Goal: Task Accomplishment & Management: Use online tool/utility

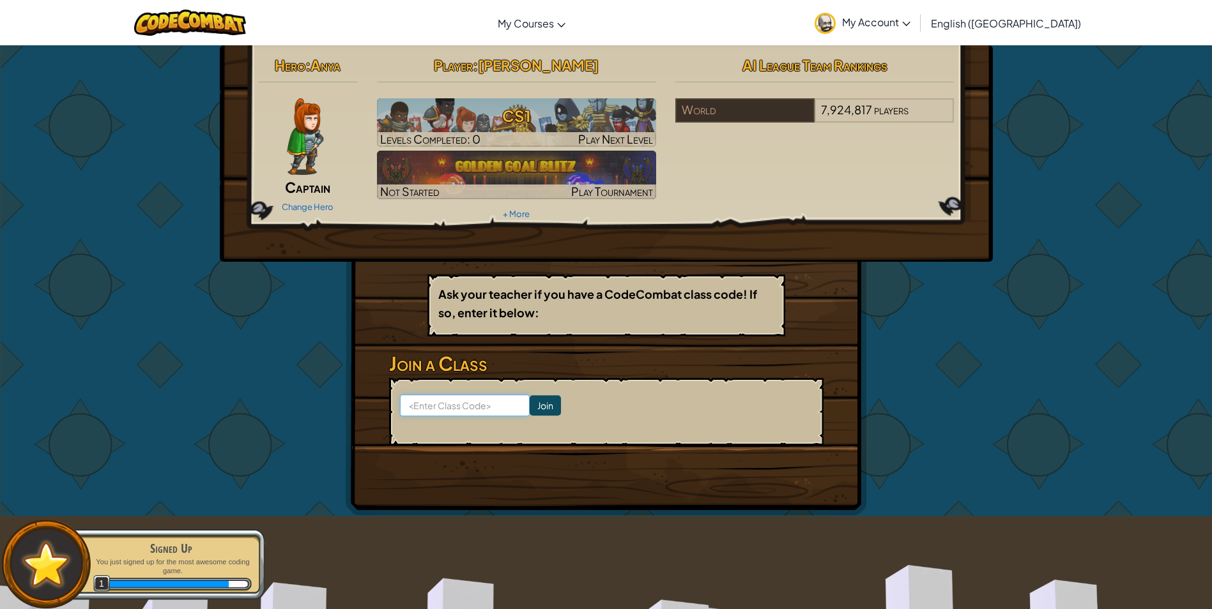
click at [487, 407] on input at bounding box center [465, 406] width 130 height 22
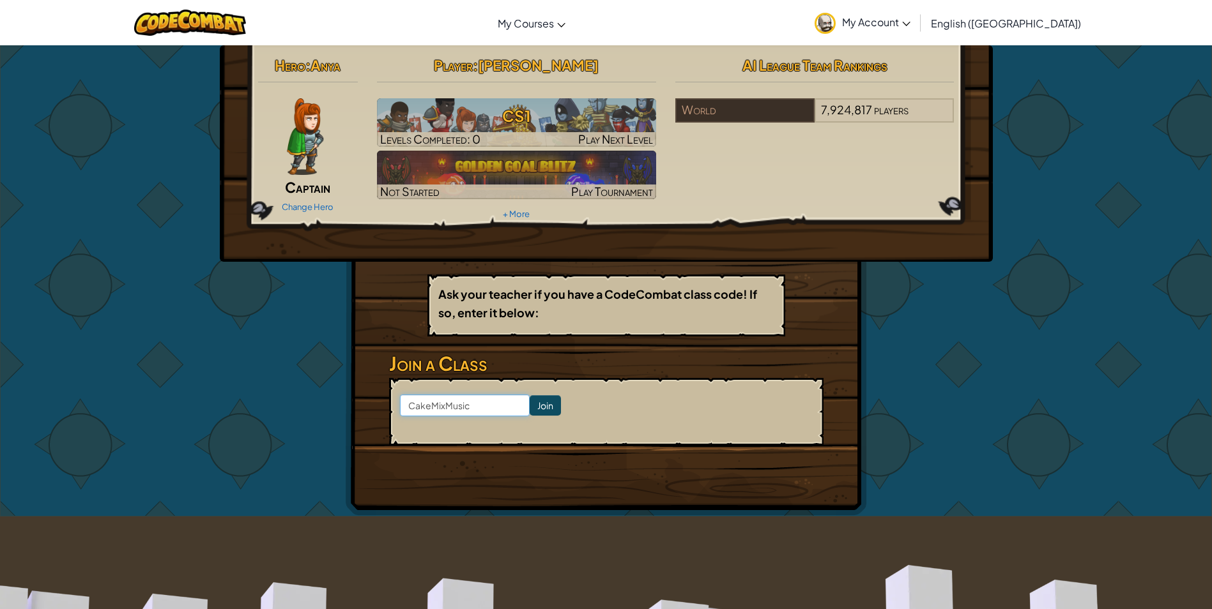
type input "CakeMixMusic"
click at [533, 403] on input "Join" at bounding box center [544, 405] width 31 height 20
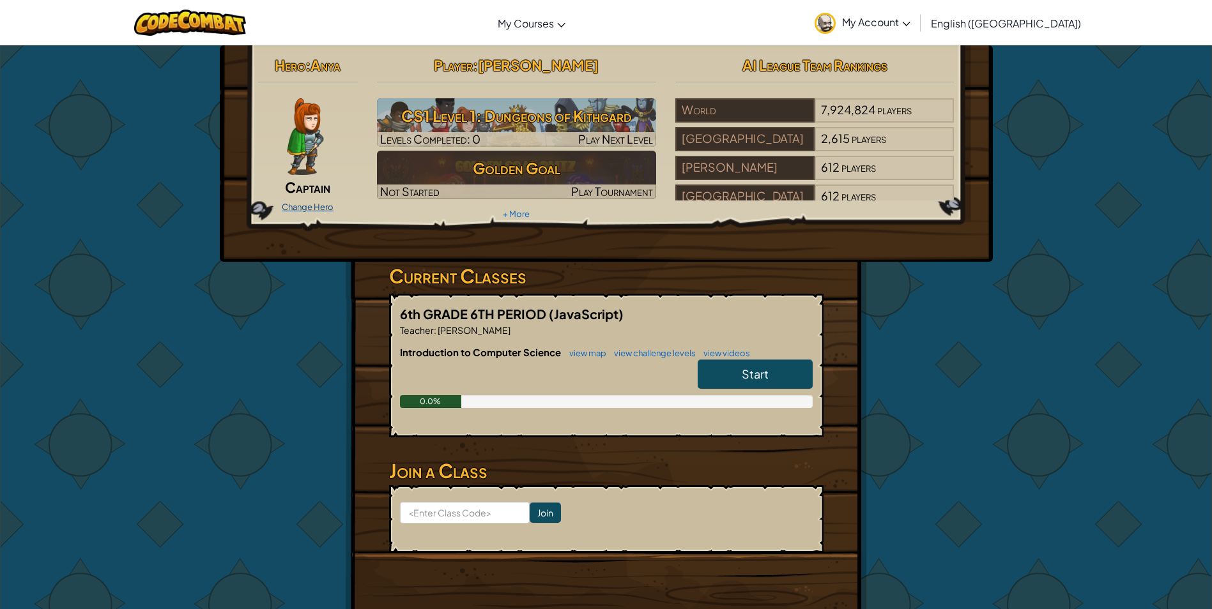
click at [316, 206] on link "Change Hero" at bounding box center [308, 207] width 52 height 10
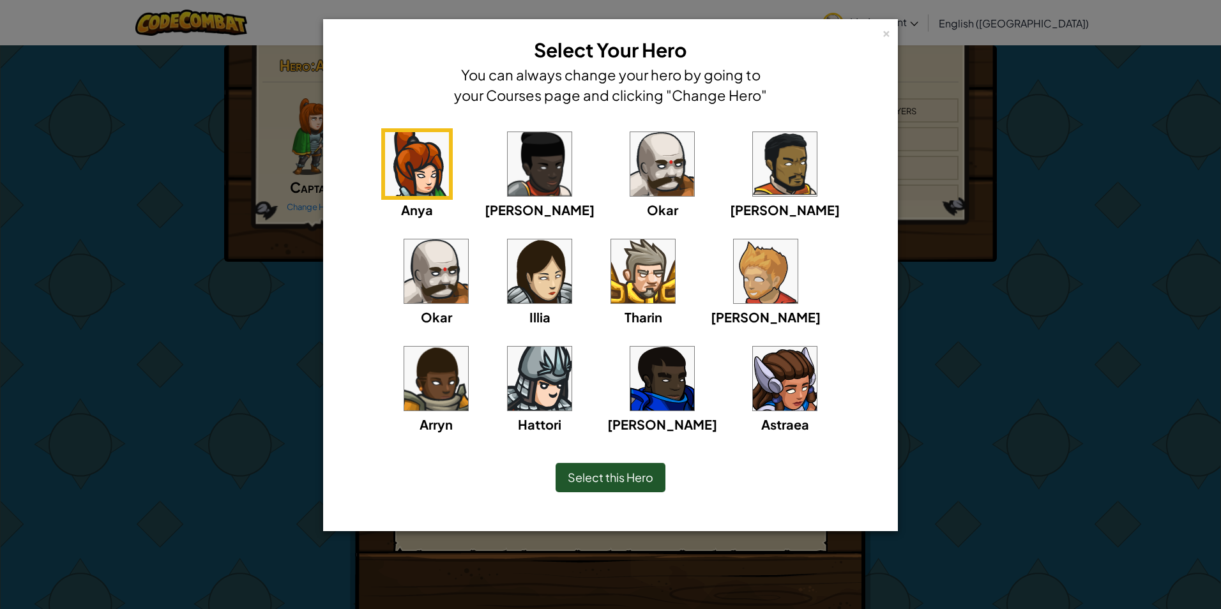
click at [572, 347] on img at bounding box center [540, 379] width 64 height 64
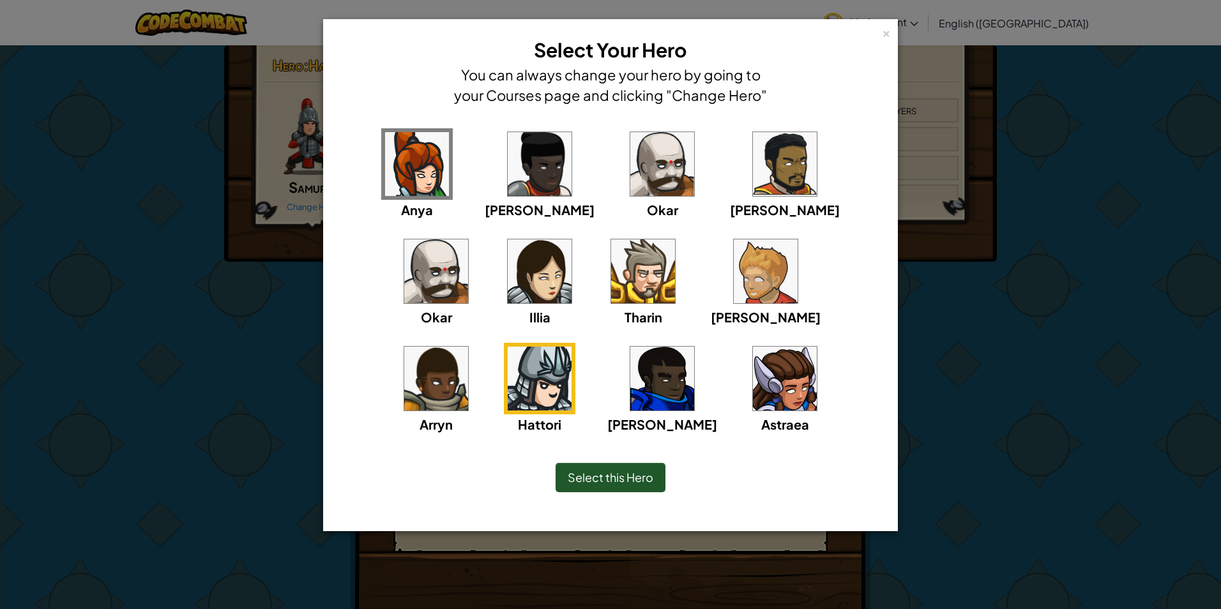
click at [627, 478] on span "Select this Hero" at bounding box center [611, 477] width 86 height 15
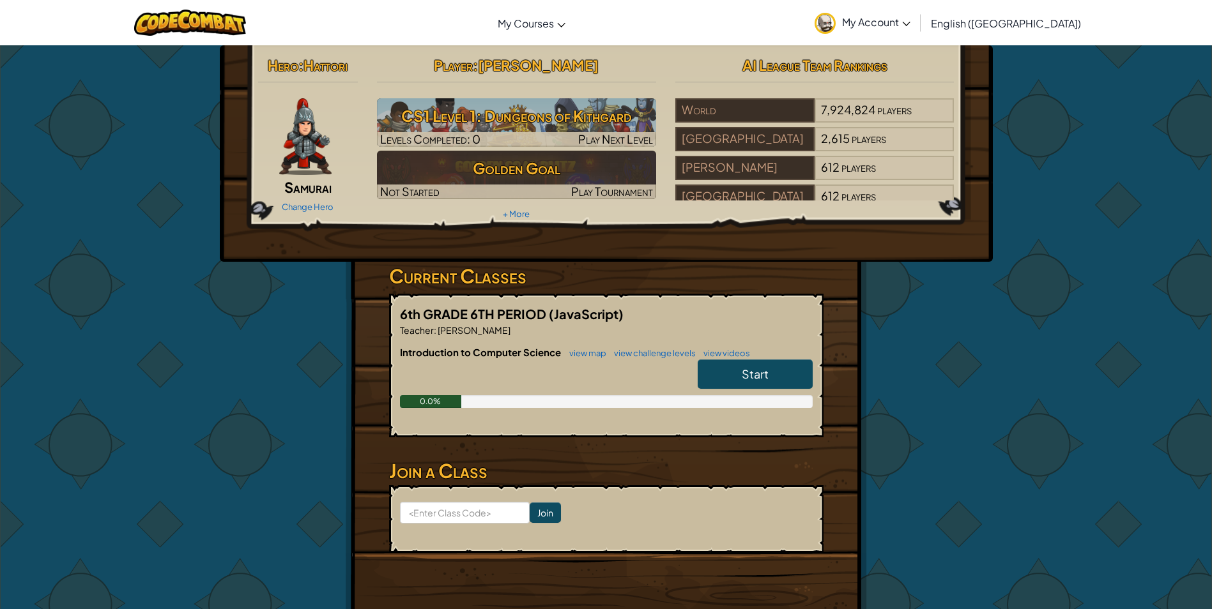
click at [310, 200] on div "Change Hero" at bounding box center [308, 206] width 100 height 20
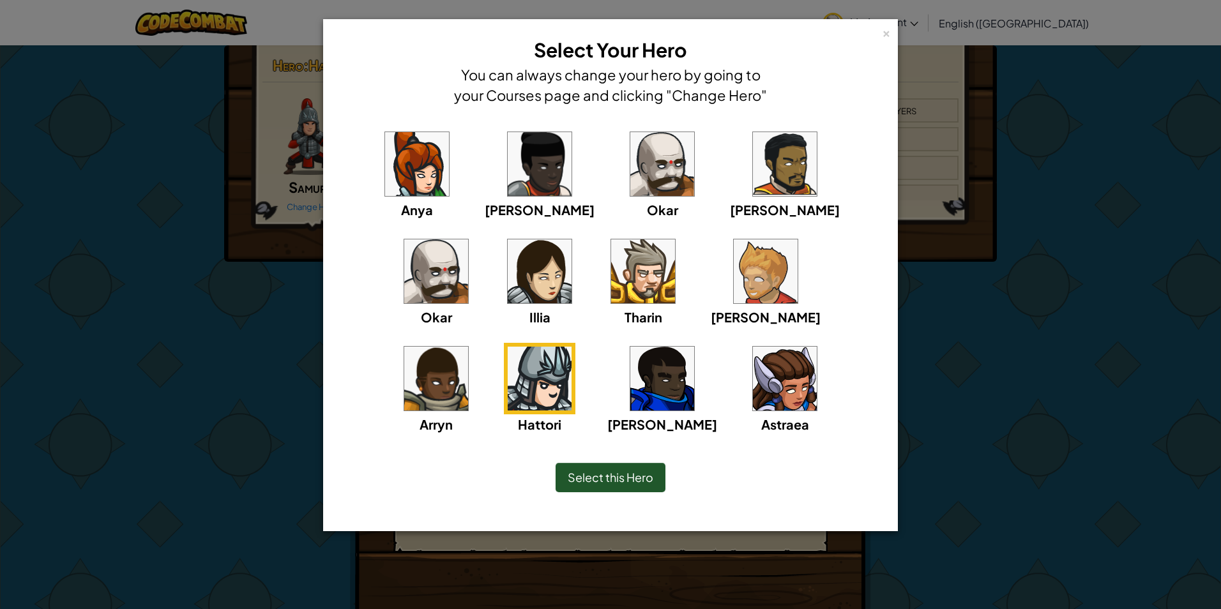
click at [611, 285] on img at bounding box center [643, 272] width 64 height 64
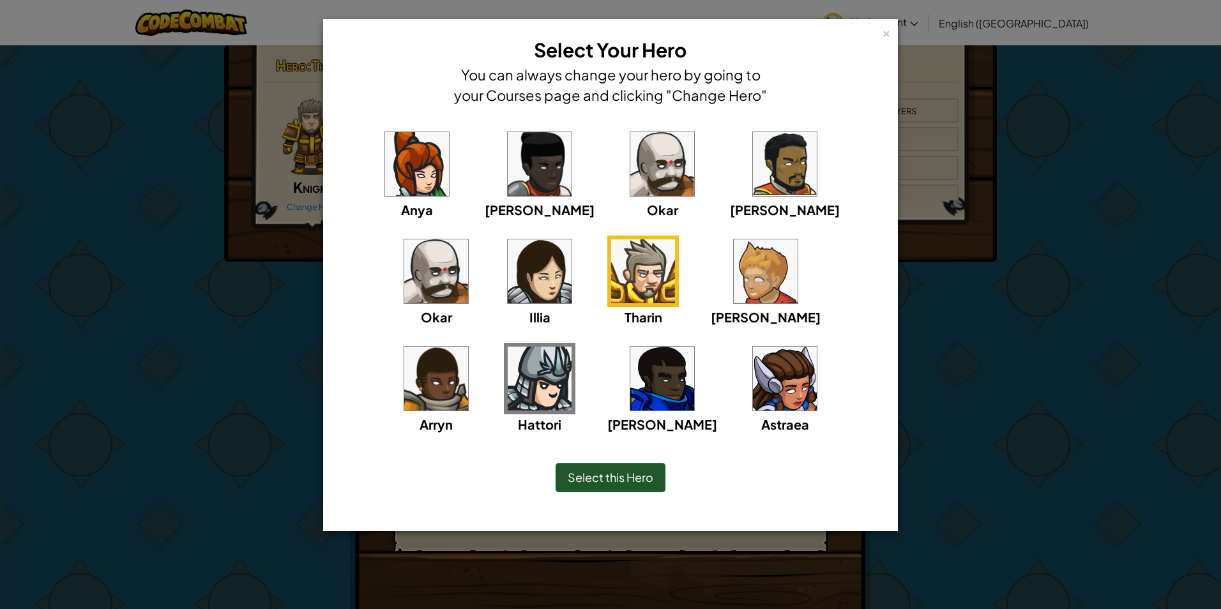
click at [630, 384] on img at bounding box center [662, 379] width 64 height 64
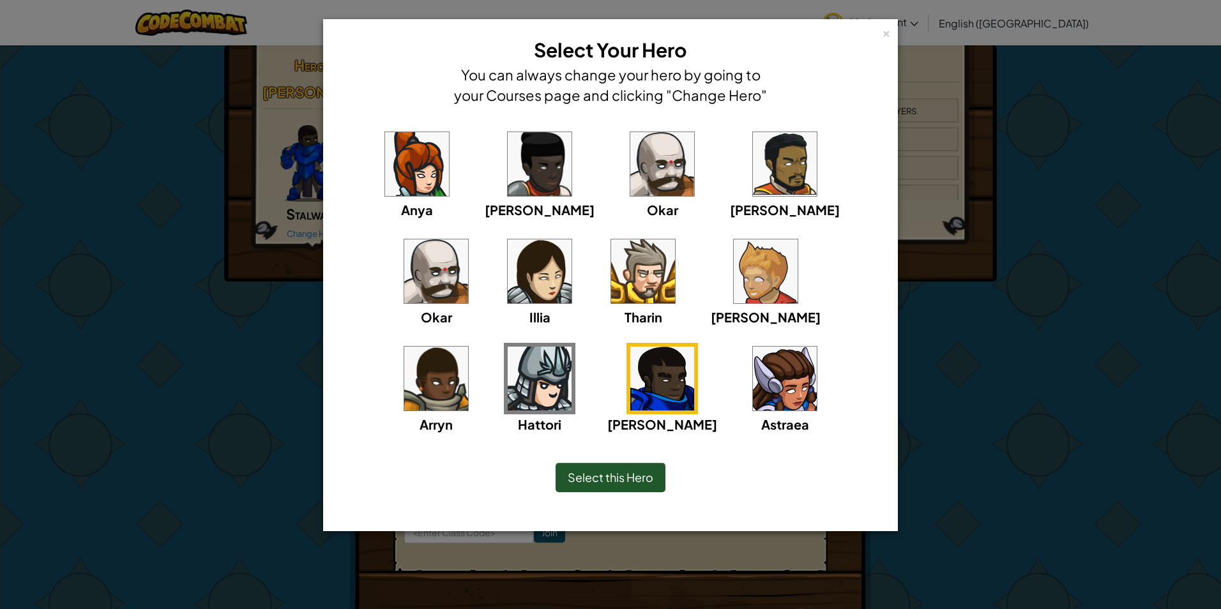
click at [753, 391] on img at bounding box center [785, 379] width 64 height 64
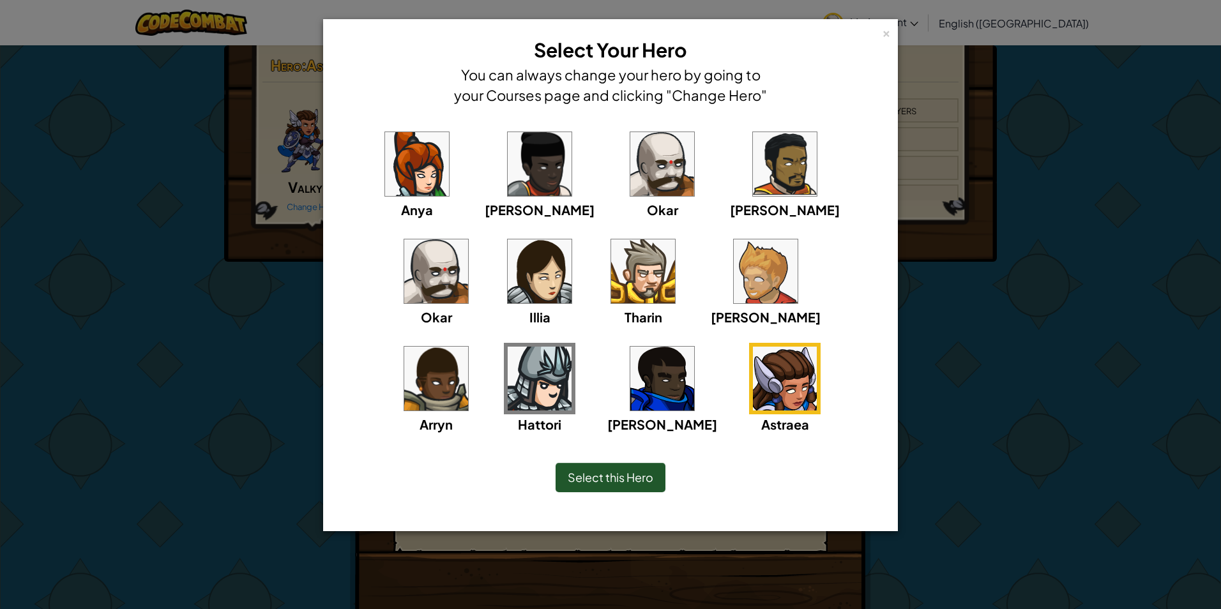
click at [734, 285] on img at bounding box center [766, 272] width 64 height 64
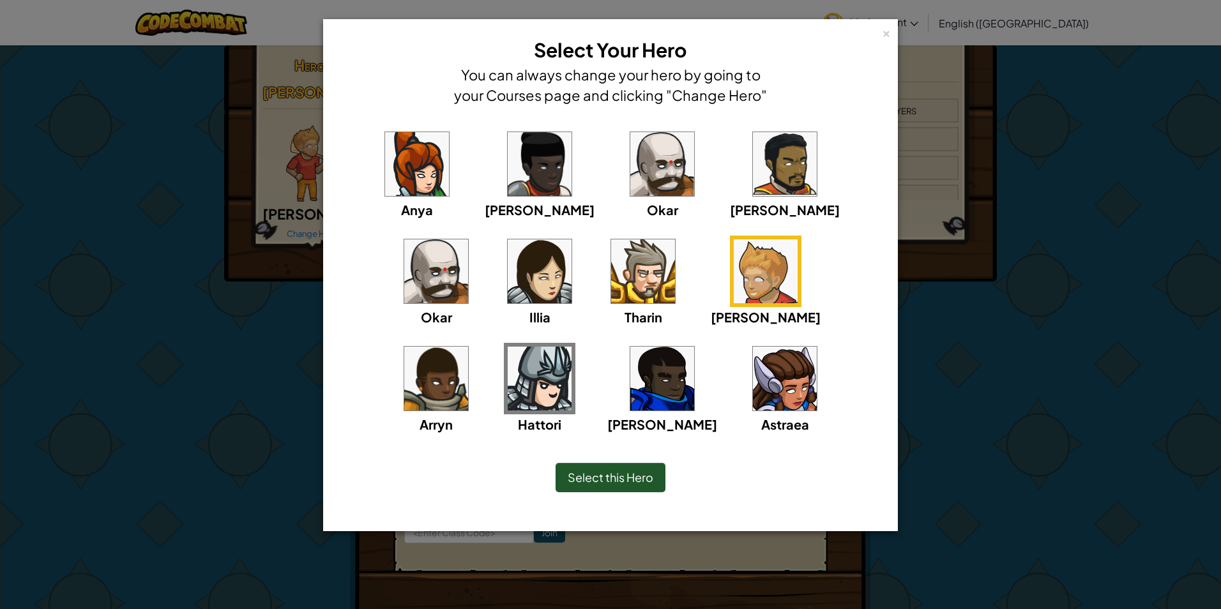
click at [472, 343] on div "Arryn" at bounding box center [436, 388] width 72 height 91
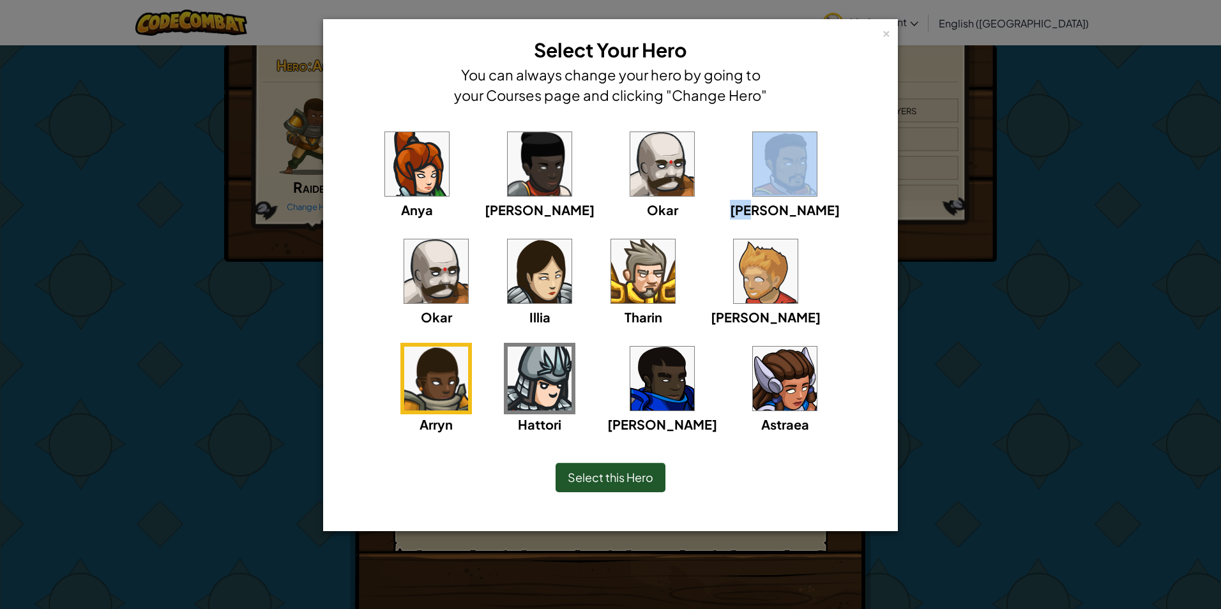
drag, startPoint x: 703, startPoint y: 201, endPoint x: 708, endPoint y: 188, distance: 13.5
click at [730, 188] on div "[PERSON_NAME]" at bounding box center [785, 173] width 110 height 91
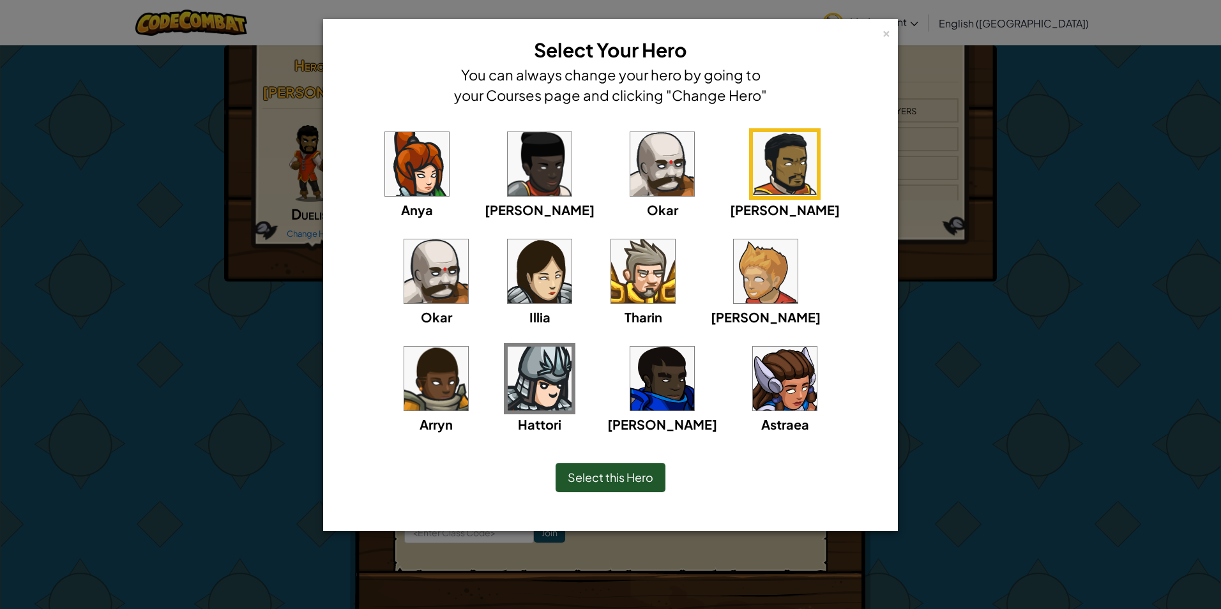
click at [630, 169] on img at bounding box center [662, 164] width 64 height 64
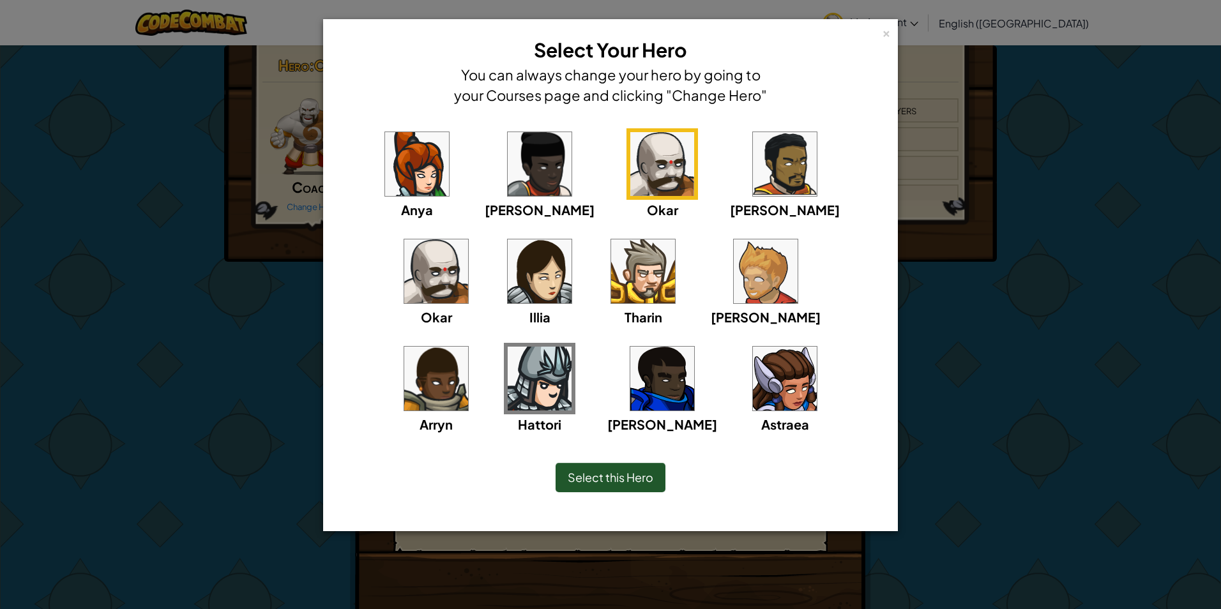
click at [821, 130] on div "[PERSON_NAME] [PERSON_NAME] [PERSON_NAME] Arryn [PERSON_NAME]" at bounding box center [610, 274] width 561 height 316
click at [468, 240] on img at bounding box center [436, 272] width 64 height 64
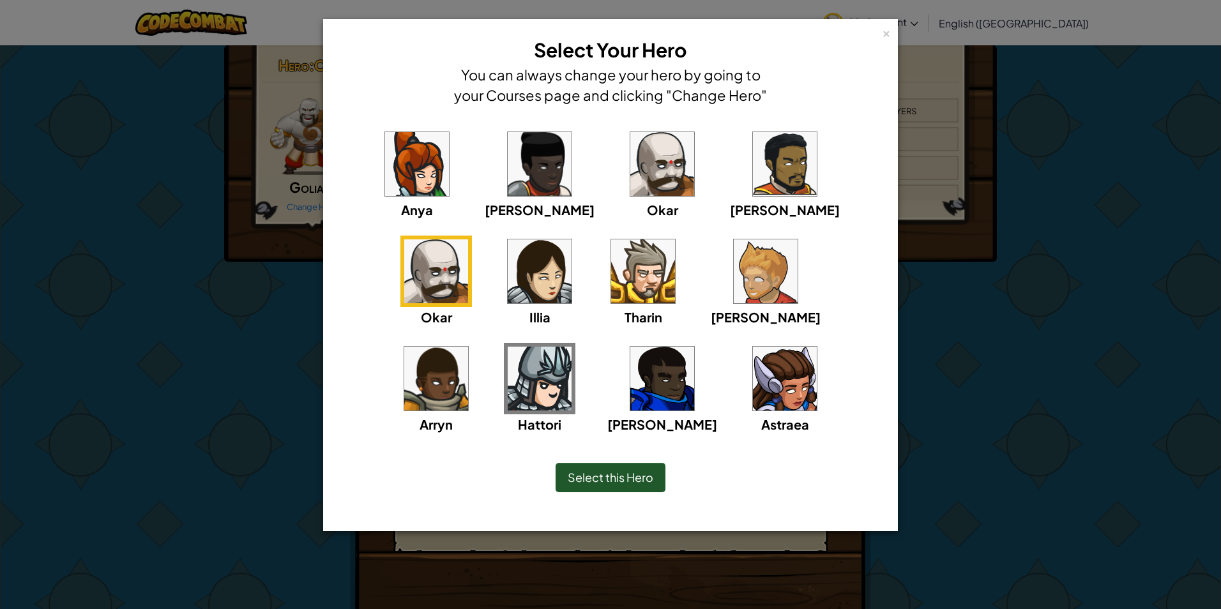
click at [572, 347] on img at bounding box center [540, 379] width 64 height 64
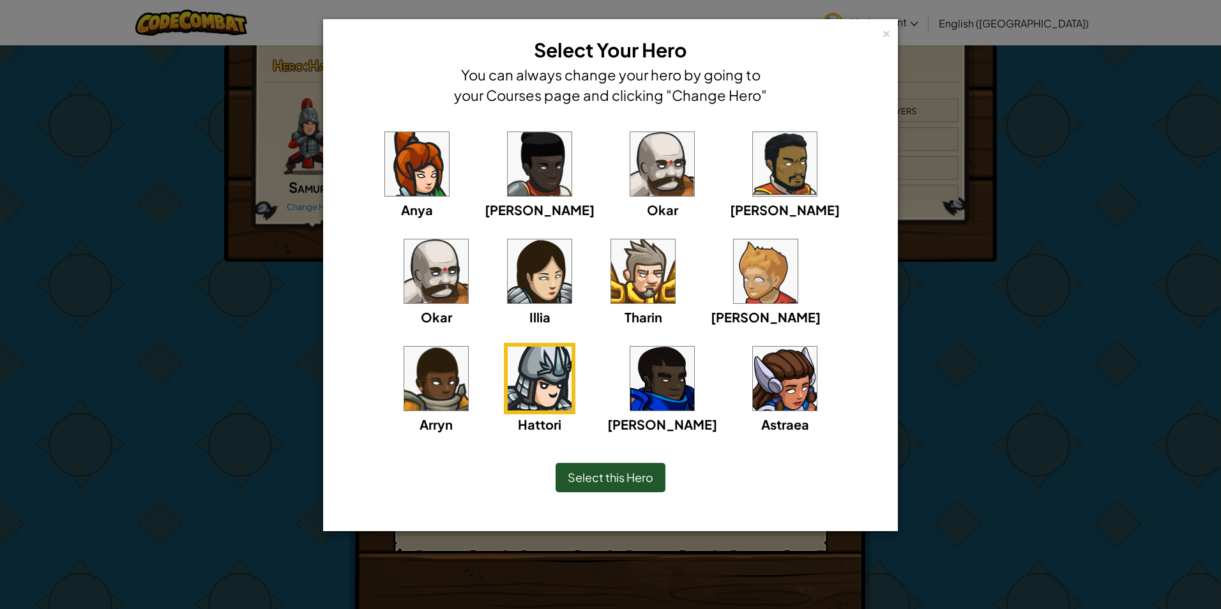
click at [586, 496] on div "Select this Hero" at bounding box center [610, 477] width 522 height 55
click at [595, 485] on div "Select this Hero" at bounding box center [611, 477] width 110 height 29
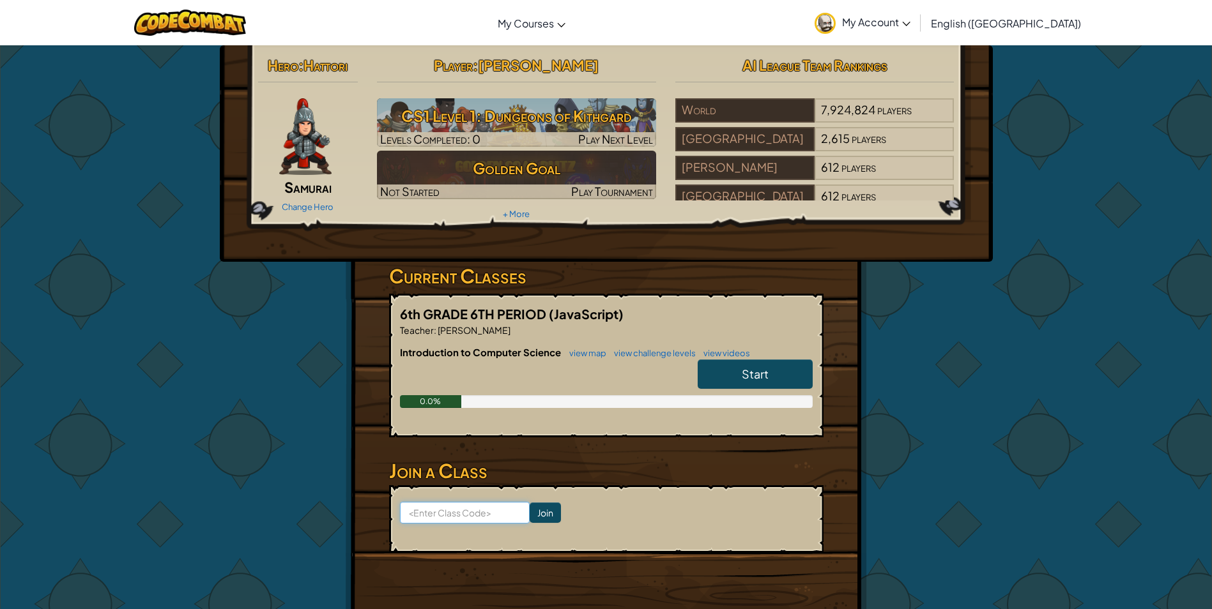
click at [491, 510] on input at bounding box center [465, 513] width 130 height 22
type input "CakeMixMusic"
drag, startPoint x: 529, startPoint y: 496, endPoint x: 506, endPoint y: 532, distance: 43.1
click at [518, 512] on form "CakeMixMusic Join" at bounding box center [606, 519] width 434 height 68
drag, startPoint x: 506, startPoint y: 532, endPoint x: 515, endPoint y: 522, distance: 12.7
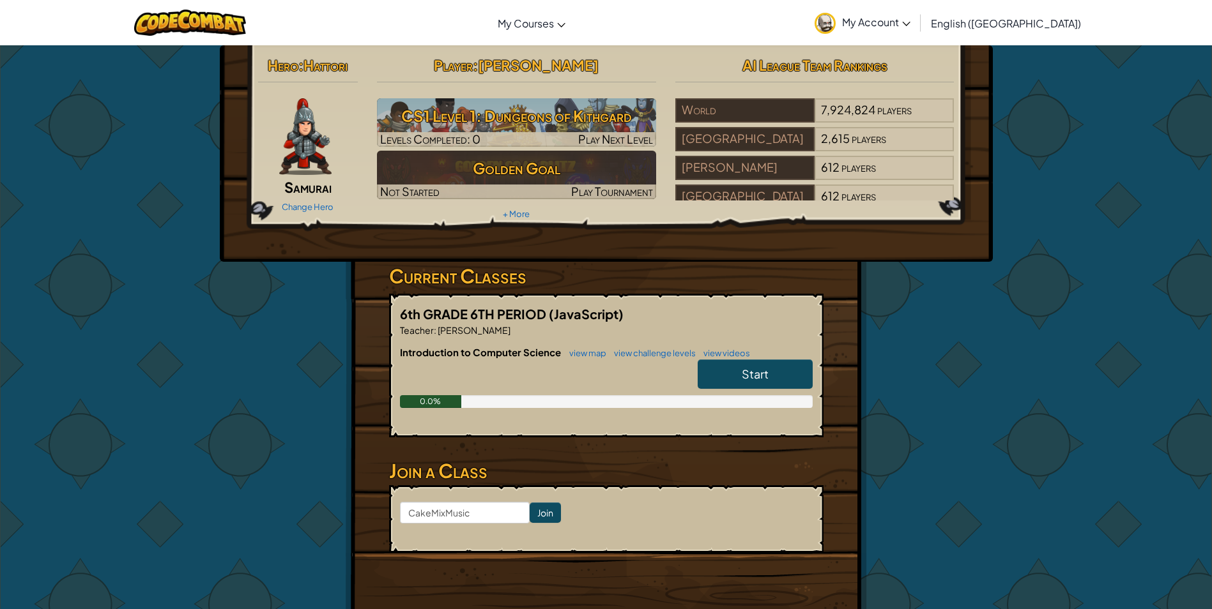
click at [507, 530] on form "CakeMixMusic Join" at bounding box center [606, 519] width 434 height 68
click at [529, 515] on input "Join" at bounding box center [544, 513] width 31 height 20
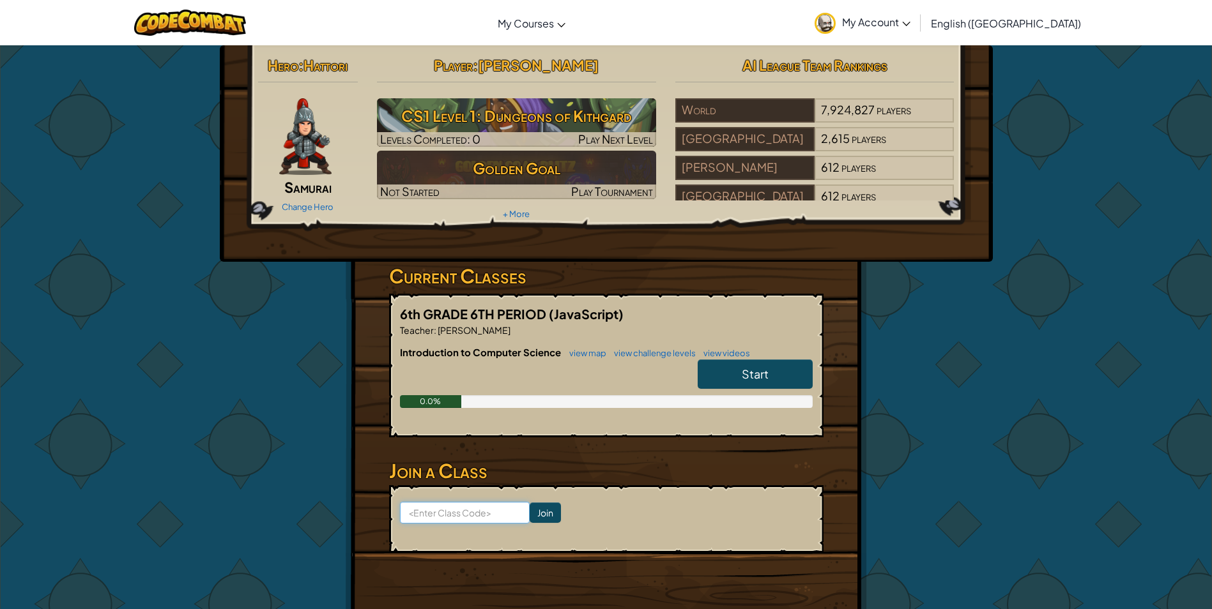
click at [444, 521] on input at bounding box center [465, 513] width 130 height 22
type input "CakeMixMusic"
click at [530, 516] on input "Join" at bounding box center [544, 513] width 31 height 20
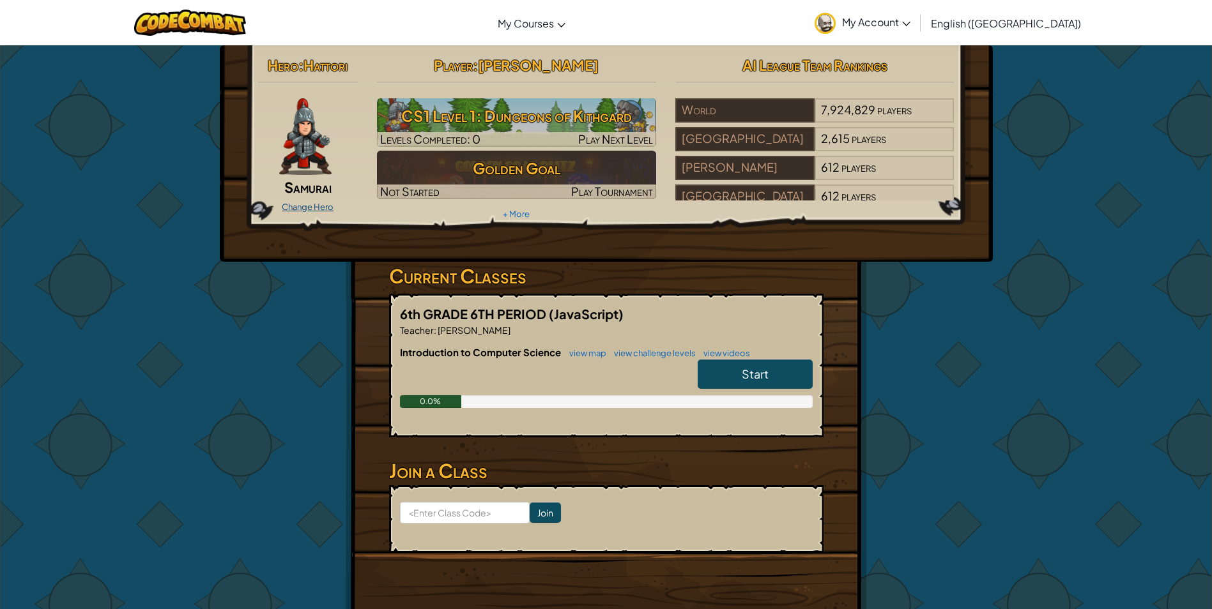
click at [300, 208] on link "Change Hero" at bounding box center [308, 207] width 52 height 10
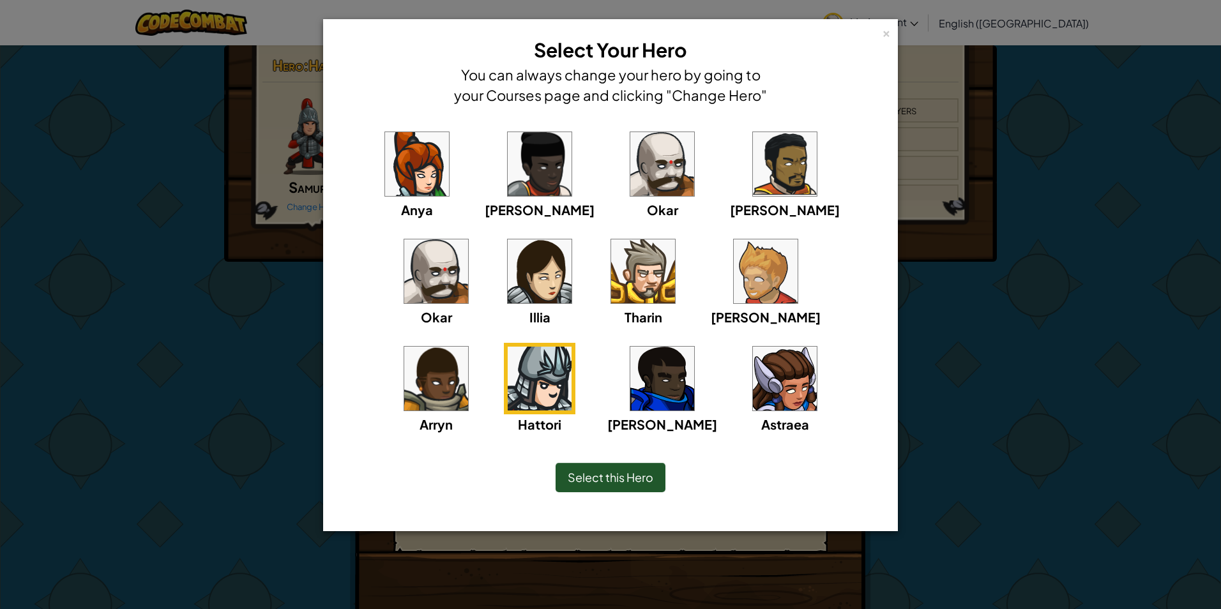
click at [630, 146] on img at bounding box center [662, 164] width 64 height 64
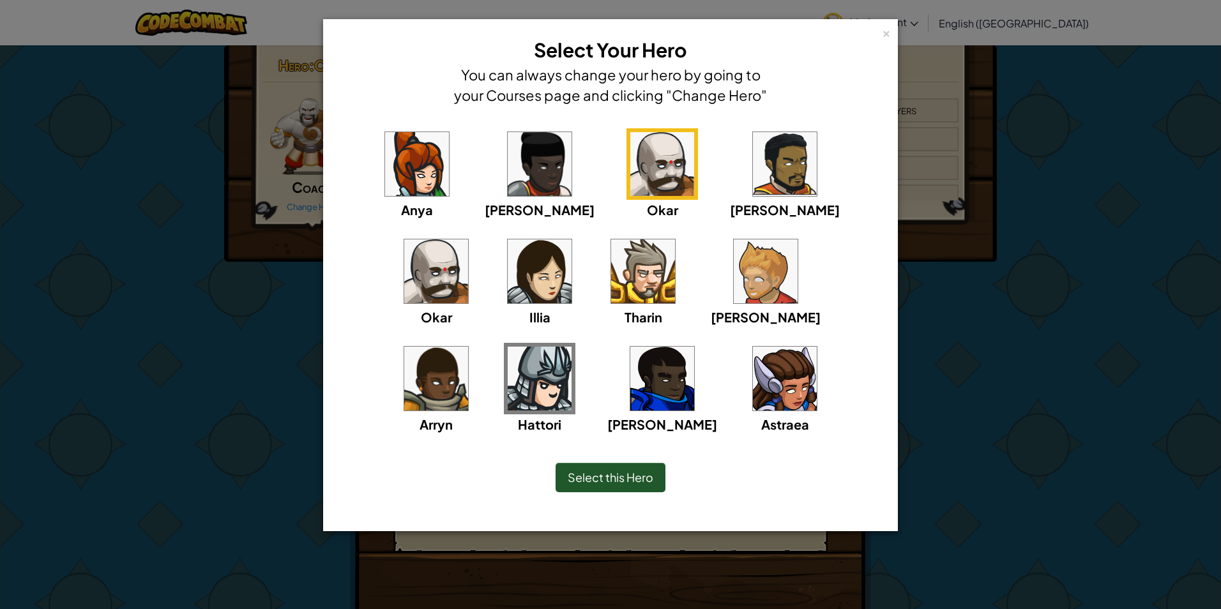
click at [591, 492] on div "Select this Hero" at bounding box center [611, 477] width 110 height 29
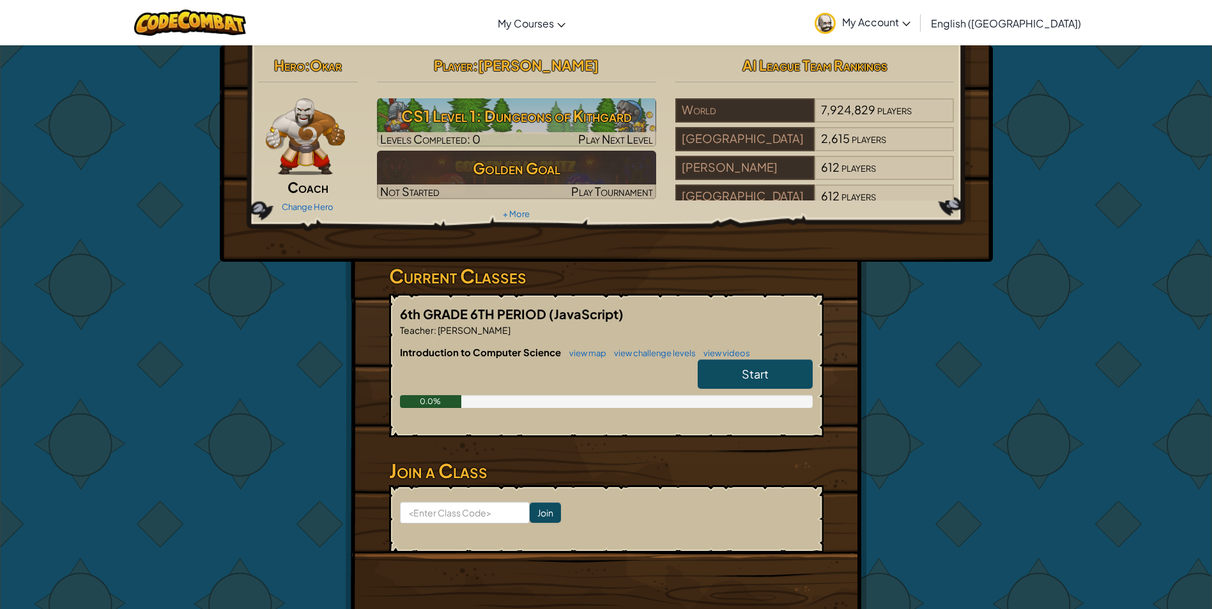
drag, startPoint x: 935, startPoint y: 396, endPoint x: 941, endPoint y: 399, distance: 6.9
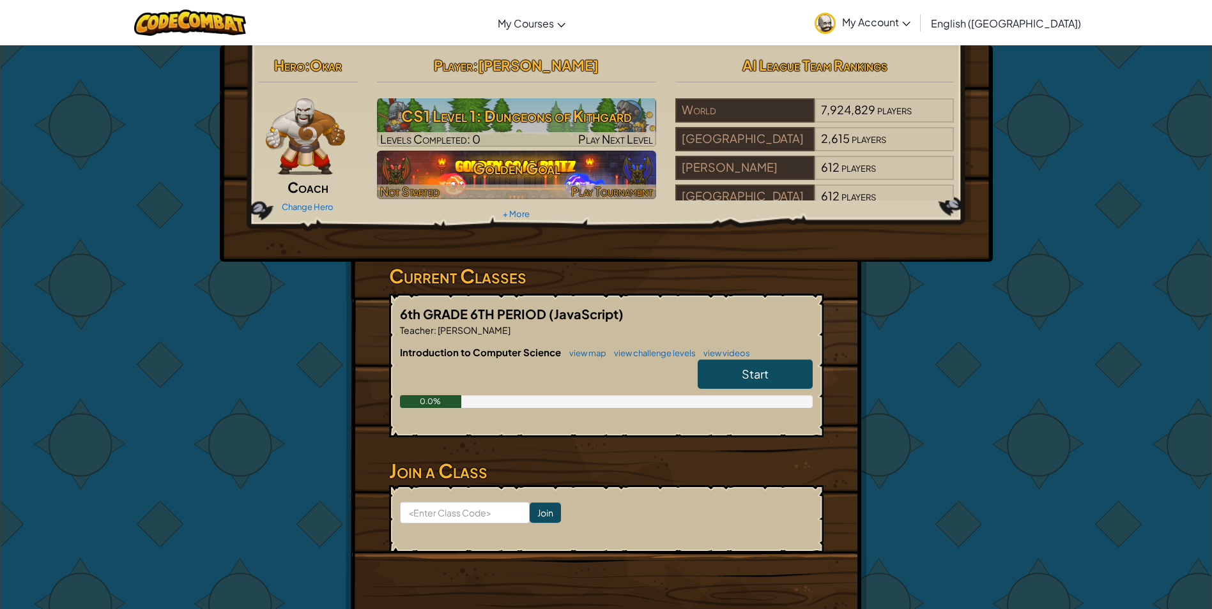
click at [535, 167] on h3 "Golden Goal" at bounding box center [516, 168] width 279 height 29
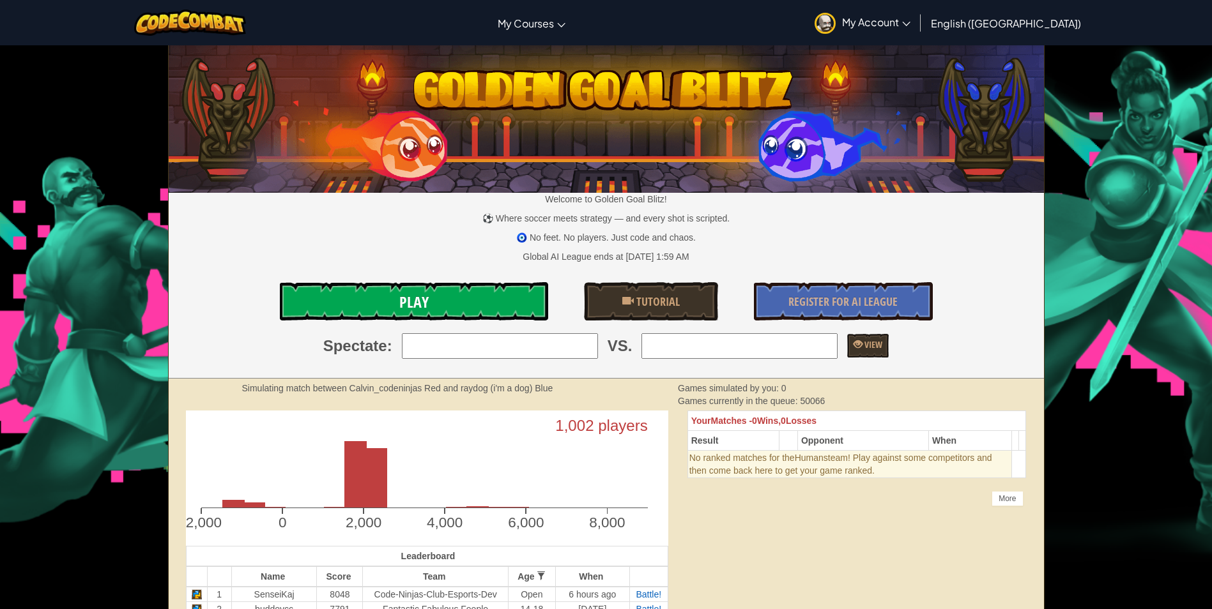
click at [448, 287] on link "Play" at bounding box center [414, 301] width 268 height 38
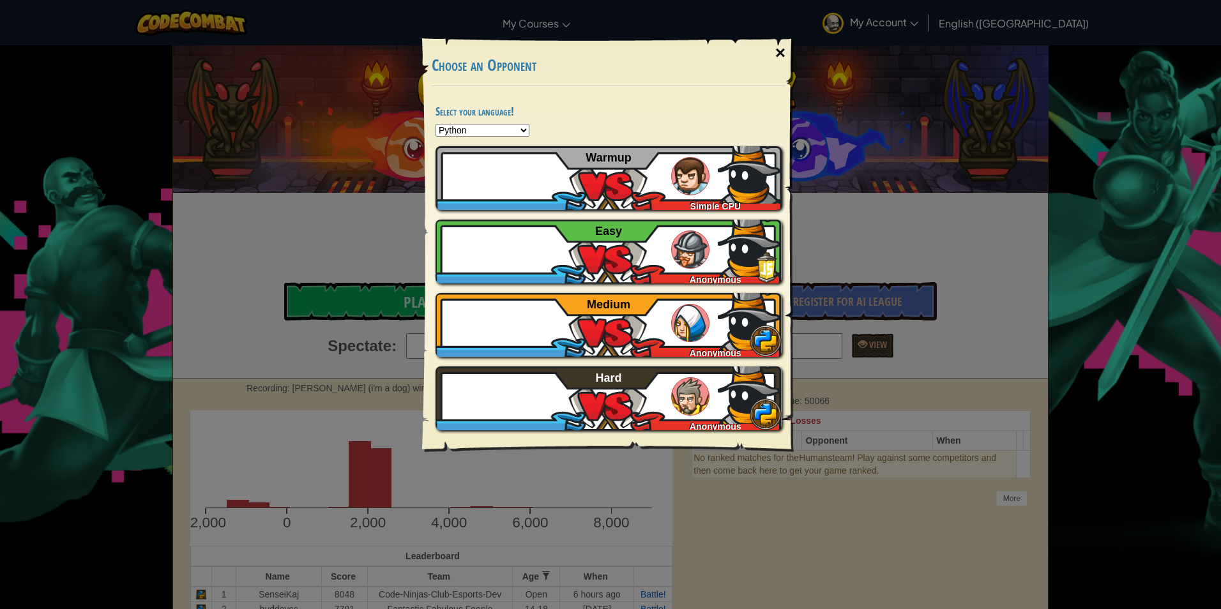
click at [779, 48] on div "×" at bounding box center [780, 52] width 29 height 37
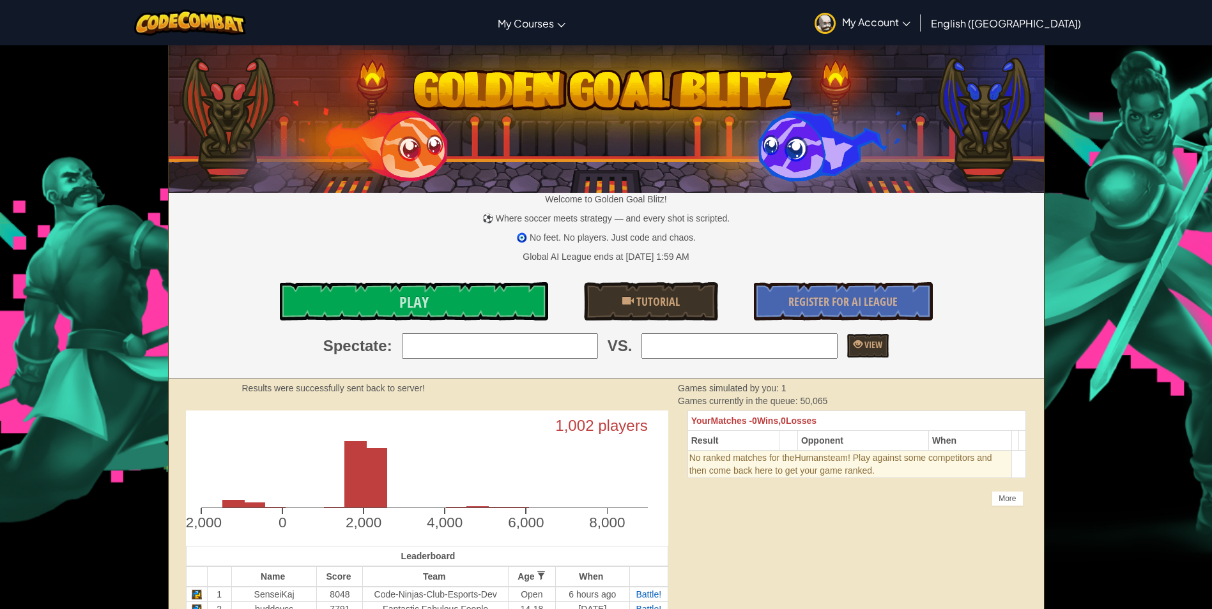
click at [521, 342] on input "search" at bounding box center [500, 346] width 196 height 26
click at [464, 353] on input "search" at bounding box center [500, 346] width 196 height 26
click at [460, 278] on div "Welcome to Golden Goal Blitz! ⚽ Where soccer meets strategy — and every shot is…" at bounding box center [606, 212] width 875 height 333
click at [450, 294] on link "Play" at bounding box center [414, 301] width 268 height 38
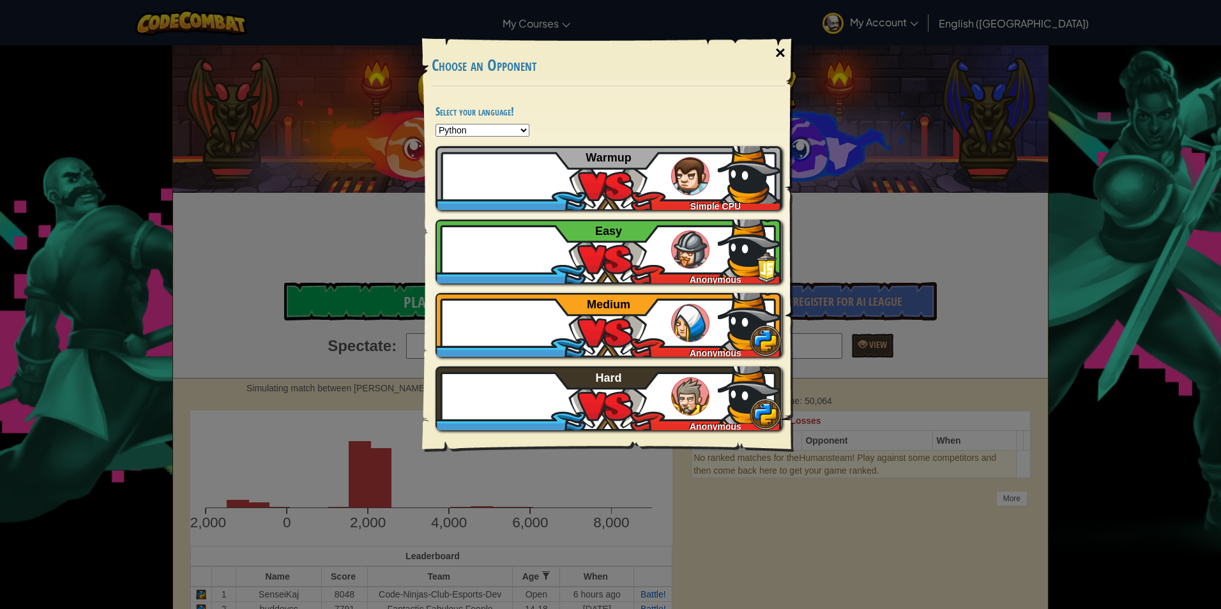
click at [789, 50] on div "×" at bounding box center [780, 52] width 29 height 37
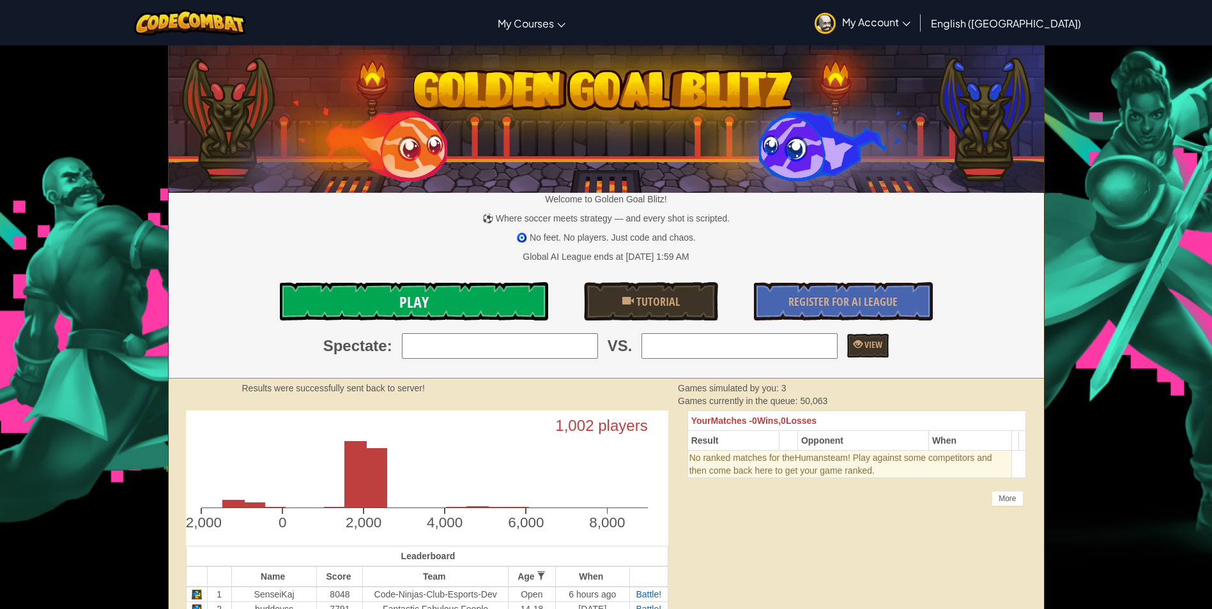
click at [449, 300] on link "Play" at bounding box center [414, 301] width 268 height 38
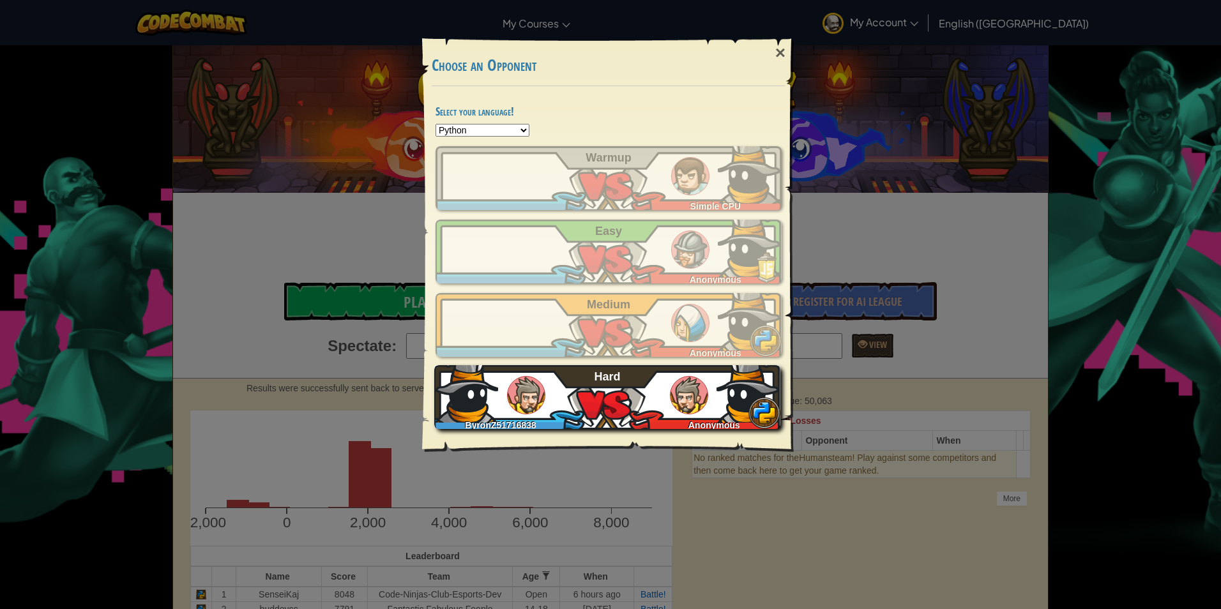
click at [521, 373] on div "ByronZ51716838 Anonymous Hard" at bounding box center [607, 397] width 346 height 64
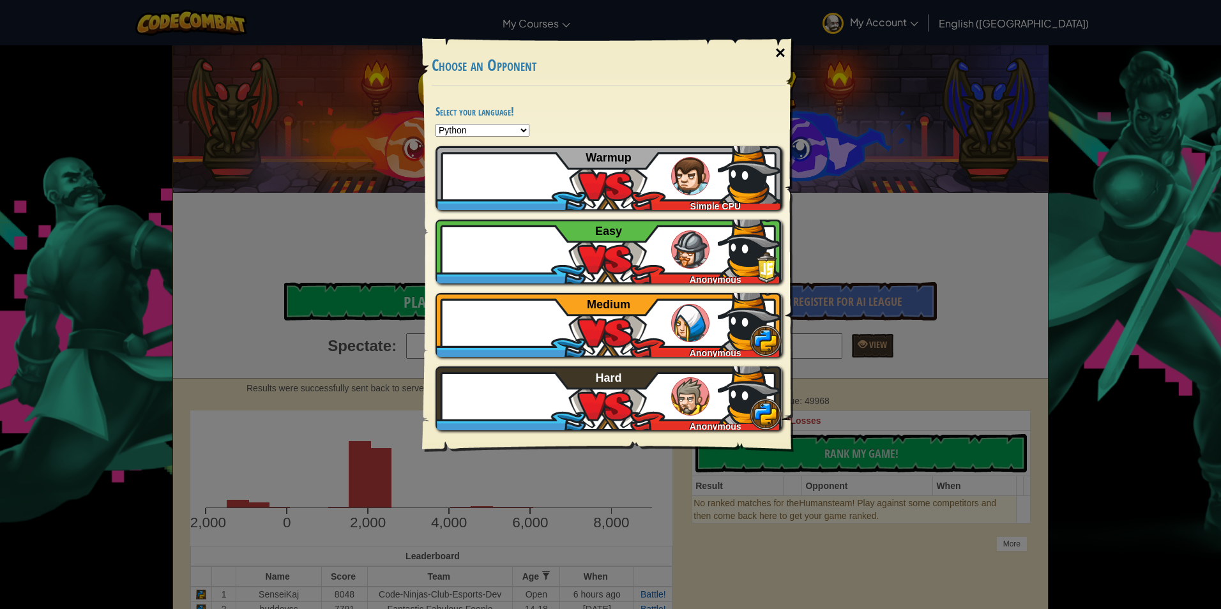
click at [781, 56] on div "×" at bounding box center [780, 52] width 29 height 37
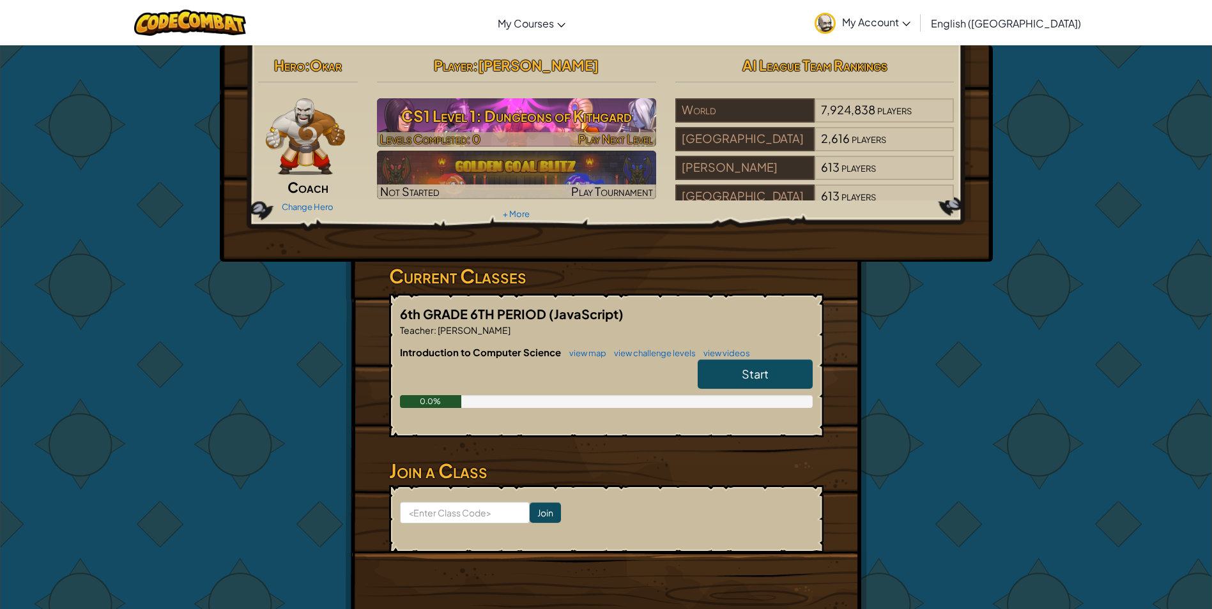
click at [458, 121] on h3 "CS1 Level 1: Dungeons of Kithgard" at bounding box center [516, 116] width 279 height 29
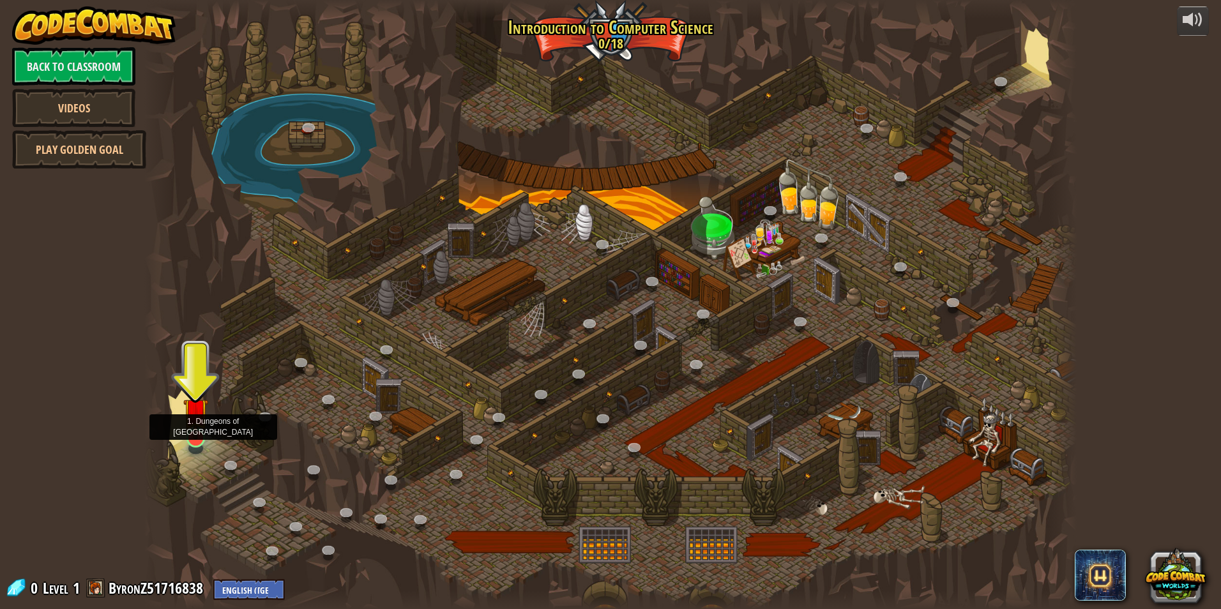
click at [199, 450] on div "25. Kithgard Gates (Locked) Escape the Kithgard dungeons, and don't let the gua…" at bounding box center [610, 304] width 932 height 609
click at [199, 450] on link at bounding box center [195, 437] width 26 height 26
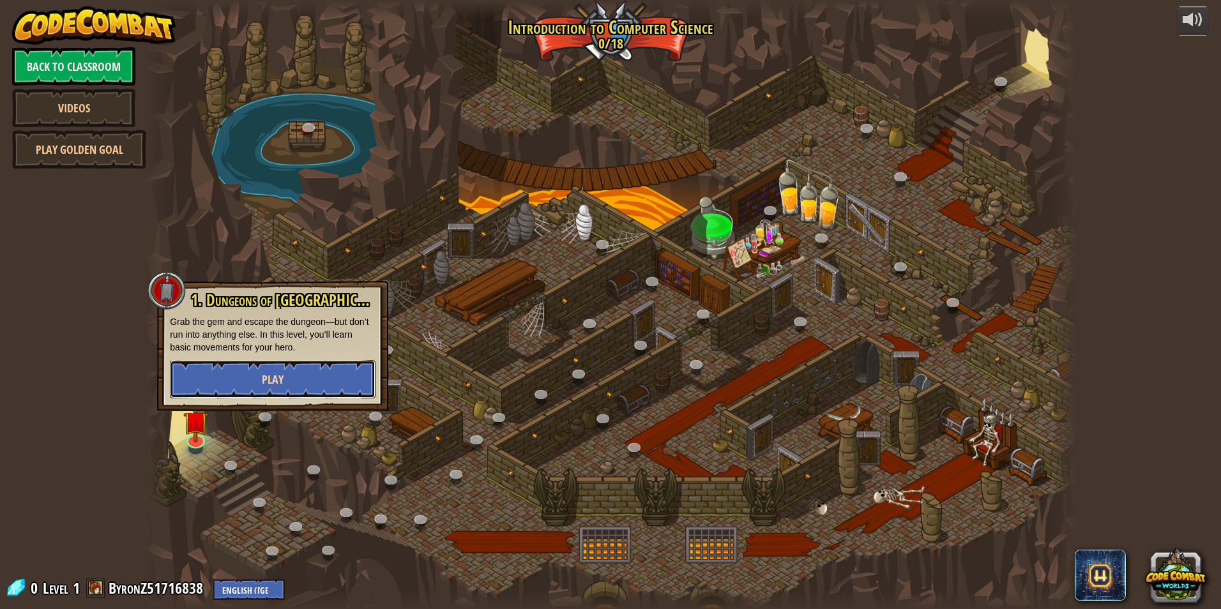
click at [293, 376] on button "Play" at bounding box center [273, 379] width 206 height 38
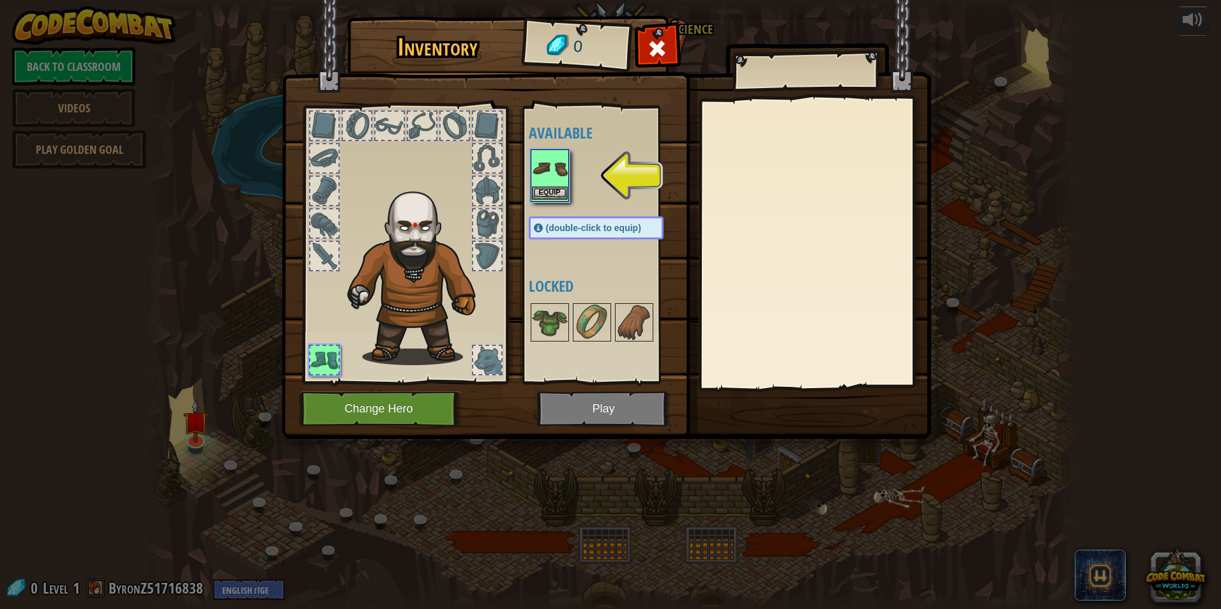
click at [556, 186] on img at bounding box center [550, 169] width 36 height 36
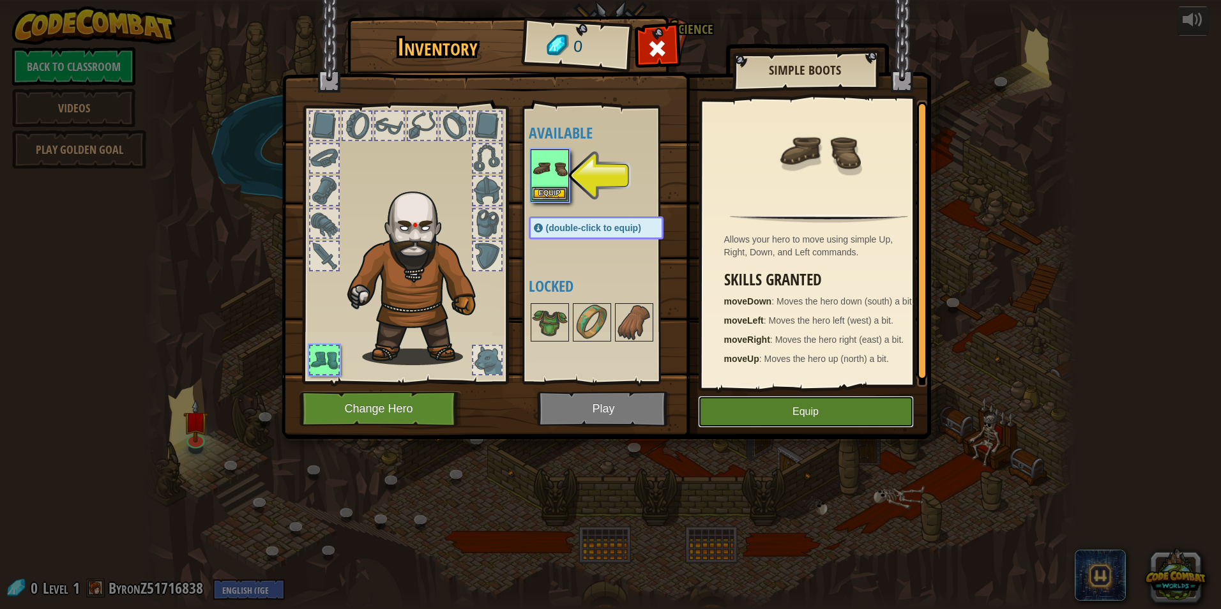
click at [823, 418] on button "Equip" at bounding box center [806, 412] width 216 height 32
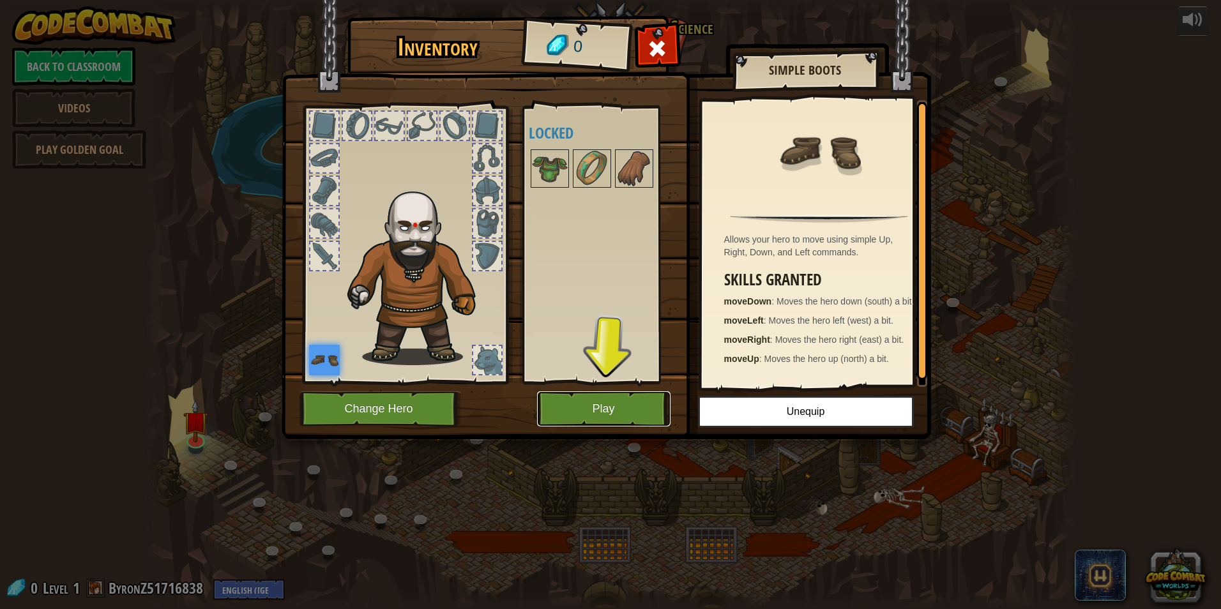
click at [588, 393] on button "Play" at bounding box center [603, 409] width 133 height 35
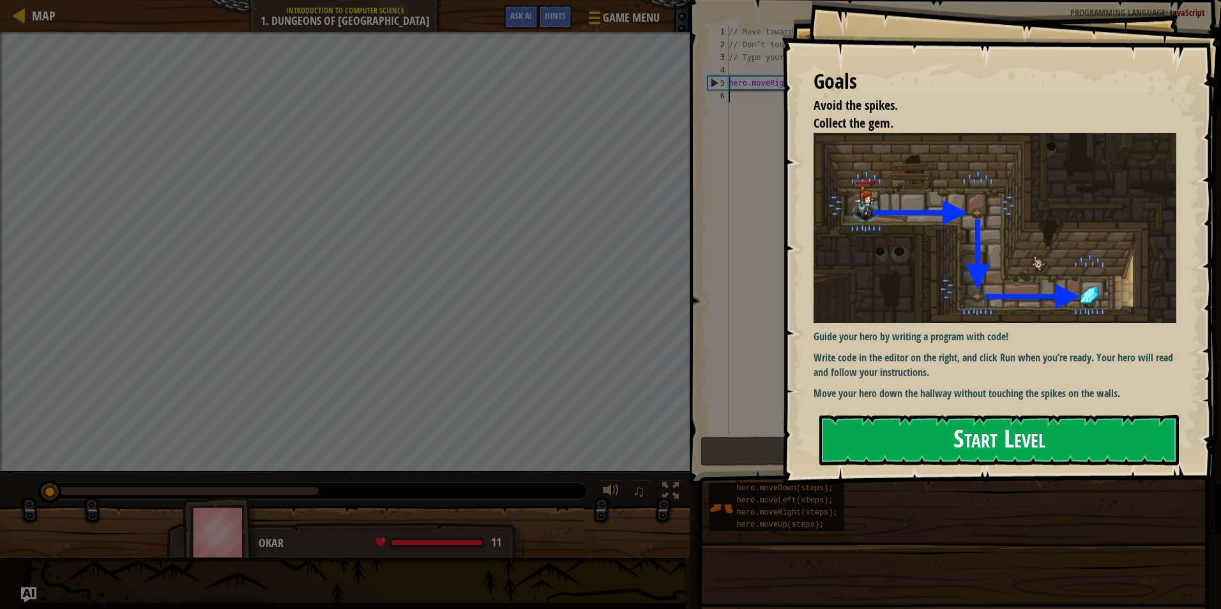
click at [920, 434] on button "Start Level" at bounding box center [999, 440] width 360 height 50
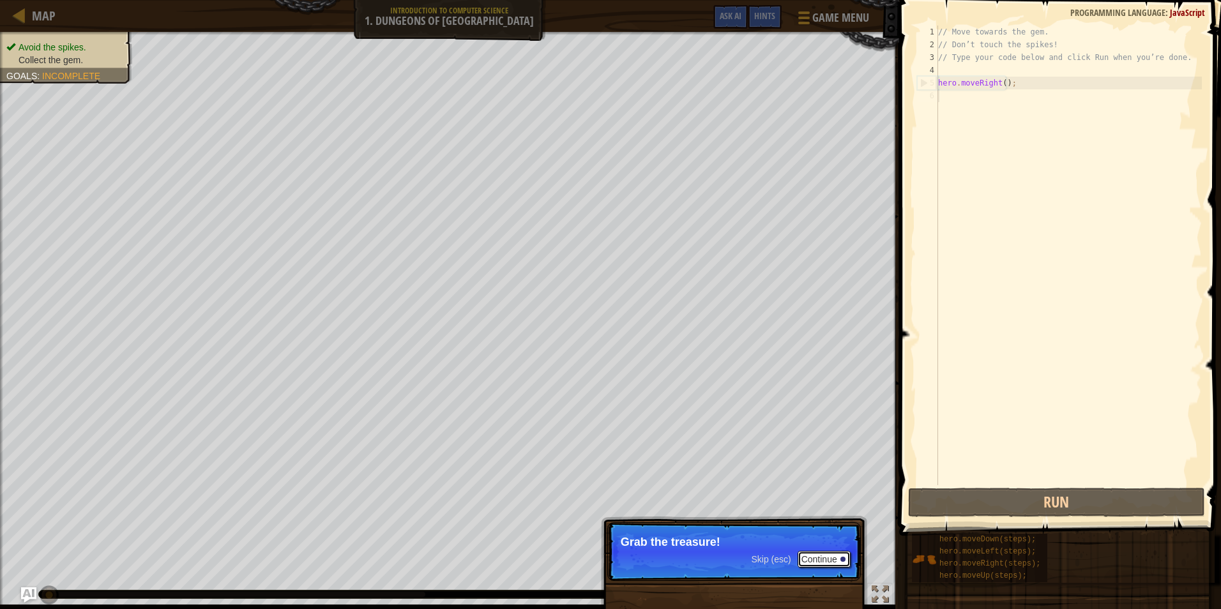
click at [807, 558] on button "Continue" at bounding box center [824, 559] width 53 height 17
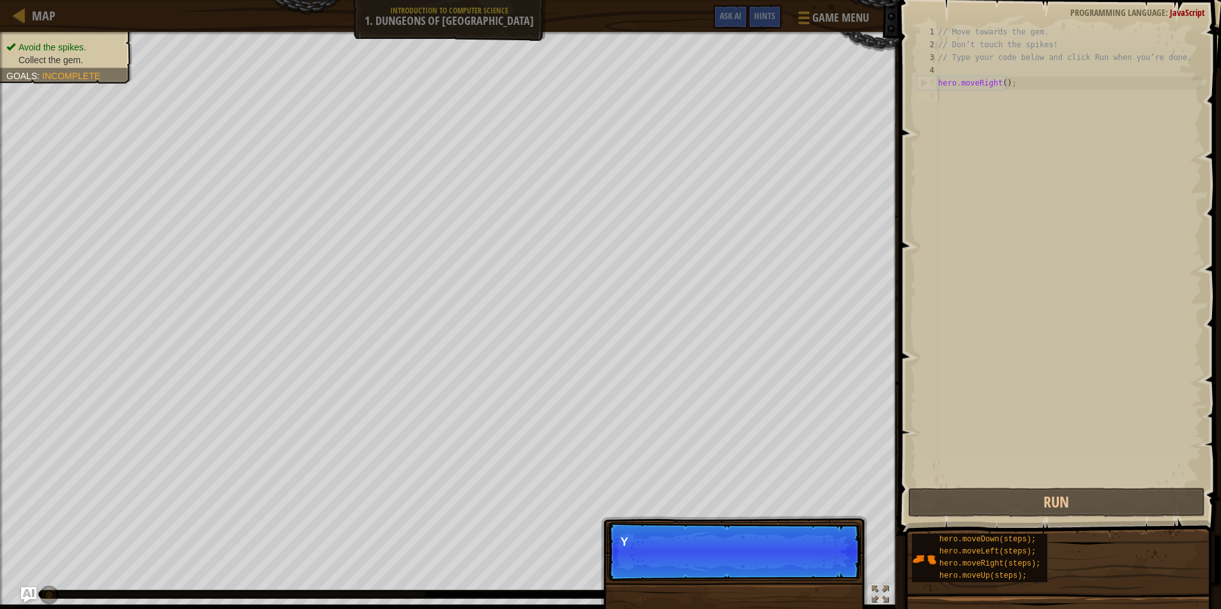
scroll to position [6, 0]
click at [714, 519] on div "Skip (esc) Continue You can use these methods." at bounding box center [734, 610] width 266 height 189
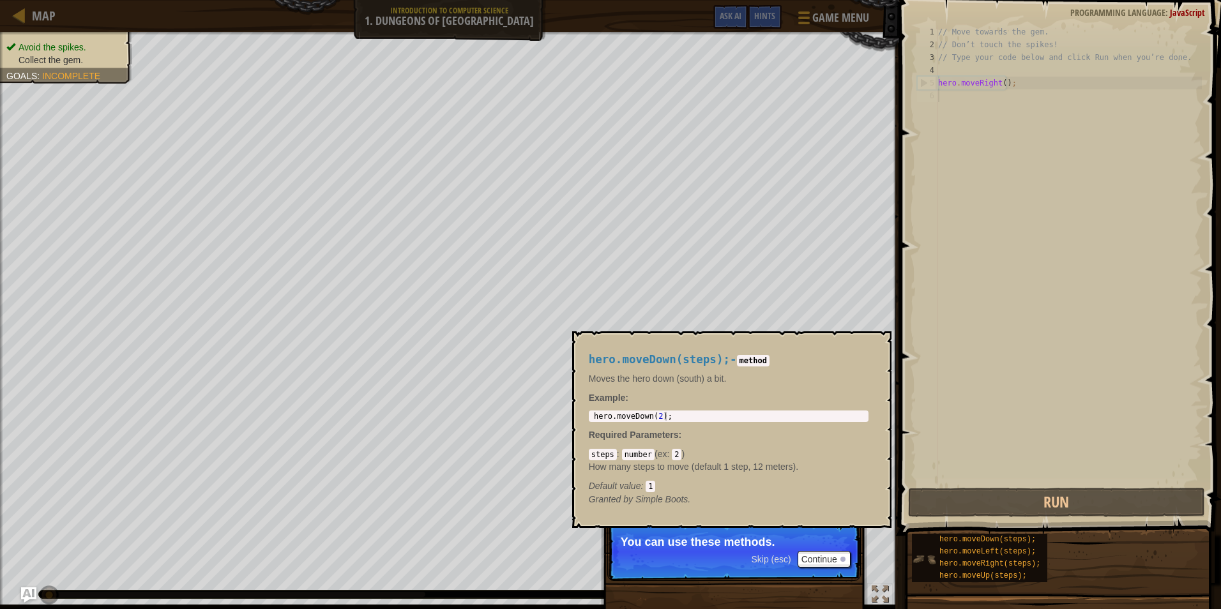
click at [925, 569] on img at bounding box center [924, 559] width 24 height 24
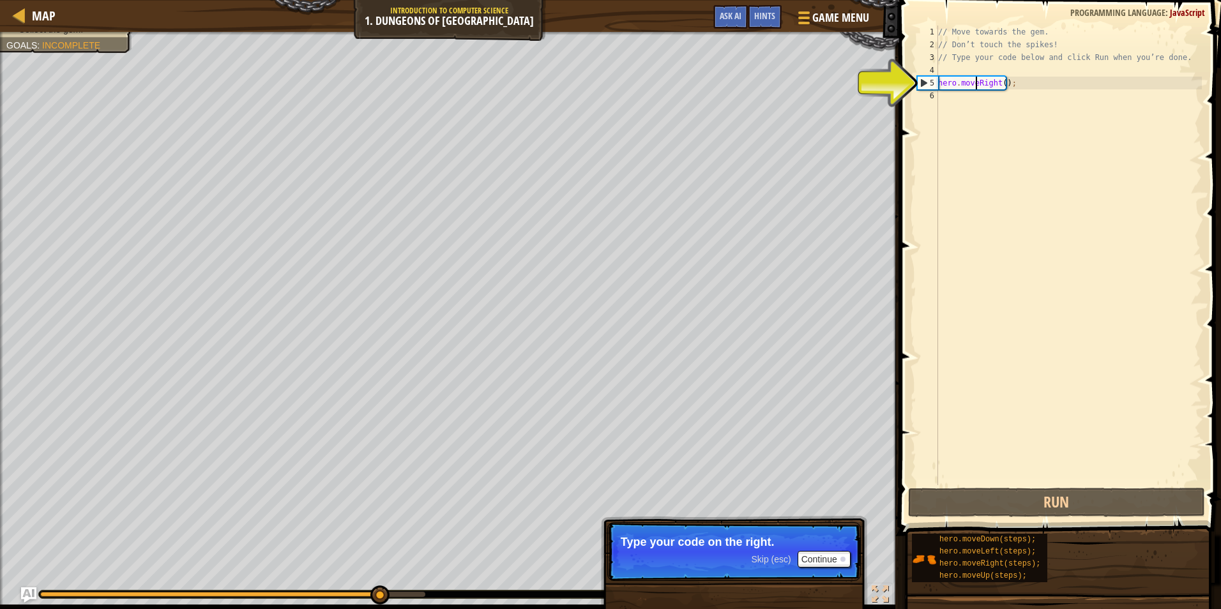
click at [978, 89] on div "// Move towards the gem. // Don’t touch the spikes! // Type your code below and…" at bounding box center [1069, 268] width 266 height 485
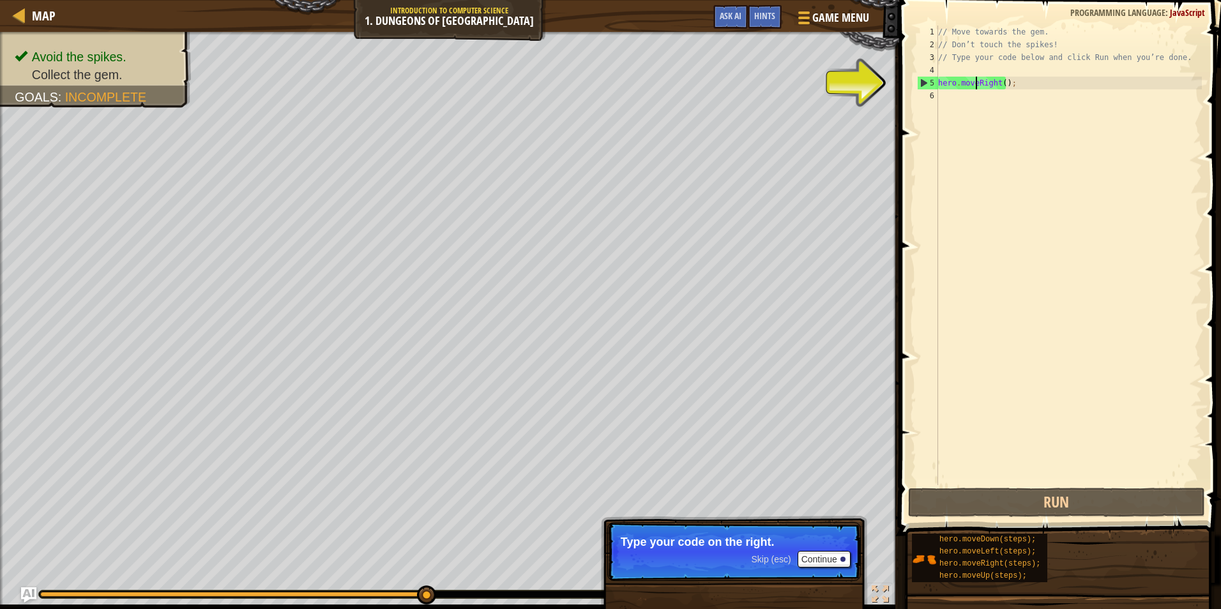
click at [994, 85] on div "// Move towards the gem. // Don’t touch the spikes! // Type your code below and…" at bounding box center [1069, 268] width 266 height 485
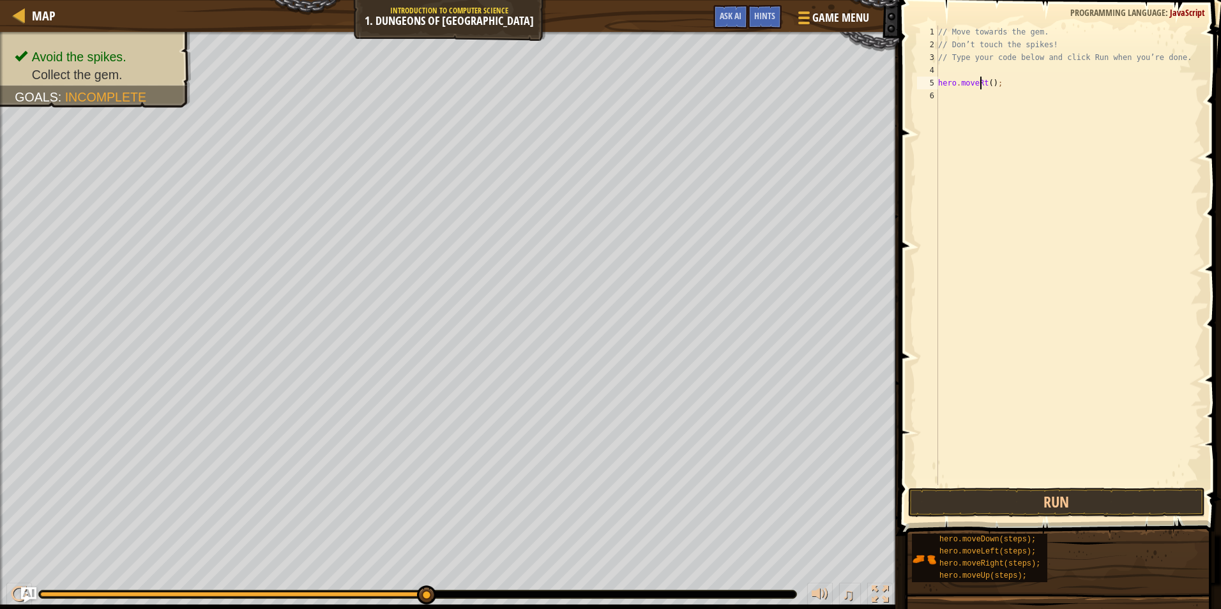
type textarea "hero.movet();"
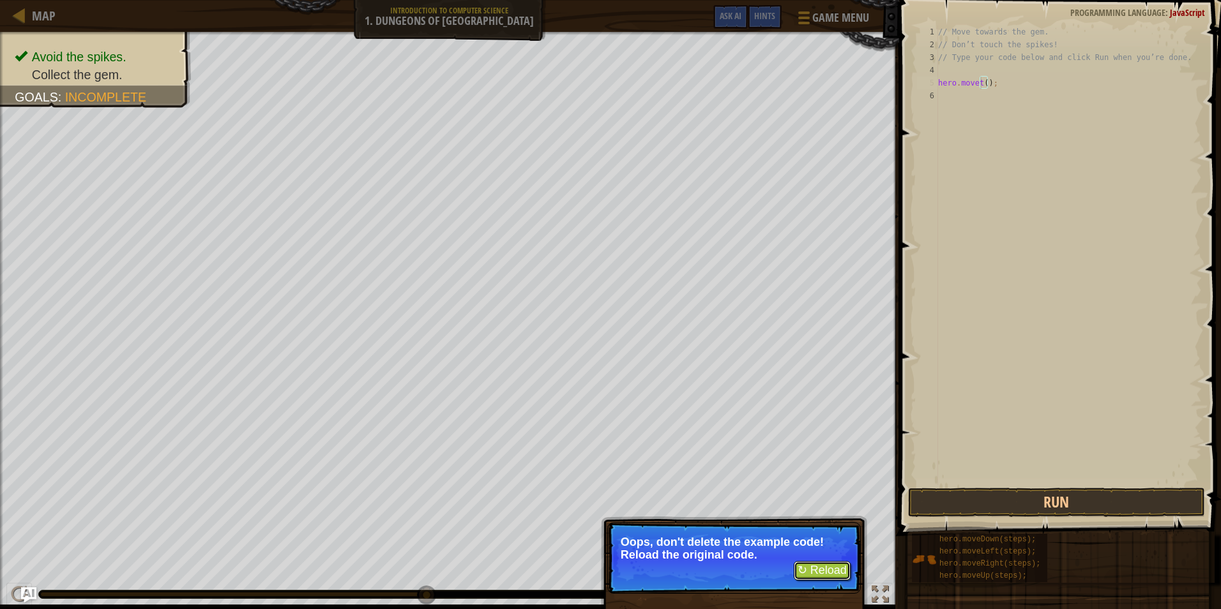
click at [812, 568] on button "↻ Reload" at bounding box center [822, 570] width 57 height 19
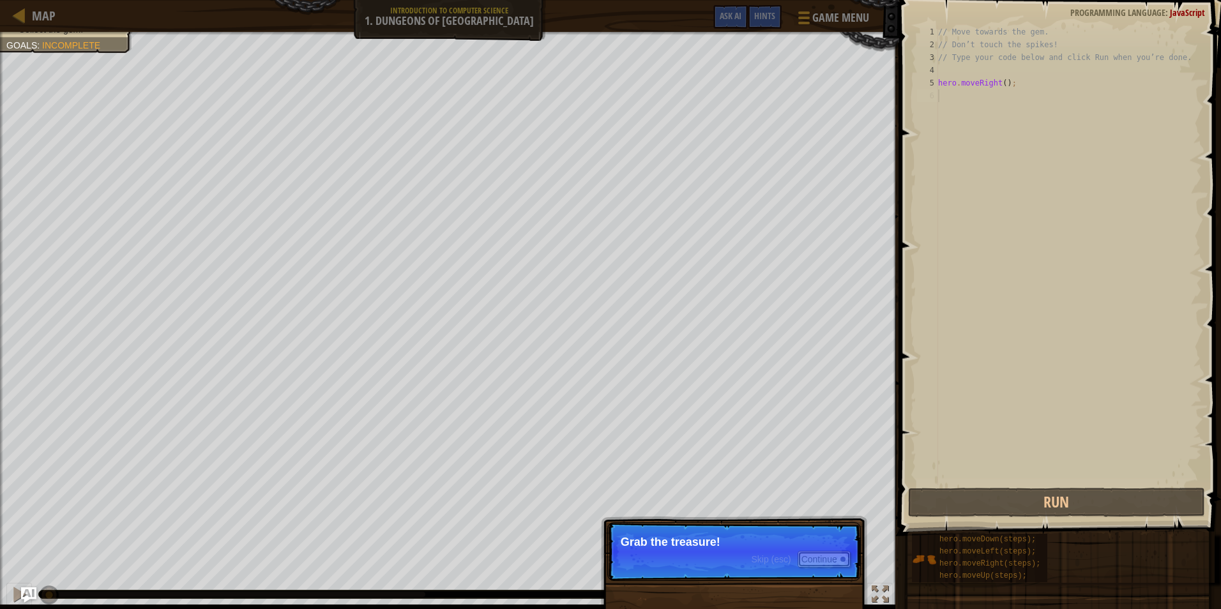
click at [800, 561] on button "Continue" at bounding box center [824, 559] width 53 height 17
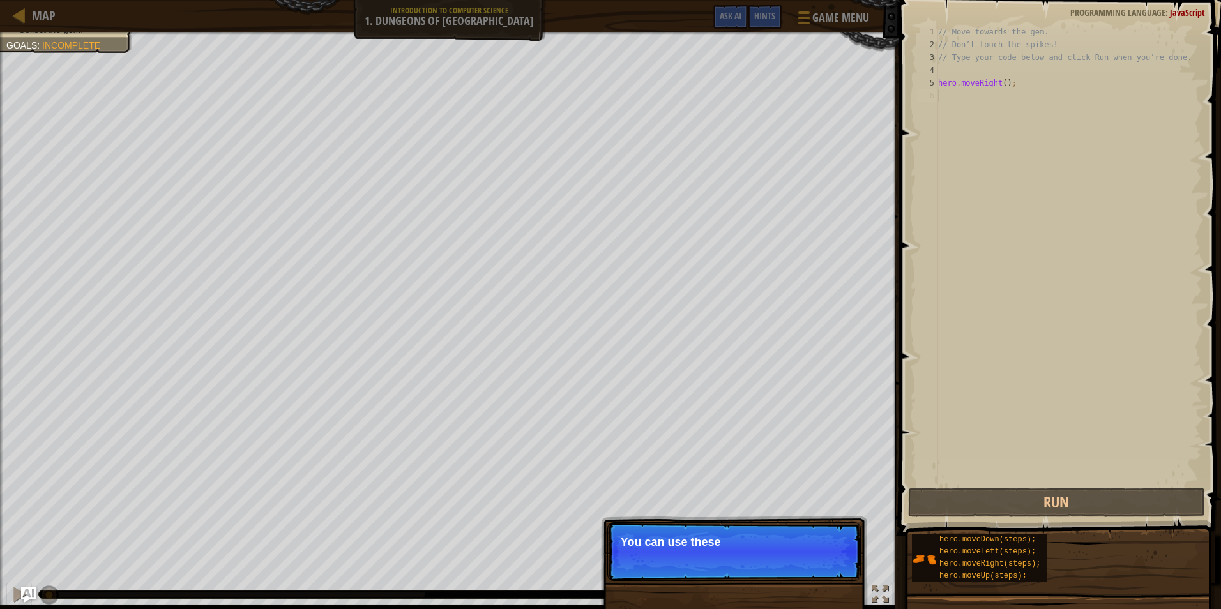
click at [819, 562] on p "Skip (esc) Continue You can use these" at bounding box center [734, 551] width 254 height 59
click at [823, 566] on p "Skip (esc) Continue You can use these" at bounding box center [734, 551] width 254 height 59
click at [823, 566] on p "Skip (esc) Continue You can use these metho" at bounding box center [734, 551] width 254 height 59
click at [823, 566] on button "Continue" at bounding box center [824, 559] width 53 height 17
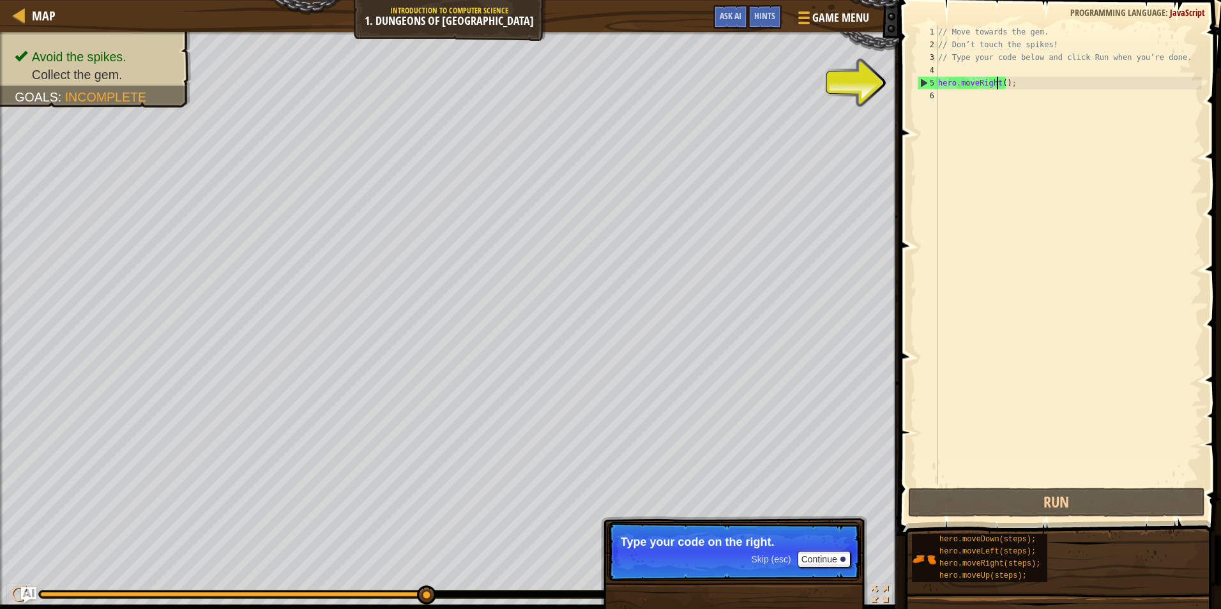
click at [998, 82] on div "// Move towards the gem. // Don’t touch the spikes! // Type your code below and…" at bounding box center [1069, 268] width 266 height 485
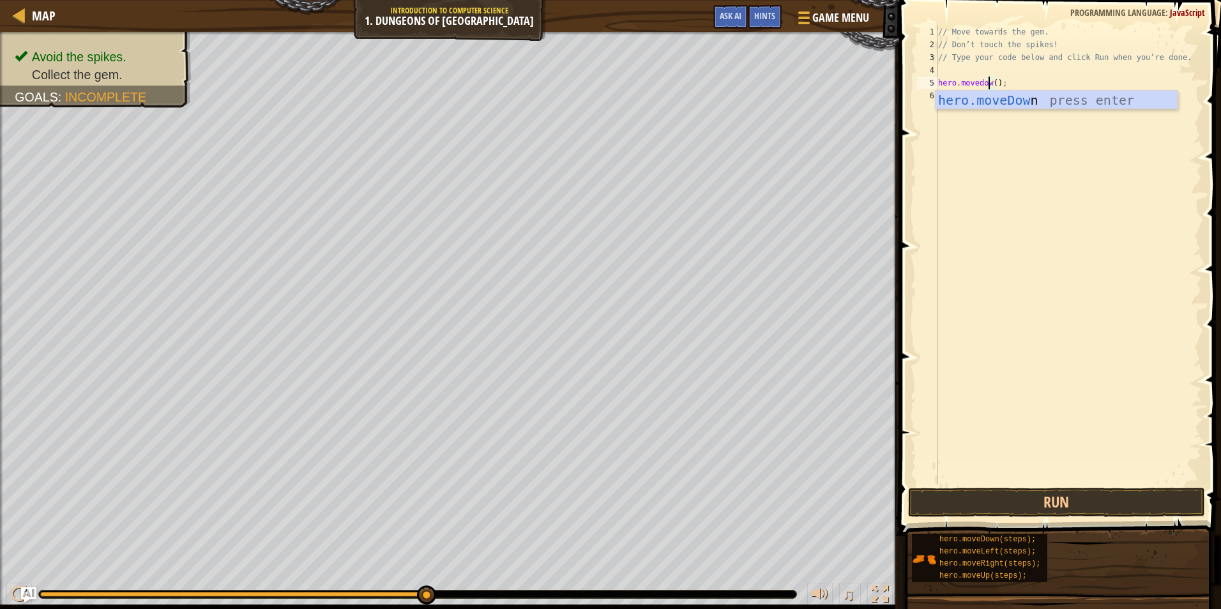
scroll to position [6, 4]
click at [1007, 100] on div "hero.moveDown press enter" at bounding box center [1056, 119] width 241 height 57
click at [1024, 503] on button "Run" at bounding box center [1057, 502] width 298 height 29
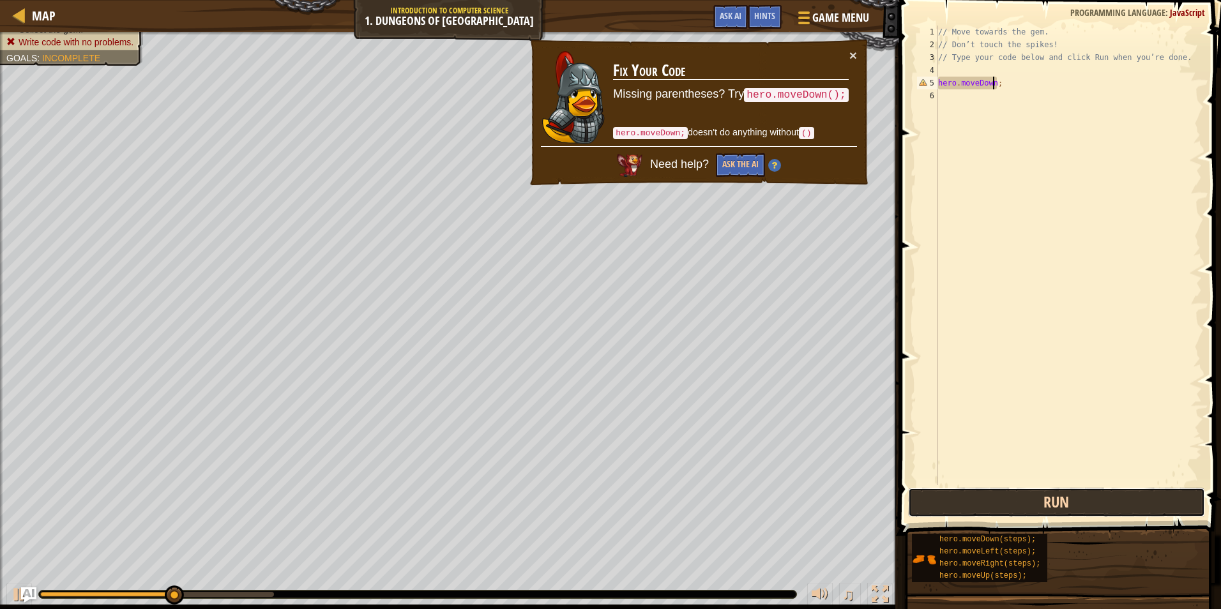
click at [1024, 503] on button "Run" at bounding box center [1057, 502] width 298 height 29
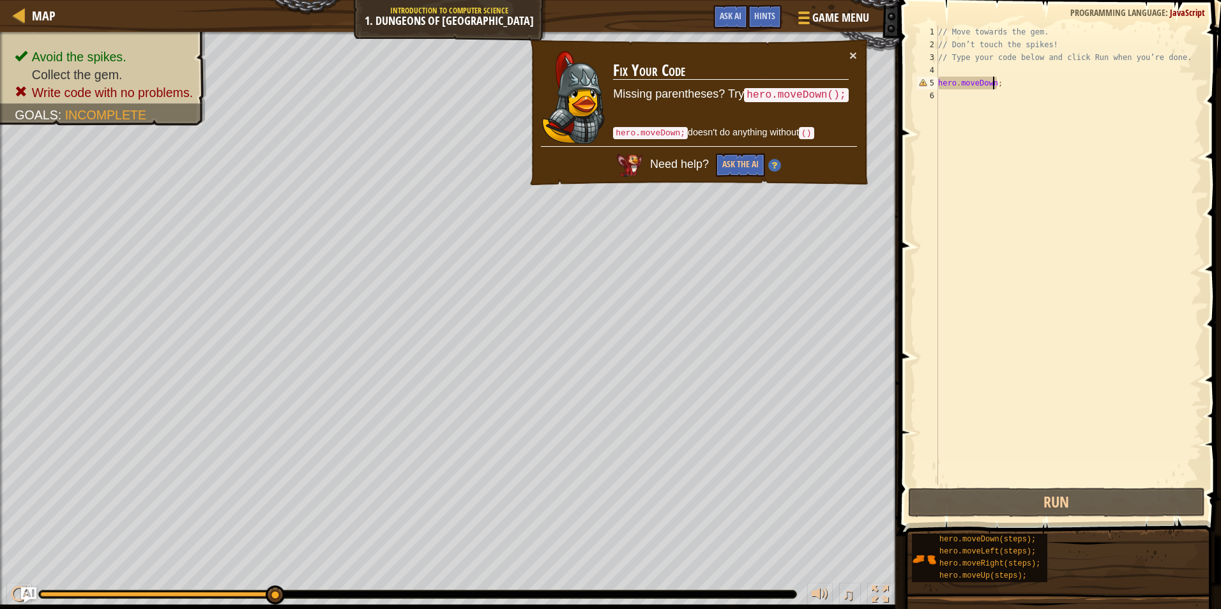
click at [387, 577] on div "Avoid the spikes. Collect the gem. Write code with no problems. Goals : Incompl…" at bounding box center [610, 320] width 1221 height 577
click at [1028, 82] on div "// Move towards the gem. // Don’t touch the spikes! // Type your code below and…" at bounding box center [1069, 268] width 266 height 485
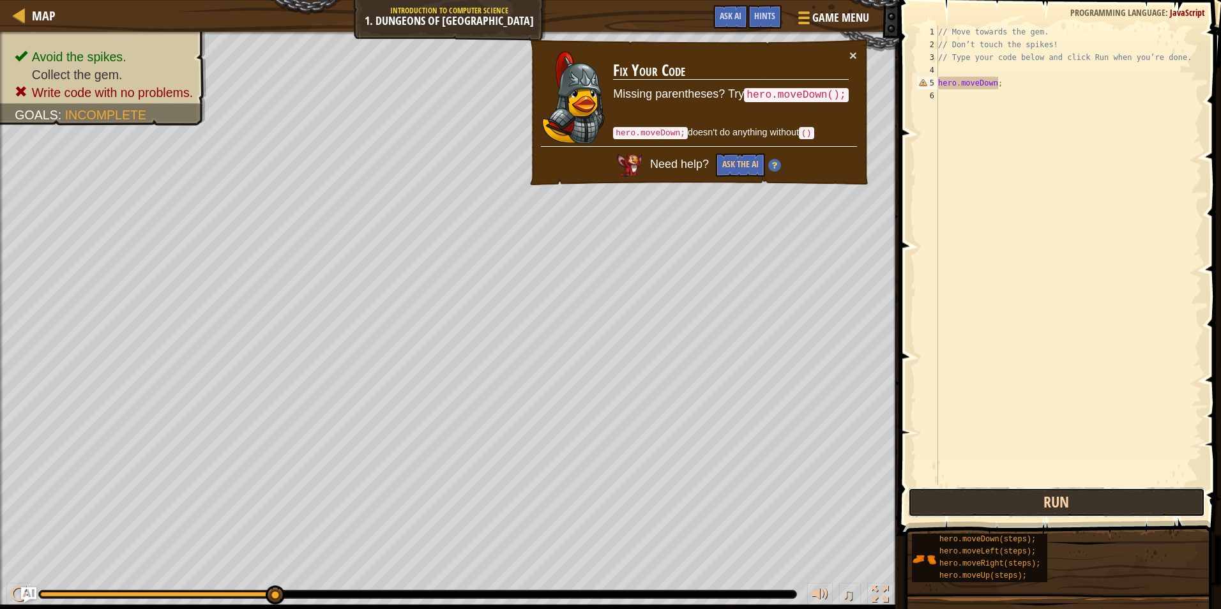
drag, startPoint x: 1064, startPoint y: 501, endPoint x: 1064, endPoint y: 508, distance: 7.0
click at [1064, 508] on button "Run" at bounding box center [1057, 502] width 298 height 29
click at [1066, 510] on button "Run" at bounding box center [1057, 502] width 298 height 29
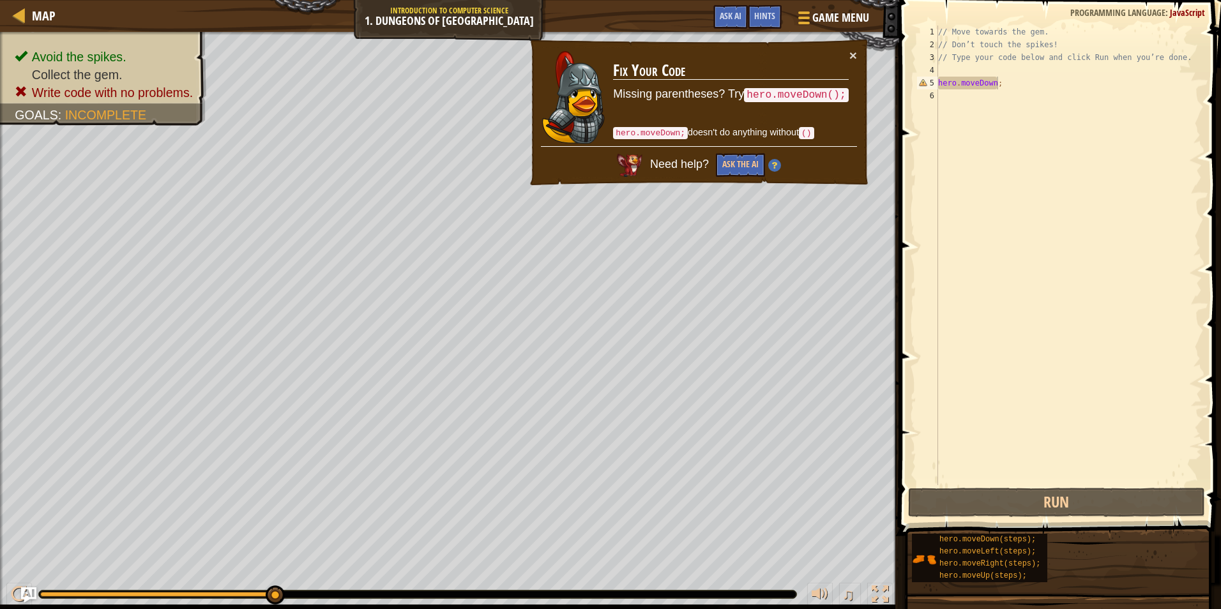
click at [832, 96] on code "hero.moveDown();" at bounding box center [796, 95] width 104 height 14
drag, startPoint x: 658, startPoint y: 137, endPoint x: 668, endPoint y: 133, distance: 10.1
click at [667, 134] on p "hero.moveDown; doesn't do anything without ()" at bounding box center [731, 133] width 236 height 14
drag, startPoint x: 739, startPoint y: 160, endPoint x: 747, endPoint y: 168, distance: 10.8
click at [747, 168] on button "Ask the AI" at bounding box center [740, 165] width 49 height 24
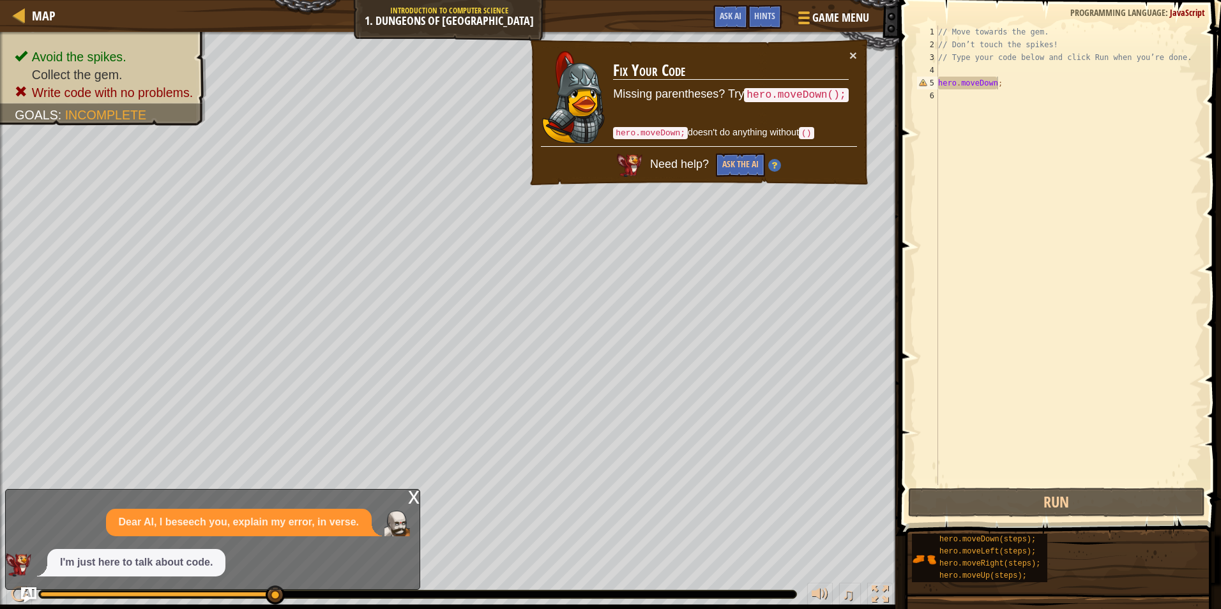
click at [409, 491] on div "x" at bounding box center [413, 496] width 11 height 13
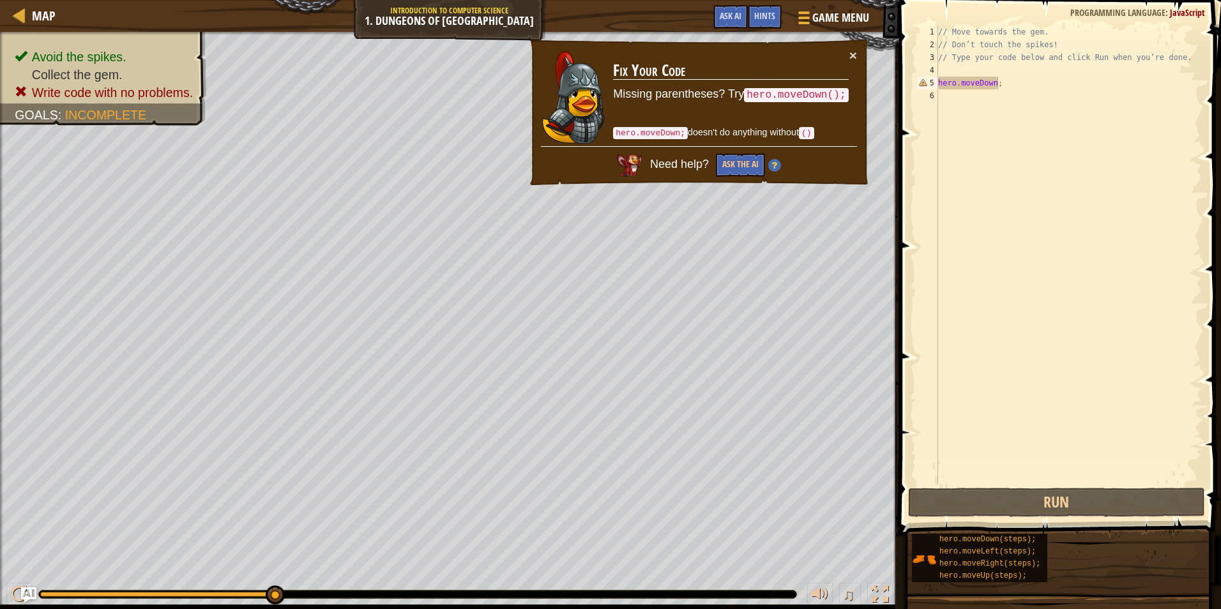
click at [1000, 82] on div "// Move towards the gem. // Don’t touch the spikes! // Type your code below and…" at bounding box center [1069, 268] width 266 height 485
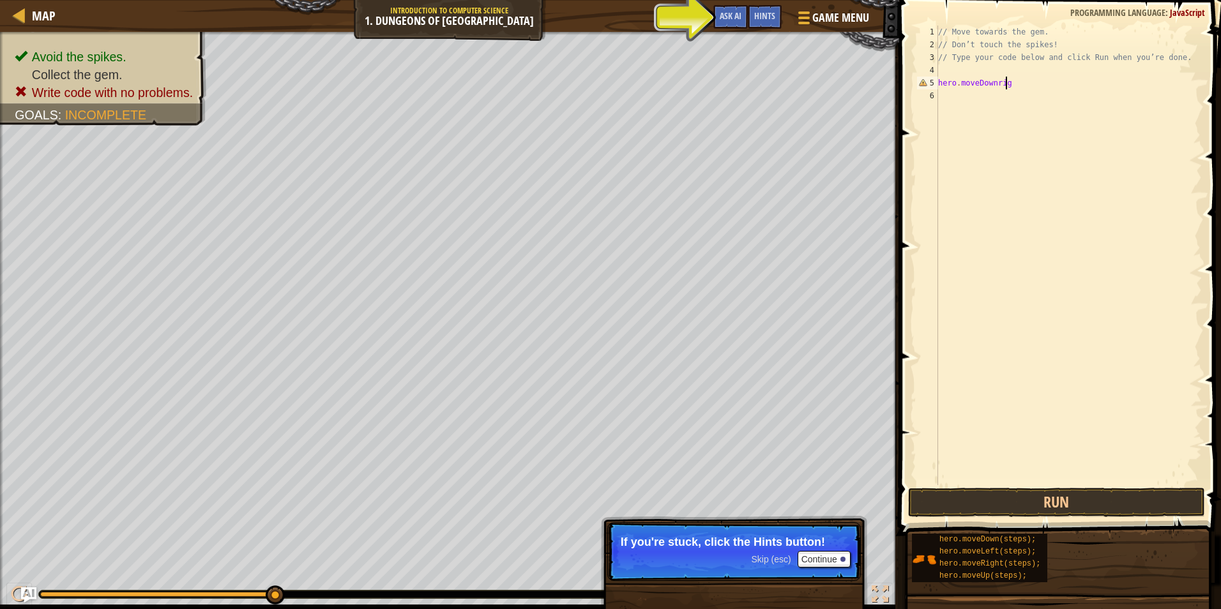
scroll to position [6, 5]
click at [995, 82] on div "// Move towards the gem. // Don’t touch the spikes! // Type your code below and…" at bounding box center [1069, 268] width 266 height 485
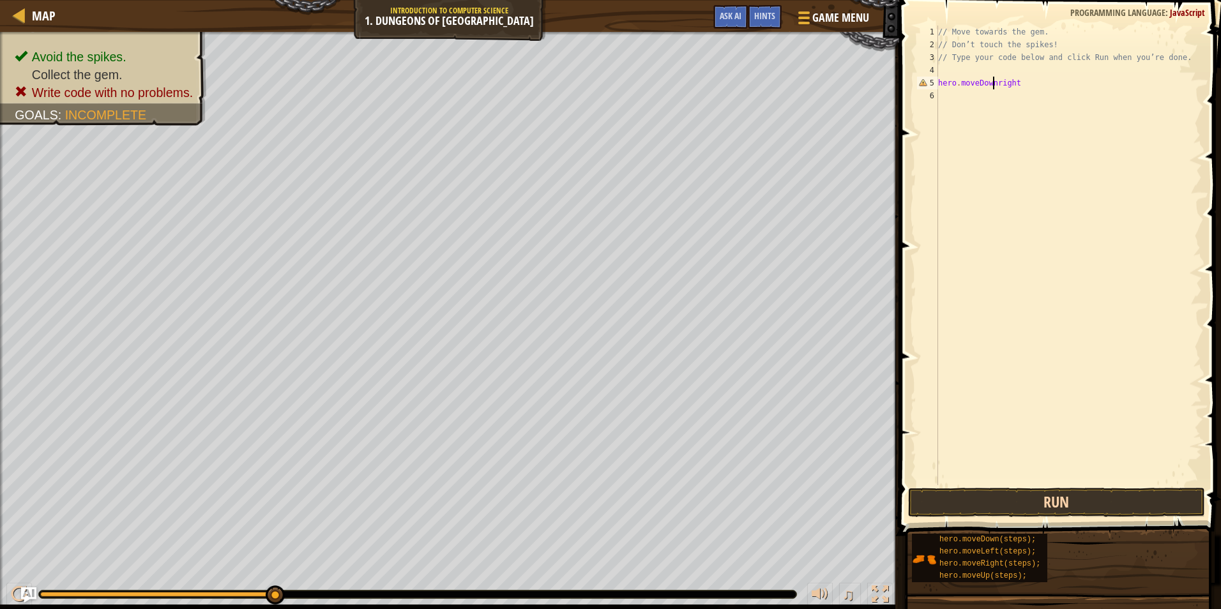
type textarea "hero.moveDownright"
click at [1061, 501] on button "Run" at bounding box center [1057, 502] width 298 height 29
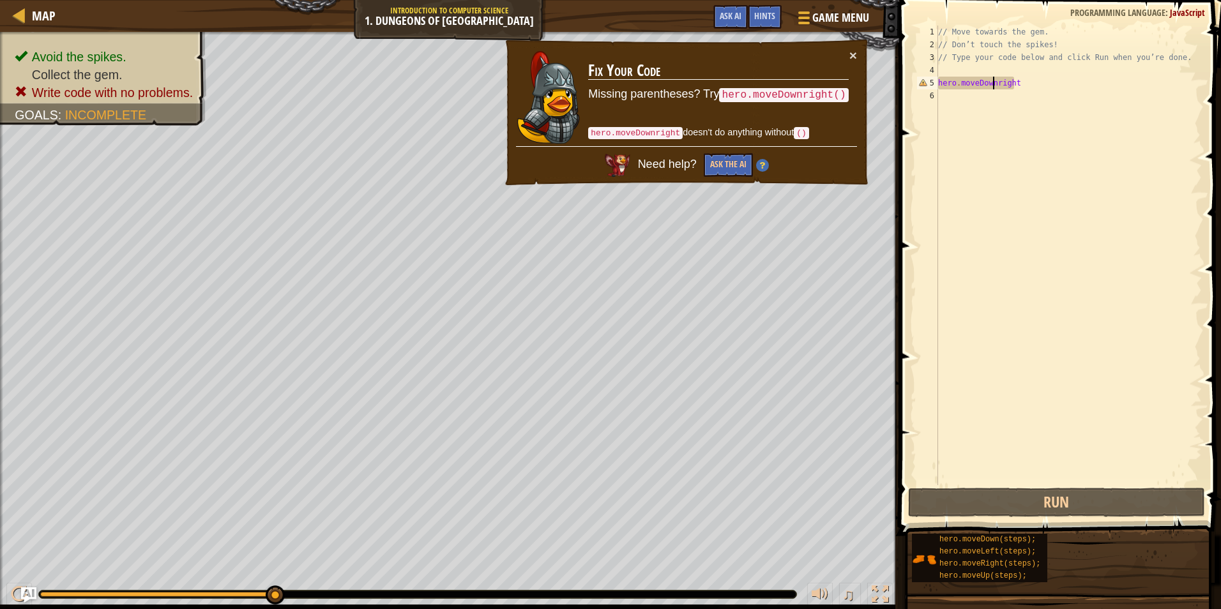
click at [1016, 91] on div "// Move towards the gem. // Don’t touch the spikes! // Type your code below and…" at bounding box center [1069, 268] width 266 height 485
click at [1042, 89] on div "// Move towards the gem. // Don’t touch the spikes! // Type your code below and…" at bounding box center [1069, 268] width 266 height 485
click at [1032, 68] on div "// Move towards the gem. // Don’t touch the spikes! // Type your code below and…" at bounding box center [1069, 268] width 266 height 485
click at [1036, 82] on div "// Move towards the gem. // Don’t touch the spikes! // Type your code below and…" at bounding box center [1069, 268] width 266 height 485
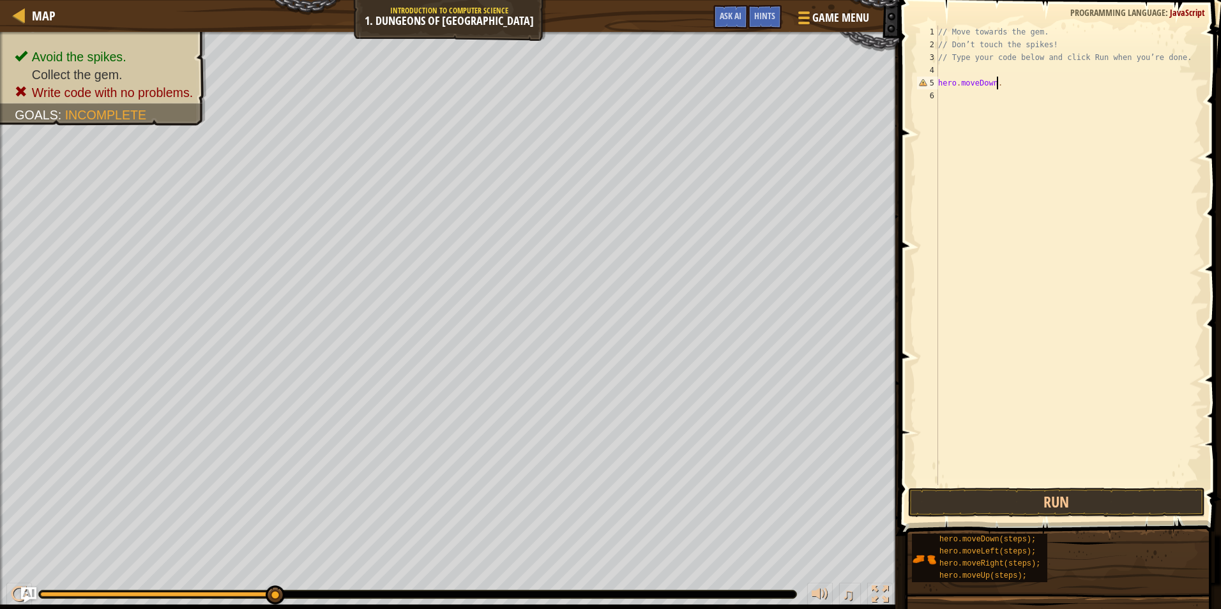
scroll to position [6, 4]
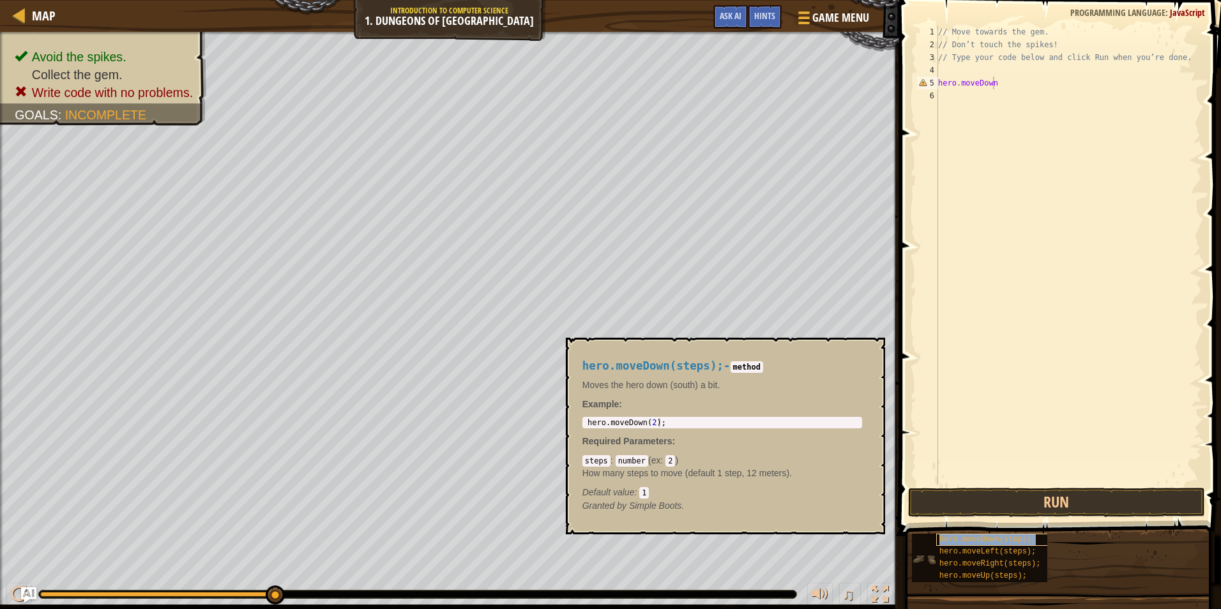
click at [956, 541] on span "hero.moveDown(steps);" at bounding box center [987, 539] width 96 height 9
click at [997, 540] on span "hero.moveDown(steps);" at bounding box center [987, 539] width 96 height 9
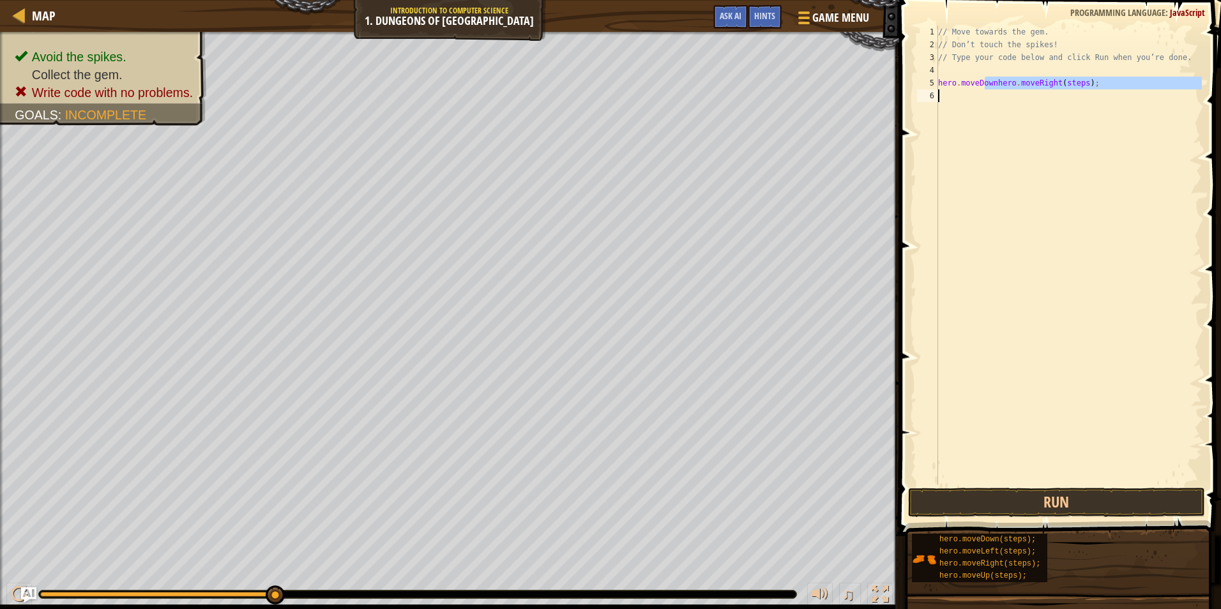
drag, startPoint x: 983, startPoint y: 84, endPoint x: 1005, endPoint y: 167, distance: 85.8
click at [1017, 275] on div "// Move towards the gem. // Don’t touch the spikes! // Type your code below and…" at bounding box center [1069, 268] width 266 height 485
click at [1007, 85] on div "// Move towards the gem. // Don’t touch the spikes! // Type your code below and…" at bounding box center [1069, 256] width 266 height 460
drag, startPoint x: 1073, startPoint y: 81, endPoint x: 1051, endPoint y: 176, distance: 97.0
click at [1051, 176] on div "// Move towards the gem. // Don’t touch the spikes! // Type your code below and…" at bounding box center [1069, 268] width 266 height 485
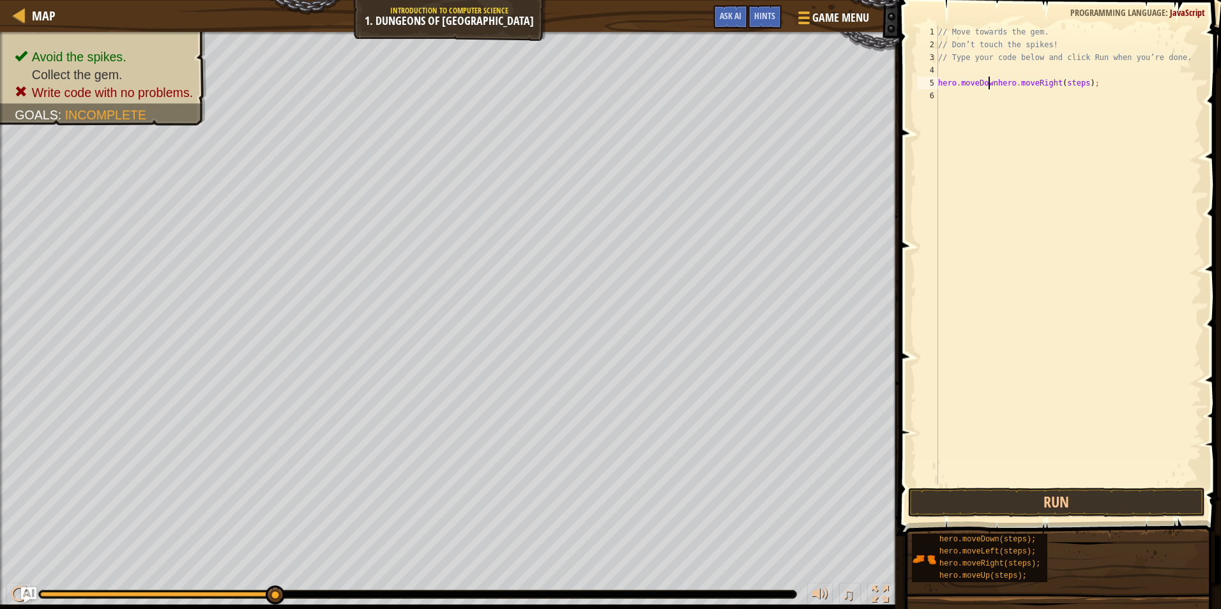
click at [989, 80] on div "// Move towards the gem. // Don’t touch the spikes! // Type your code below and…" at bounding box center [1069, 268] width 266 height 485
click at [1009, 86] on div "// Move towards the gem. // Don’t touch the spikes! // Type your code below and…" at bounding box center [1069, 268] width 266 height 485
click at [941, 86] on div "// Move towards the gem. // Don’t touch the spikes! // Type your code below and…" at bounding box center [1069, 268] width 266 height 485
click at [1013, 499] on button "Run" at bounding box center [1057, 502] width 298 height 29
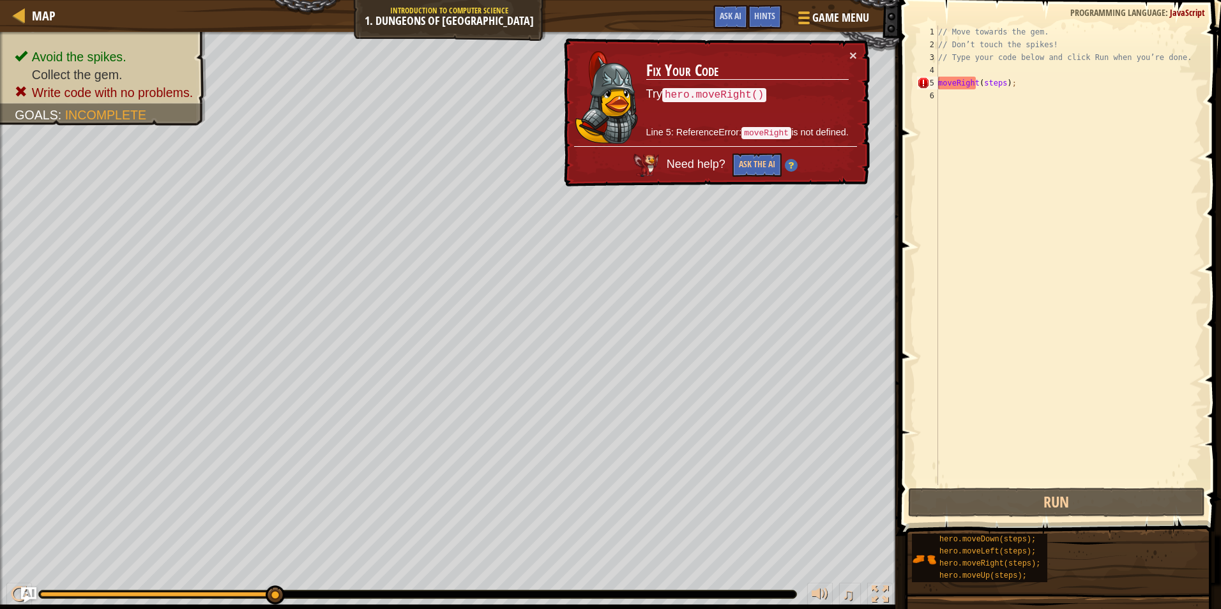
click at [711, 91] on code "hero.moveRight()" at bounding box center [714, 95] width 104 height 14
click at [719, 110] on td "Fix Your Code Try hero.moveRight() Line 5: ReferenceError: moveRight is not def…" at bounding box center [748, 98] width 204 height 98
drag, startPoint x: 664, startPoint y: 95, endPoint x: 675, endPoint y: 95, distance: 11.5
click at [664, 95] on p "Try hero.moveRight()" at bounding box center [747, 94] width 202 height 17
click at [1012, 84] on div "// Move towards the gem. // Don’t touch the spikes! // Type your code below and…" at bounding box center [1069, 268] width 266 height 485
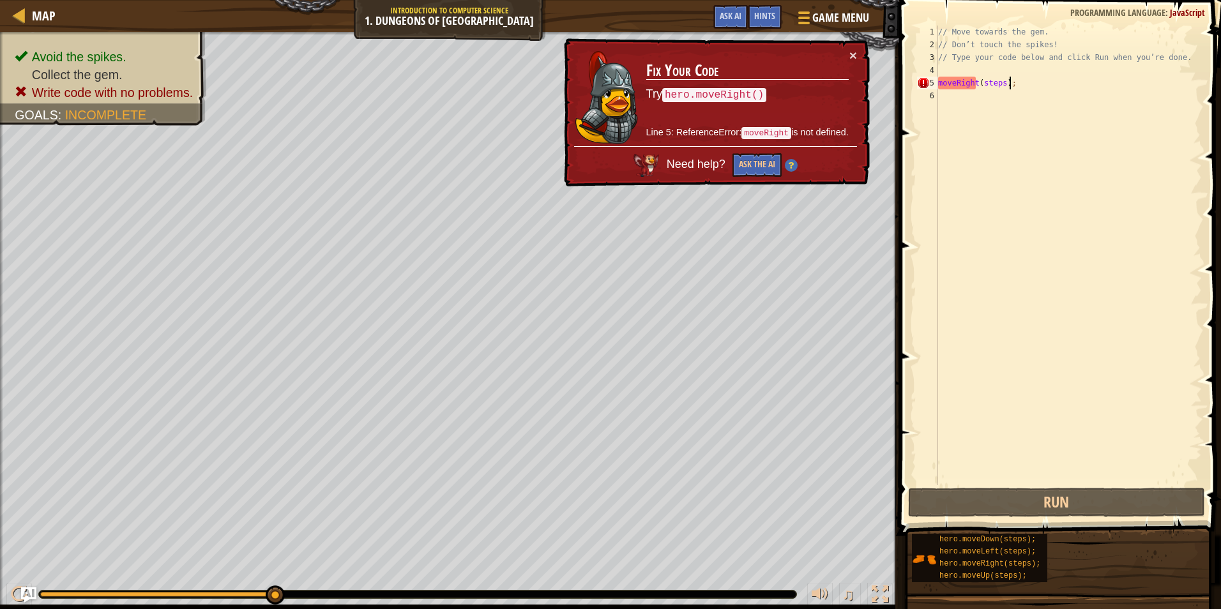
click at [939, 77] on div "// Move towards the gem. // Don’t touch the spikes! // Type your code below and…" at bounding box center [1069, 268] width 266 height 485
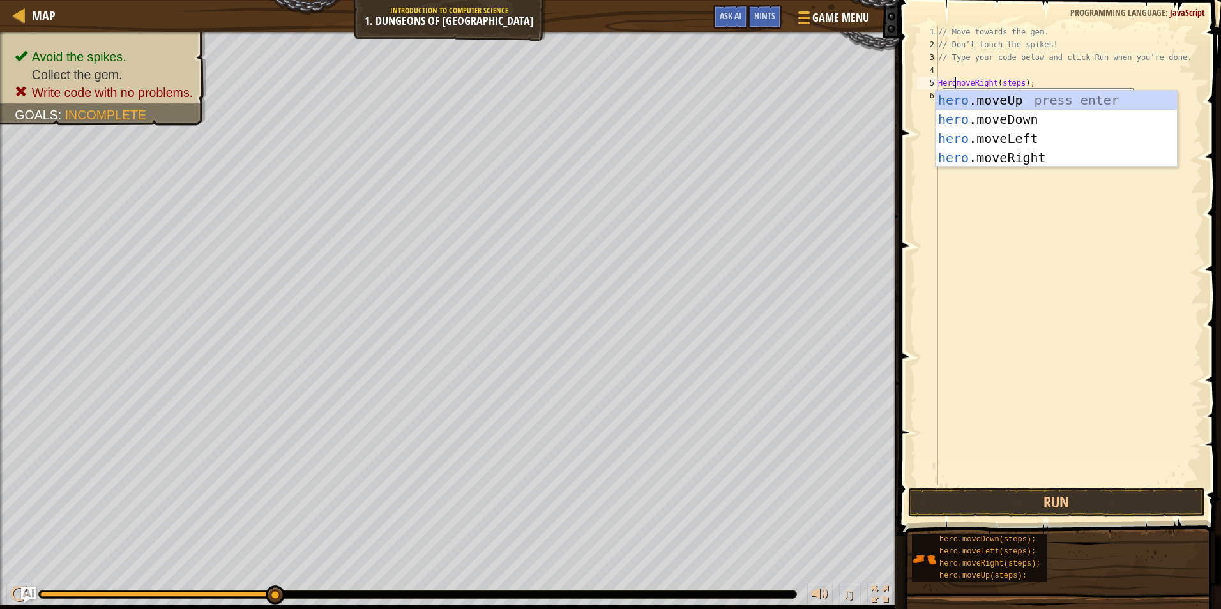
scroll to position [6, 1]
click at [1007, 151] on div "hero .moveUp press enter hero .moveDown press enter hero .moveLeft press enter …" at bounding box center [1056, 148] width 241 height 115
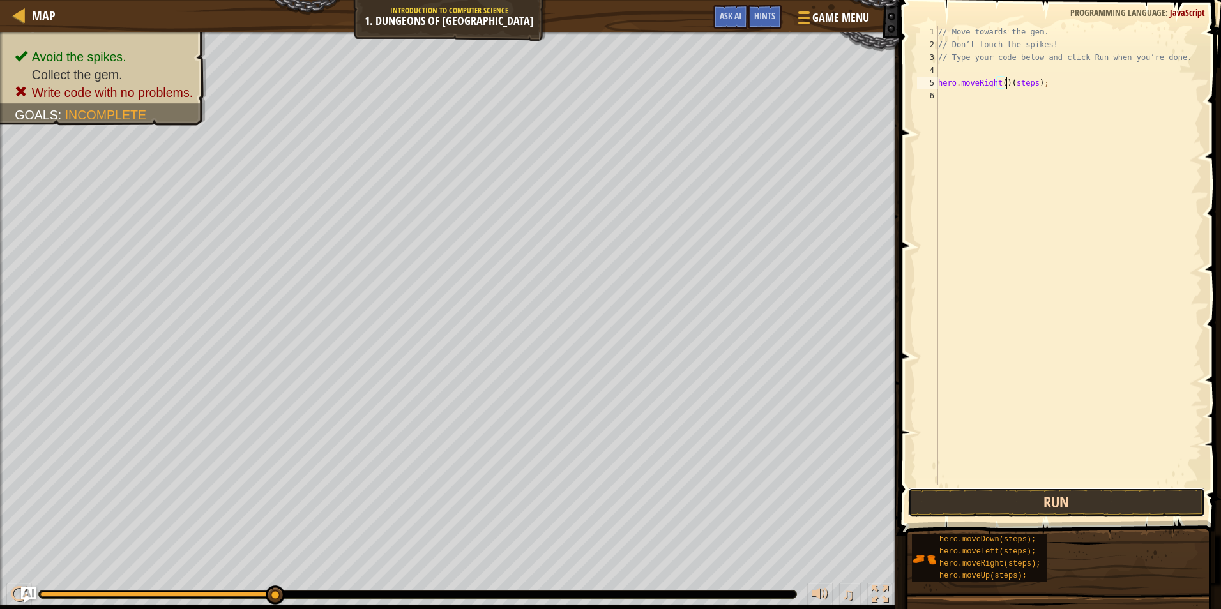
click at [975, 514] on button "Run" at bounding box center [1057, 502] width 298 height 29
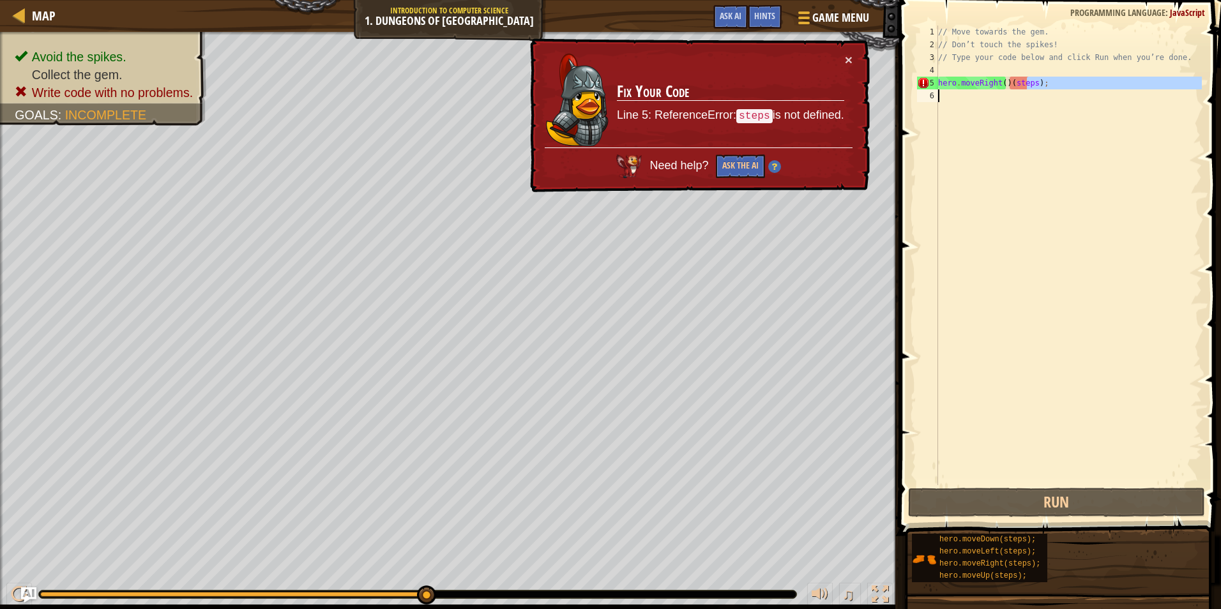
drag, startPoint x: 1025, startPoint y: 86, endPoint x: 1026, endPoint y: 223, distance: 136.7
click at [1026, 223] on div "// Move towards the gem. // Don’t touch the spikes! // Type your code below and…" at bounding box center [1069, 268] width 266 height 485
click at [1037, 83] on div "// Move towards the gem. // Don’t touch the spikes! // Type your code below and…" at bounding box center [1069, 256] width 266 height 460
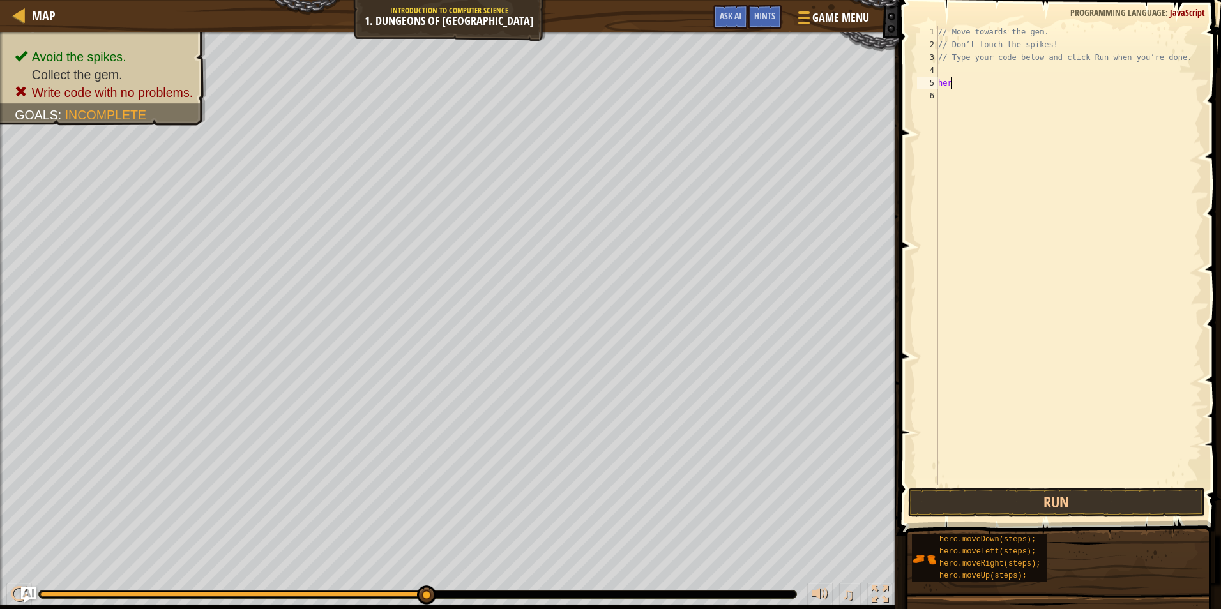
scroll to position [6, 0]
type textarea "h"
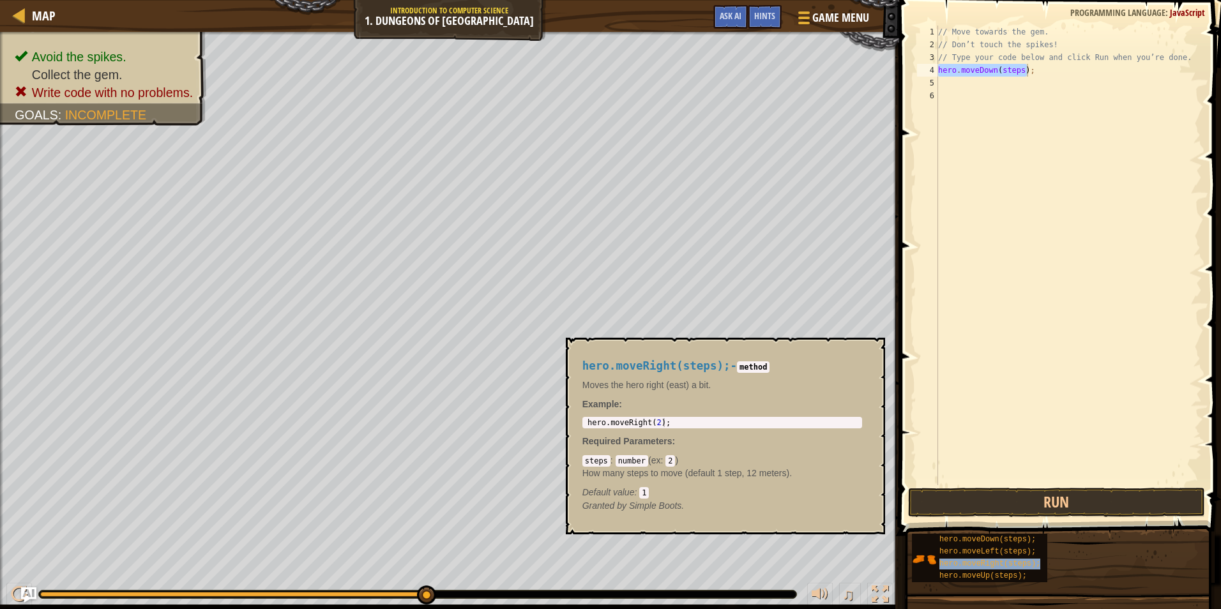
type textarea "hero.moveDown(steps);hero.moveRight(steps);"
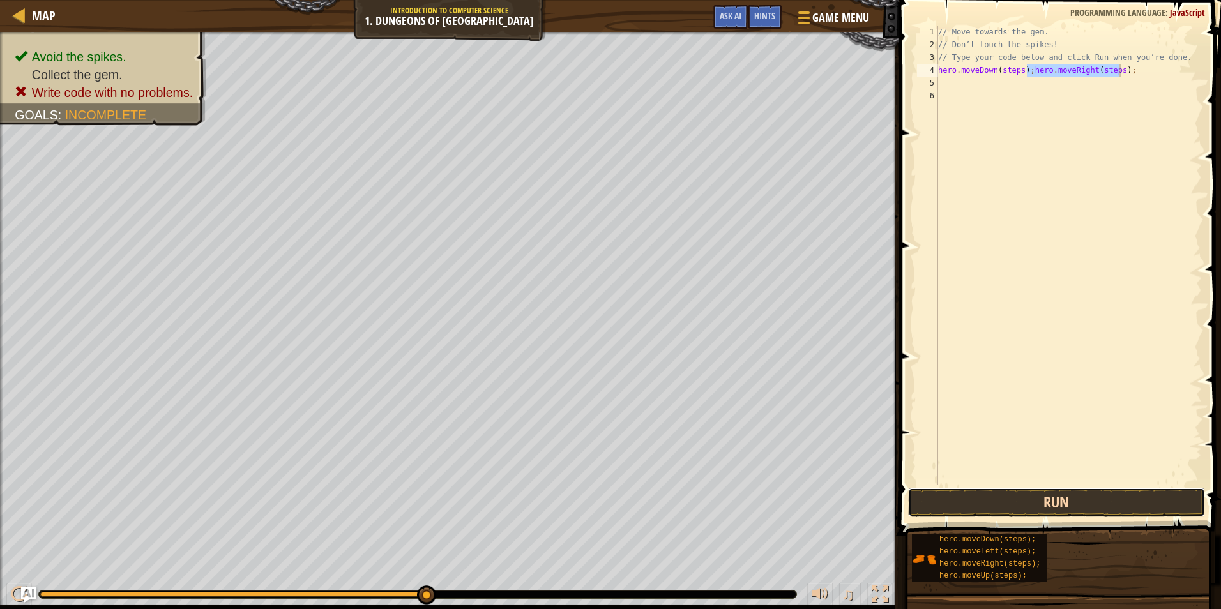
click at [973, 501] on button "Run" at bounding box center [1057, 502] width 298 height 29
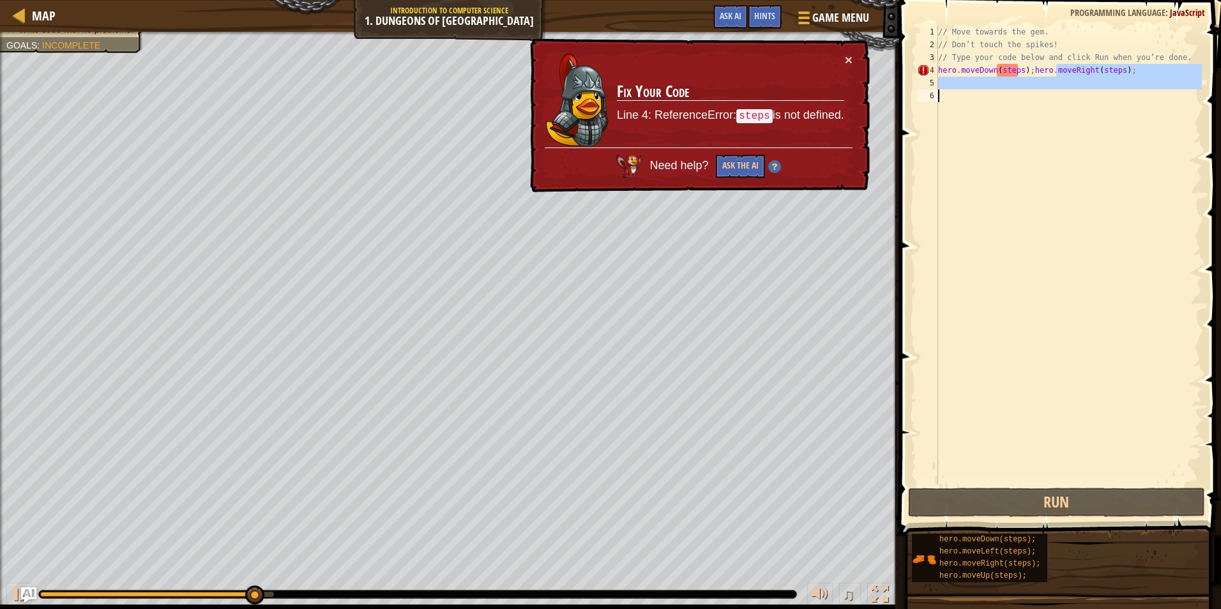
drag, startPoint x: 1055, startPoint y: 75, endPoint x: 1089, endPoint y: 296, distance: 223.6
click at [1089, 296] on div "// Move towards the gem. // Don’t touch the spikes! // Type your code below and…" at bounding box center [1069, 268] width 266 height 485
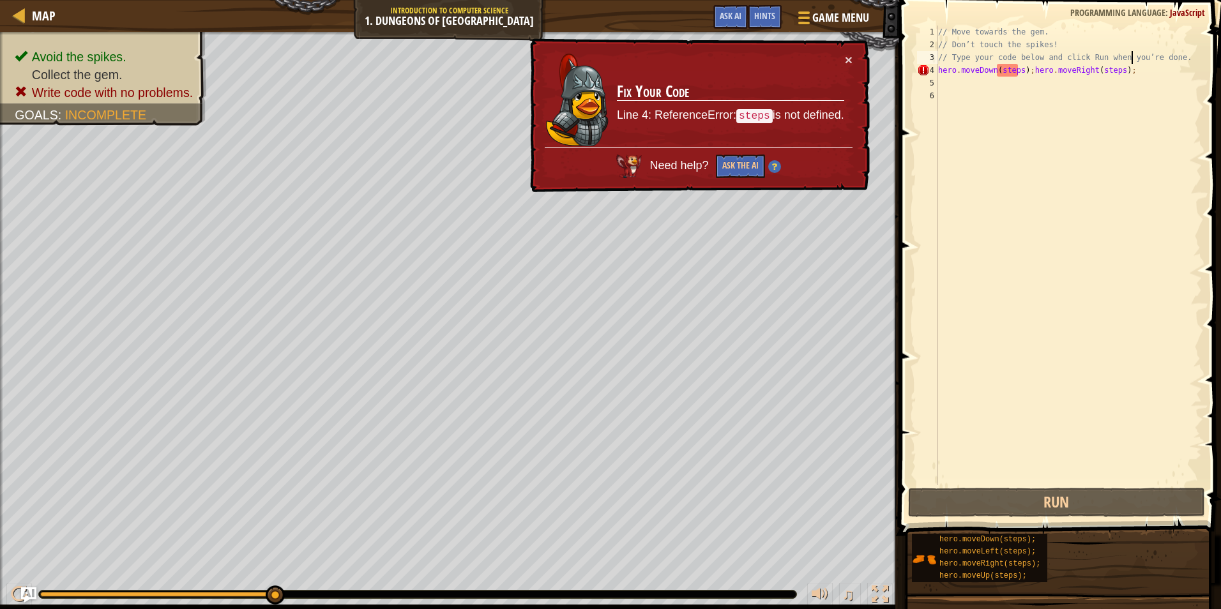
drag, startPoint x: 1134, startPoint y: 63, endPoint x: 1118, endPoint y: 82, distance: 24.0
click at [1130, 68] on div "// Move towards the gem. // Don’t touch the spikes! // Type your code below and…" at bounding box center [1069, 268] width 266 height 485
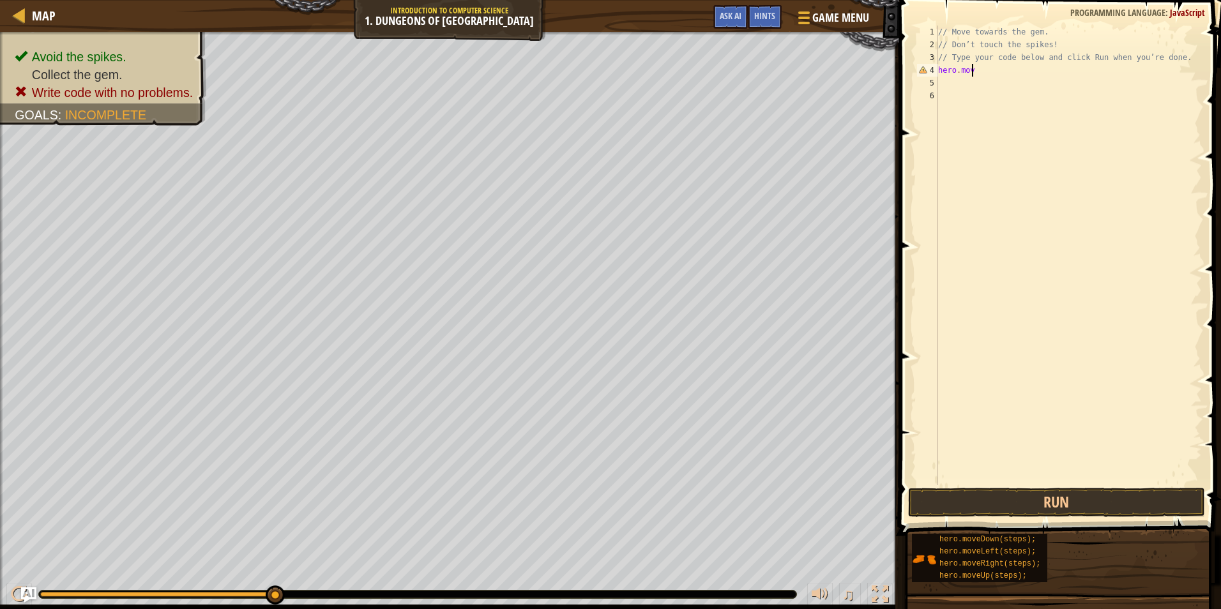
type textarea "h"
click at [953, 501] on button "Run" at bounding box center [1057, 502] width 298 height 29
click at [1055, 494] on button "Run" at bounding box center [1057, 502] width 298 height 29
type textarea "h"
type textarea "// Type your code below and click Run when you’re done."
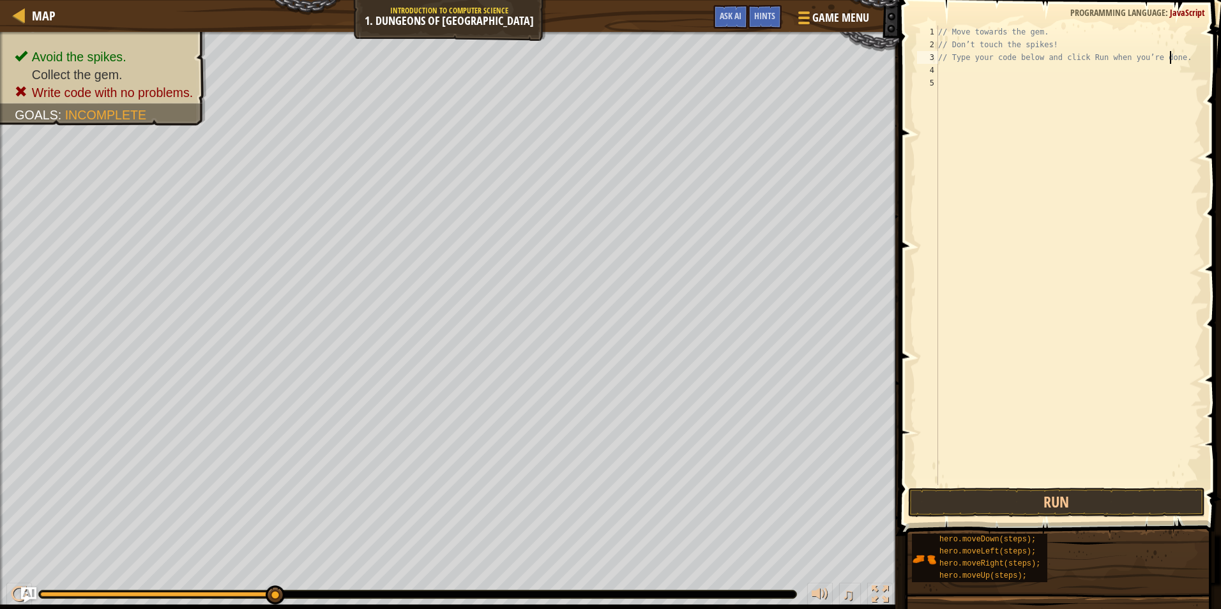
click at [1028, 82] on div "// Move towards the gem. // Don’t touch the spikes! // Type your code below and…" at bounding box center [1069, 268] width 266 height 485
drag, startPoint x: 1017, startPoint y: 57, endPoint x: 1003, endPoint y: 76, distance: 23.4
click at [1003, 76] on div "// Move towards the gem. // Don’t touch the spikes! // Type your code below and…" at bounding box center [1069, 268] width 266 height 485
type textarea "// Type your code below and click Run when you’re done."
click at [1003, 76] on div "// Move towards the gem. // Don’t touch the spikes! // Type your code below and…" at bounding box center [1069, 256] width 266 height 460
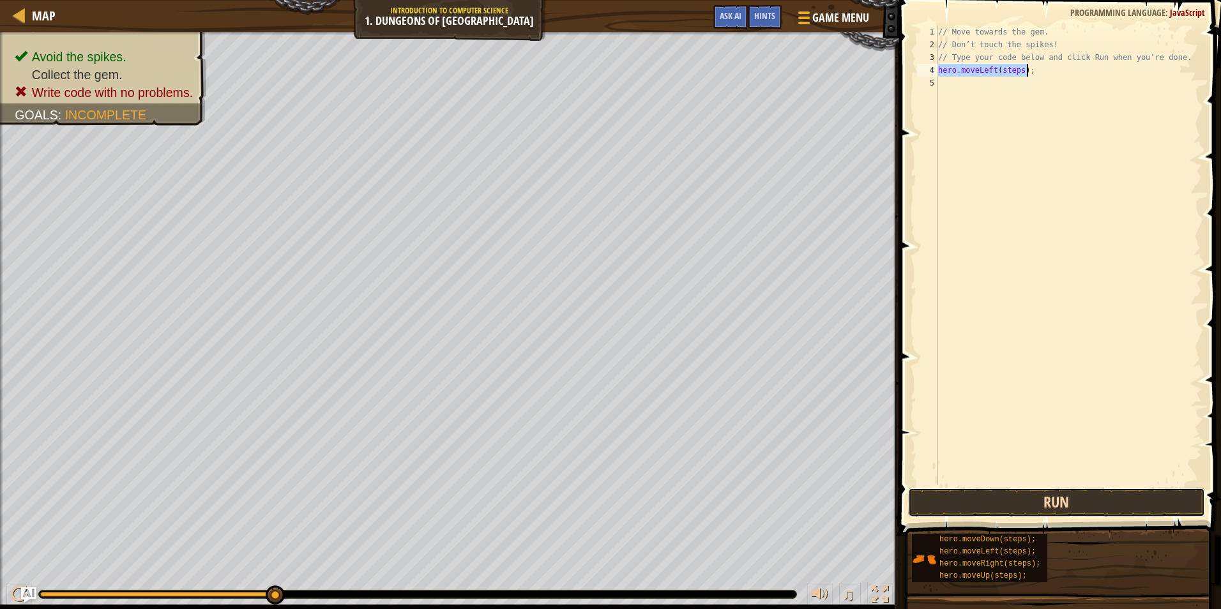
click at [1013, 498] on button "Run" at bounding box center [1057, 502] width 298 height 29
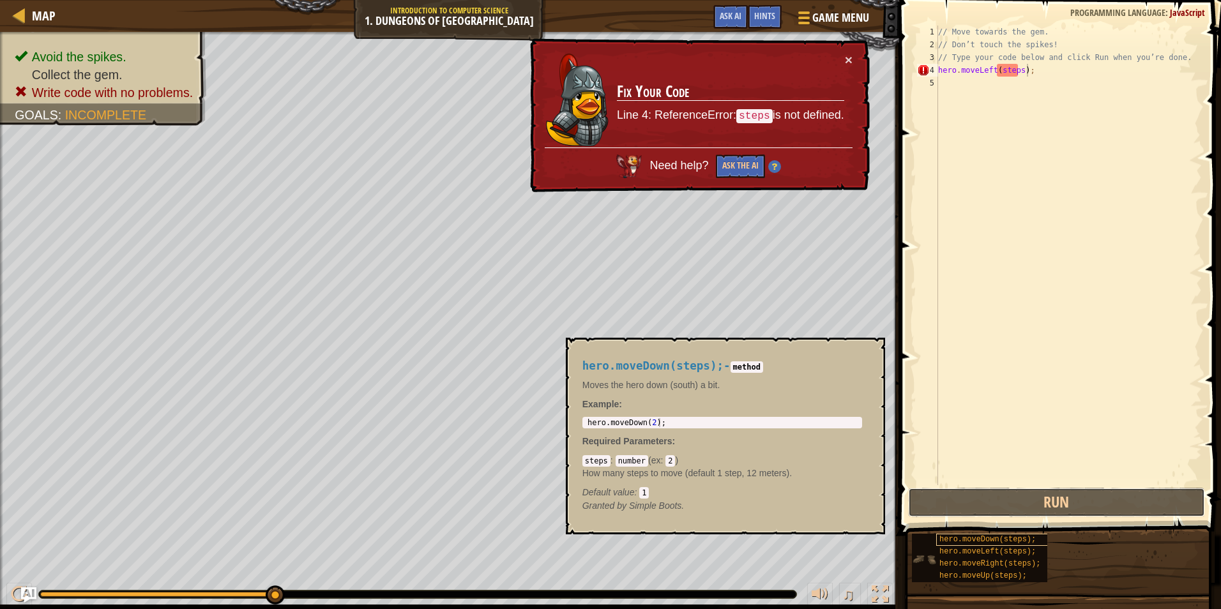
drag, startPoint x: 1013, startPoint y: 498, endPoint x: 1004, endPoint y: 545, distance: 48.1
click at [1004, 545] on div "Hints Videos hero.moveLeft(steps); 1 2 3 4 5 // Move towards the gem. // Don’t …" at bounding box center [1058, 301] width 326 height 603
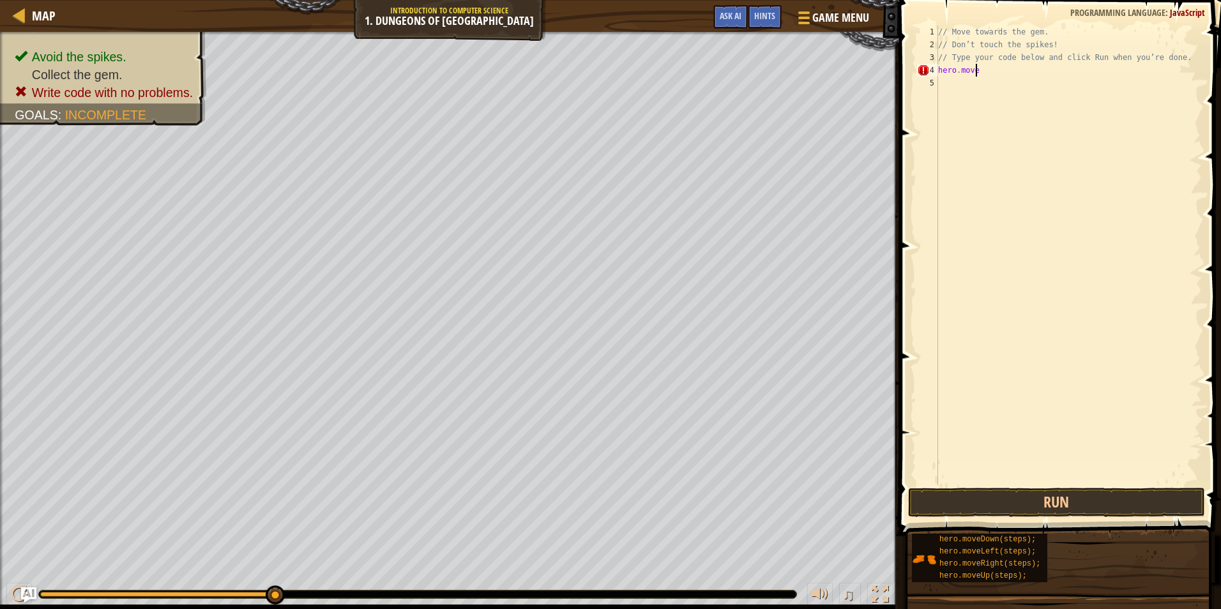
type textarea "h"
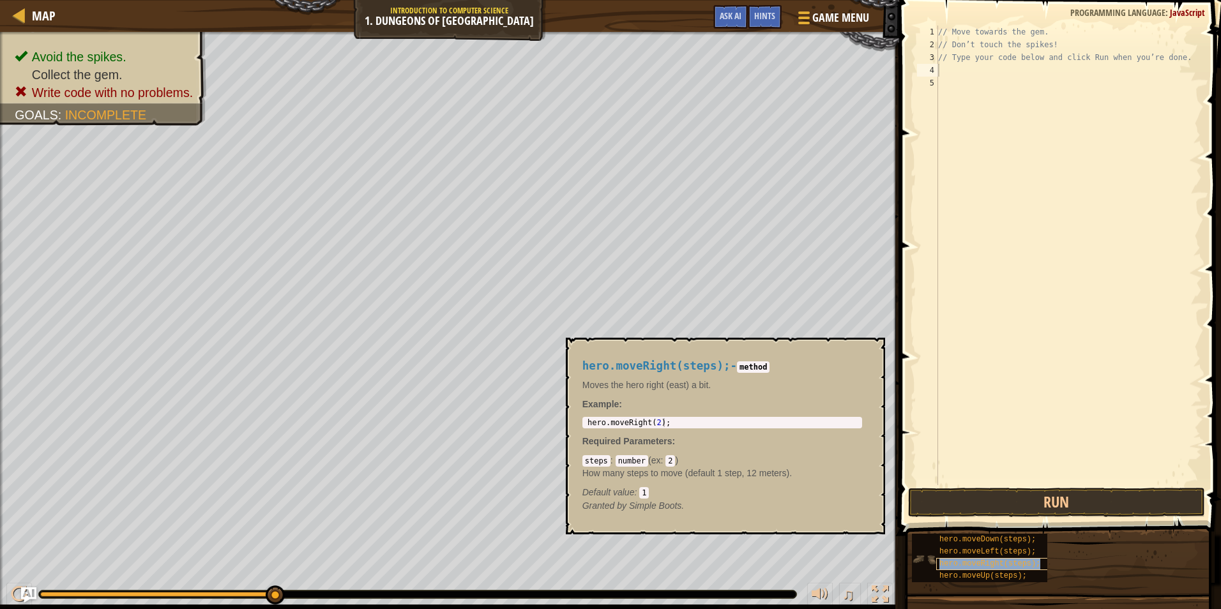
type textarea "hero.moveRight(steps);"
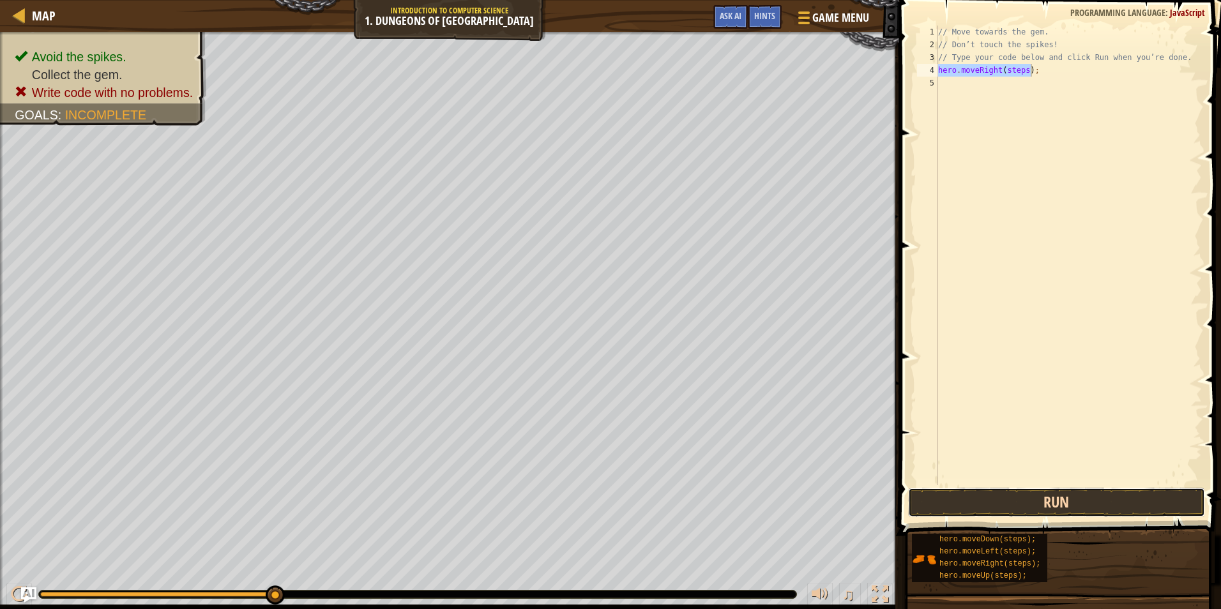
click at [1008, 494] on button "Run" at bounding box center [1057, 502] width 298 height 29
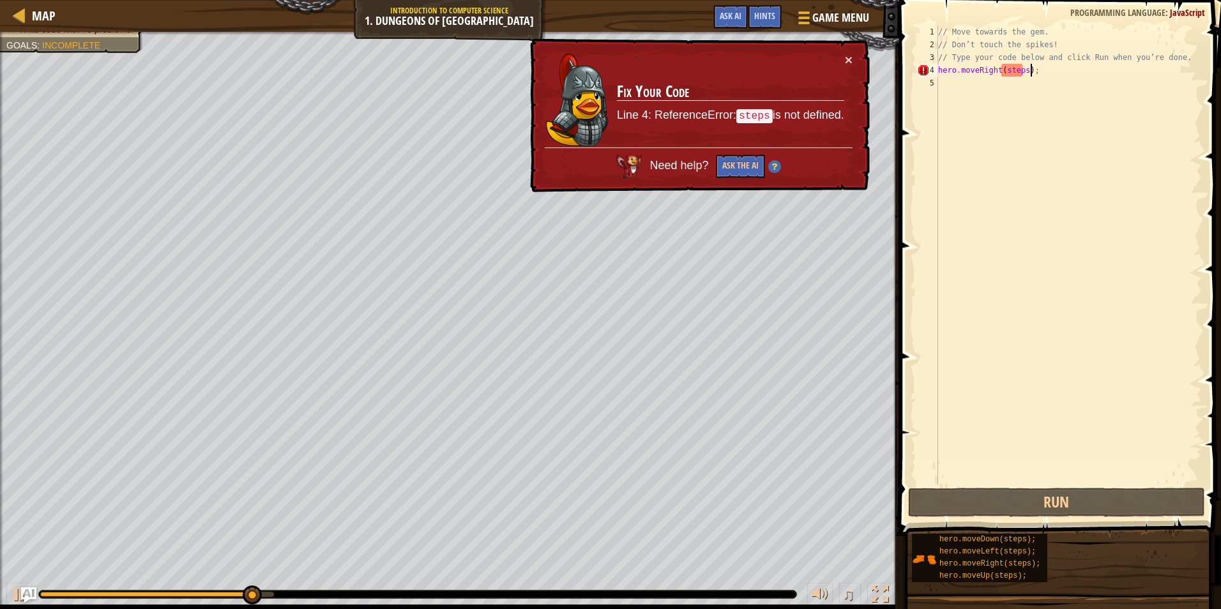
click at [1030, 423] on div "// Move towards the gem. // Don’t touch the spikes! // Type your code below and…" at bounding box center [1069, 268] width 266 height 485
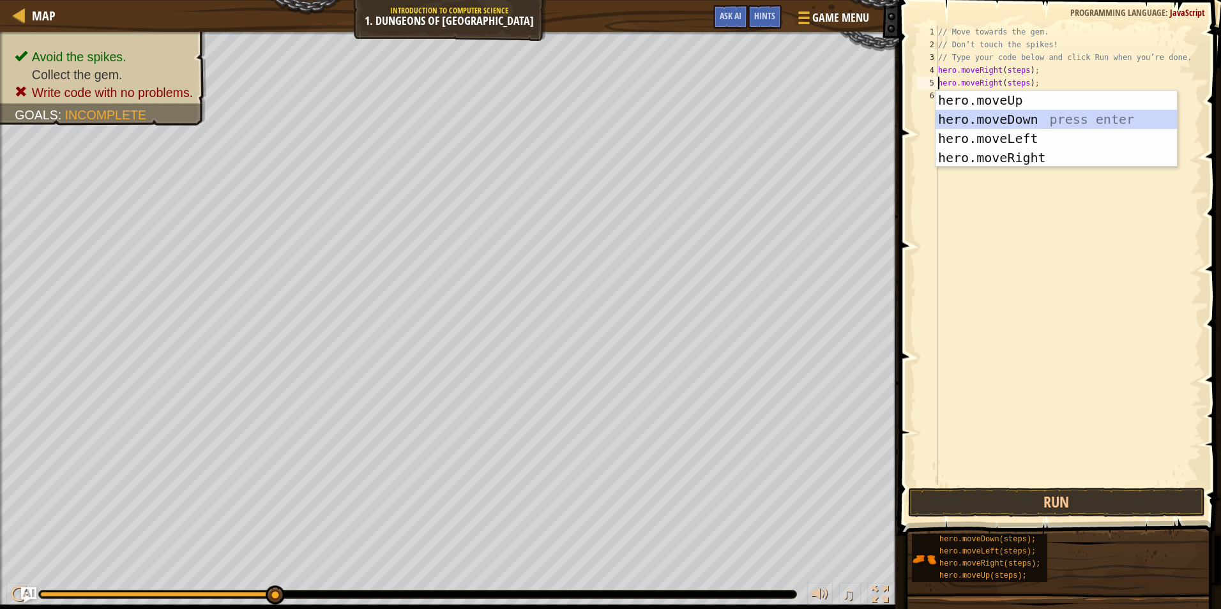
drag, startPoint x: 1032, startPoint y: 112, endPoint x: 1030, endPoint y: 125, distance: 13.0
click at [1031, 118] on div "hero.moveUp press enter hero.moveDown press enter hero.moveLeft press enter her…" at bounding box center [1056, 148] width 241 height 115
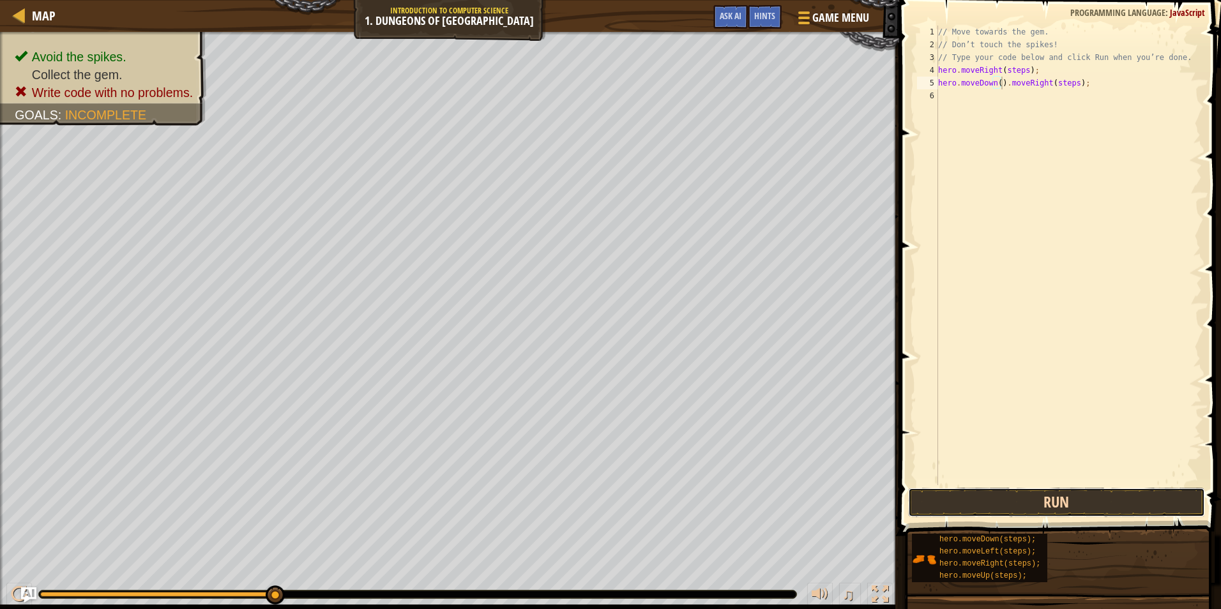
click at [1045, 509] on button "Run" at bounding box center [1057, 502] width 298 height 29
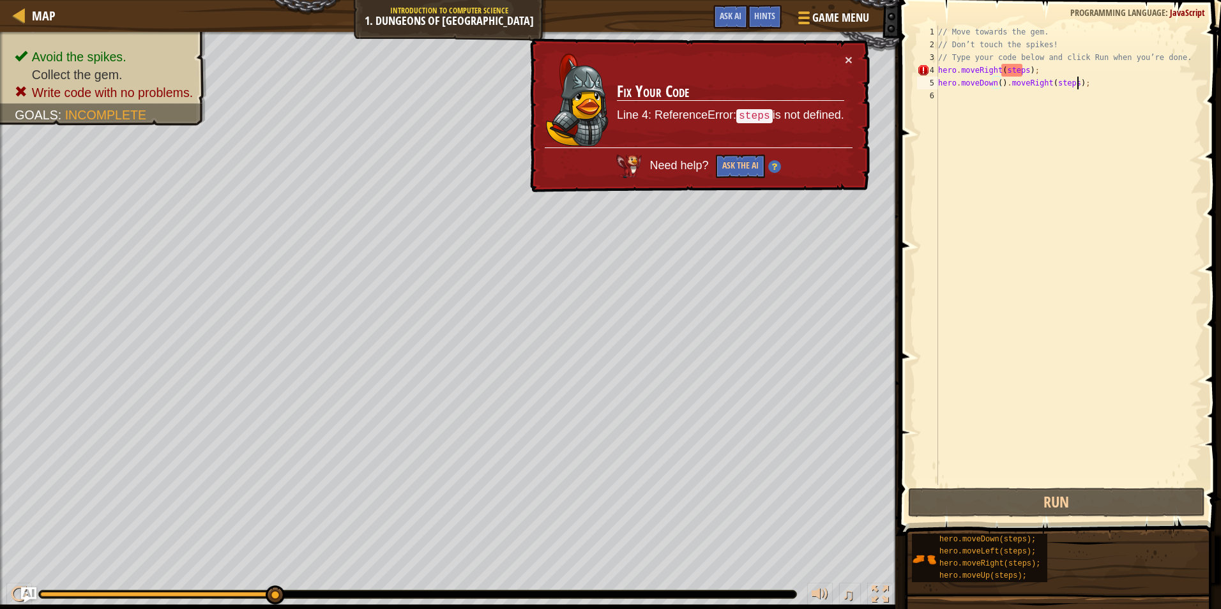
click at [1103, 86] on div "// Move towards the gem. // Don’t touch the spikes! // Type your code below and…" at bounding box center [1069, 268] width 266 height 485
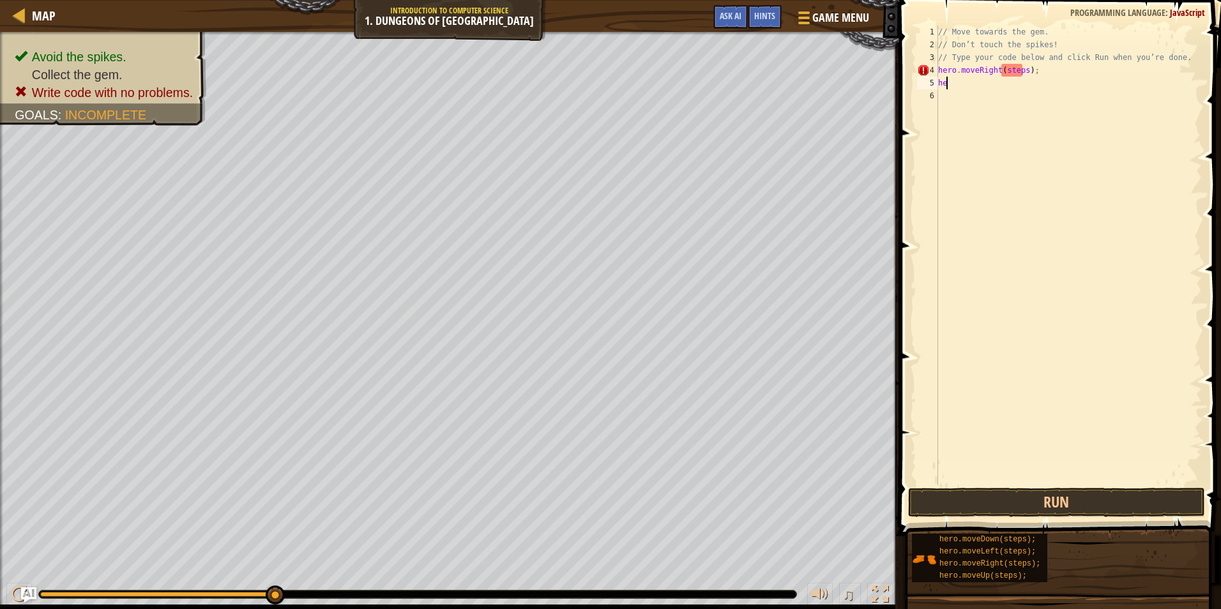
type textarea "h"
drag, startPoint x: 1031, startPoint y: 126, endPoint x: 1015, endPoint y: 131, distance: 16.2
click at [1015, 131] on div "// Move towards the gem. // Don’t touch the spikes! // Type your code below and…" at bounding box center [1069, 268] width 266 height 485
click at [978, 137] on div "// Move towards the gem. // Don’t touch the spikes! // Type your code below and…" at bounding box center [1069, 268] width 266 height 485
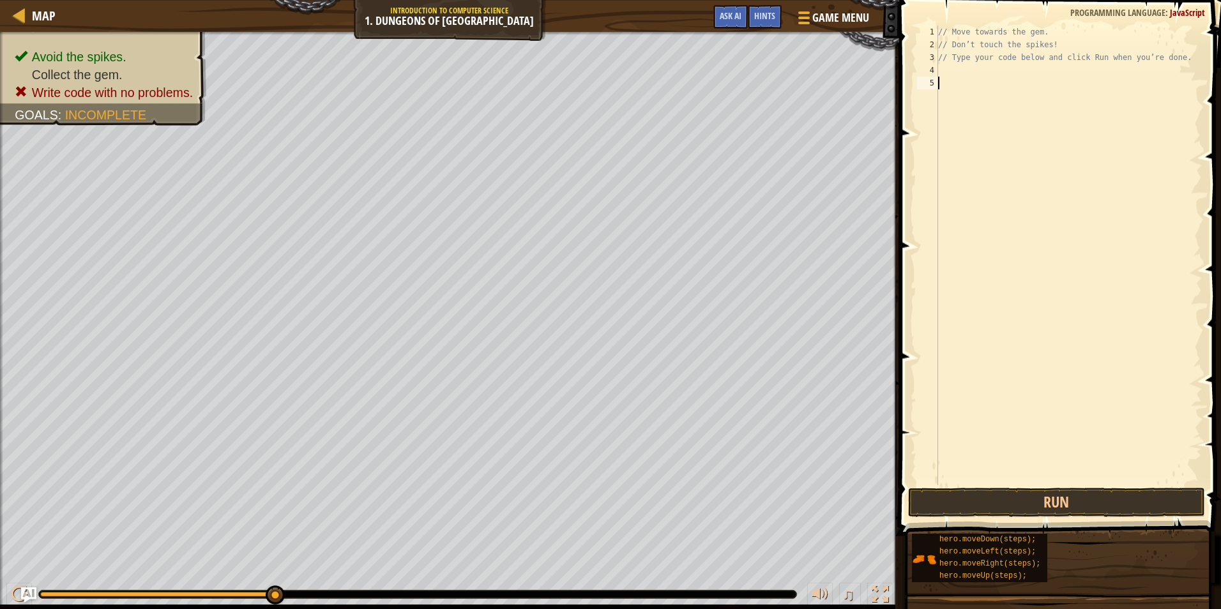
click at [973, 140] on div "// Move towards the gem. // Don’t touch the spikes! // Type your code below and…" at bounding box center [1069, 268] width 266 height 485
click at [946, 79] on div "// Move towards the gem. // Don’t touch the spikes! // Type your code below and…" at bounding box center [1069, 268] width 266 height 485
click at [950, 75] on div "// Move towards the gem. // Don’t touch the spikes! // Type your code below and…" at bounding box center [1069, 268] width 266 height 485
click at [1022, 0] on html "Map Introduction to Computer Science 1. Dungeons of Kithgard Game Menu Done Hin…" at bounding box center [610, 0] width 1221 height 0
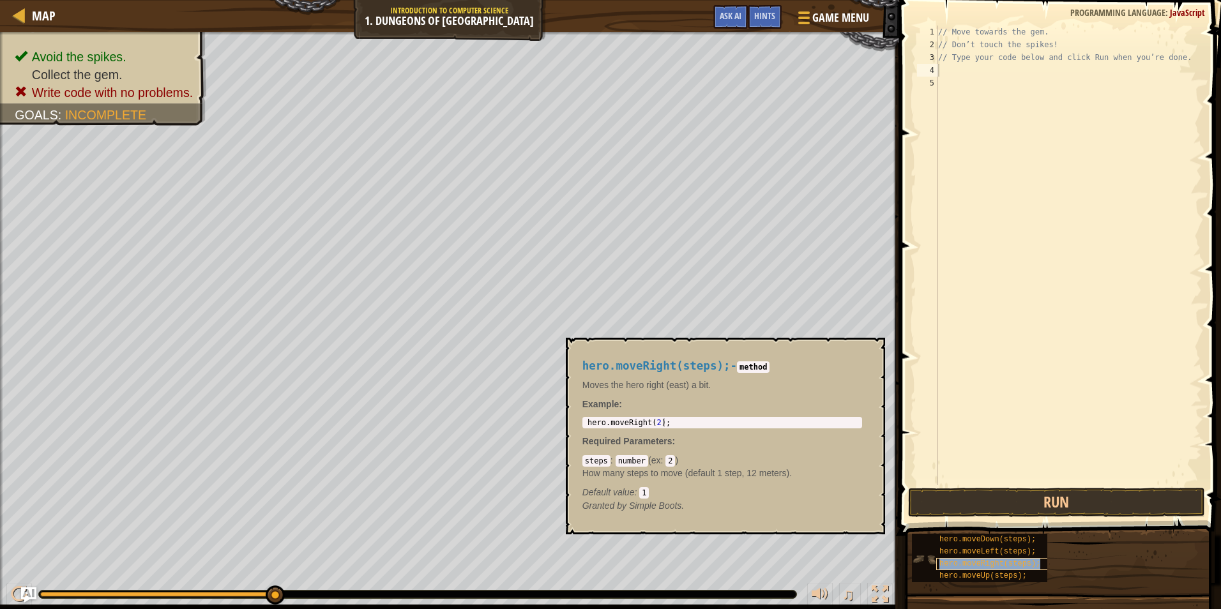
type textarea "hero.moveRight(steps);"
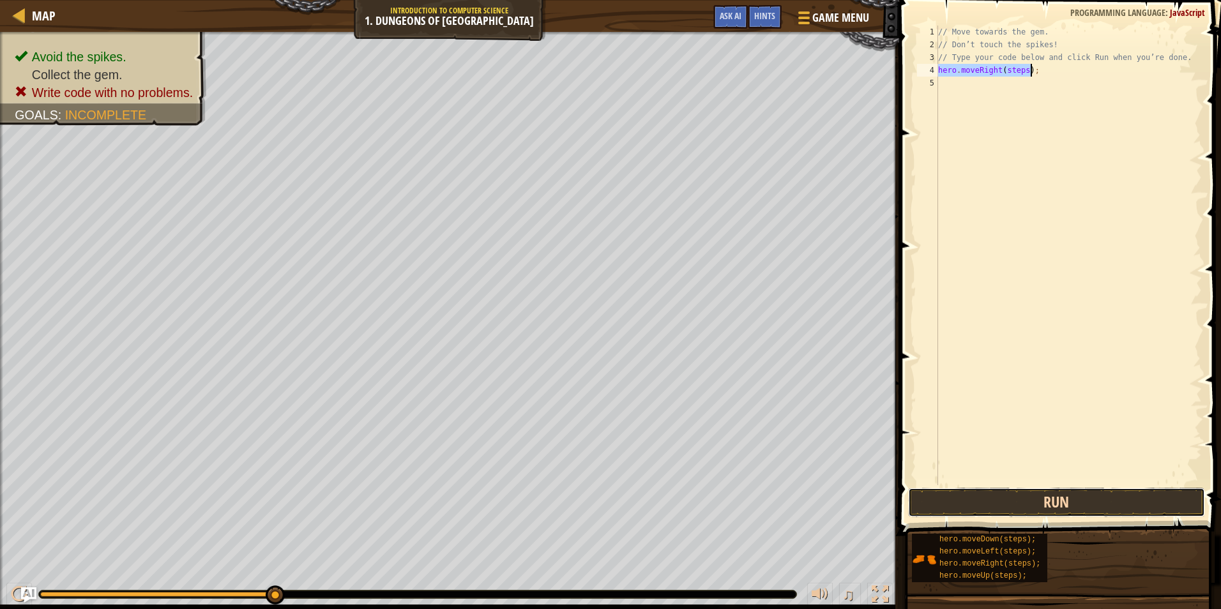
click at [934, 507] on button "Run" at bounding box center [1057, 502] width 298 height 29
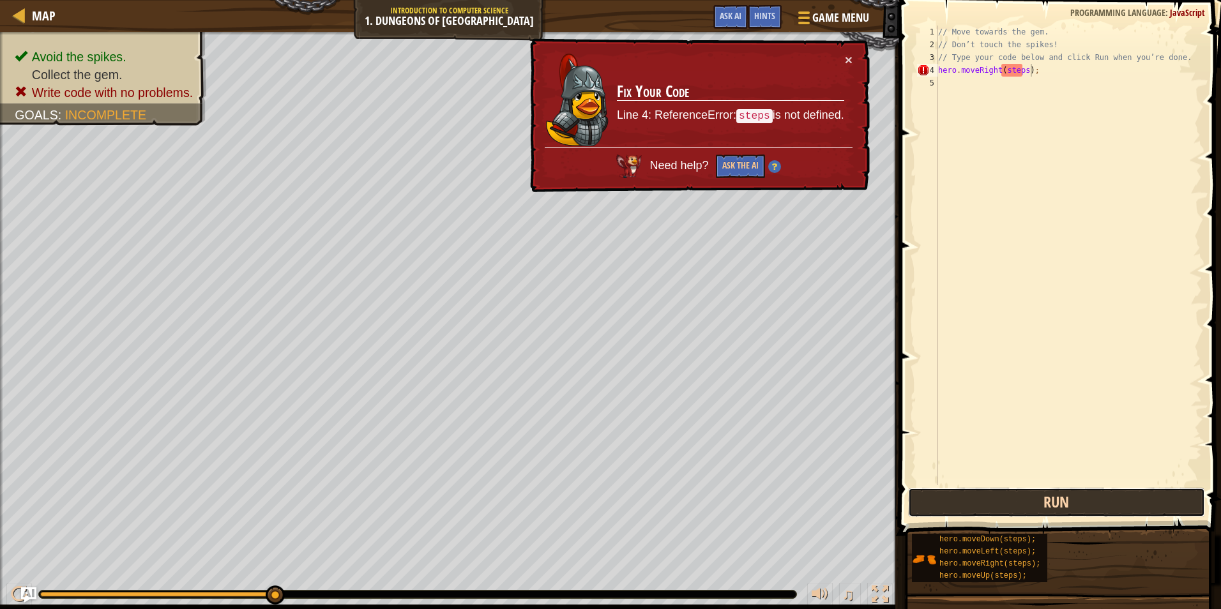
click at [934, 507] on button "Run" at bounding box center [1057, 502] width 298 height 29
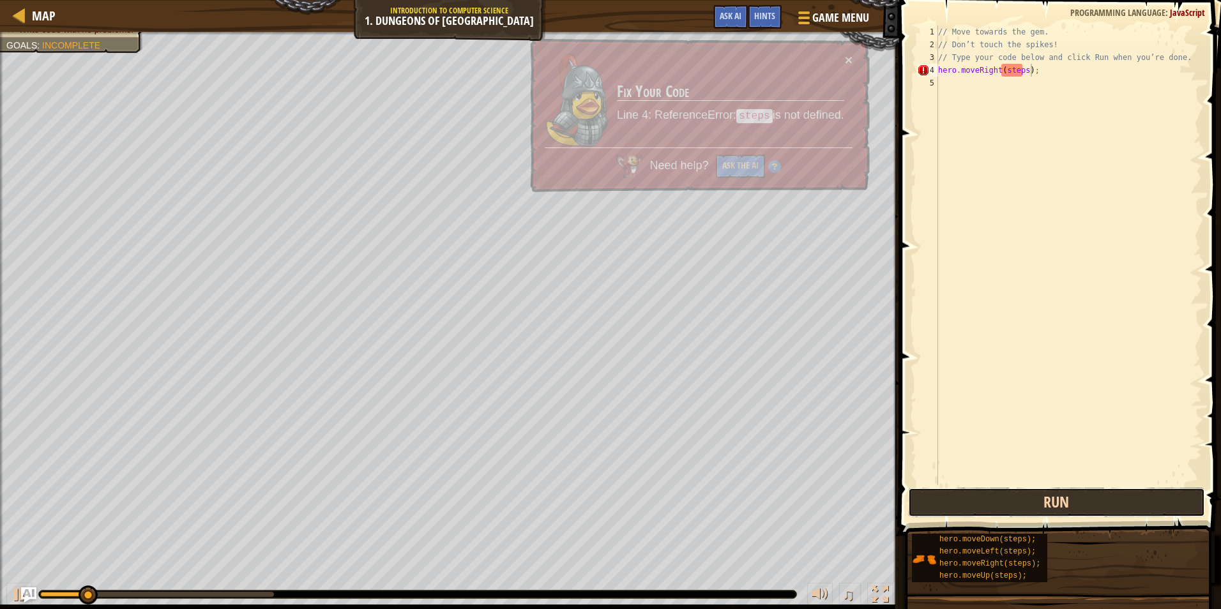
click at [934, 507] on button "Run" at bounding box center [1057, 502] width 298 height 29
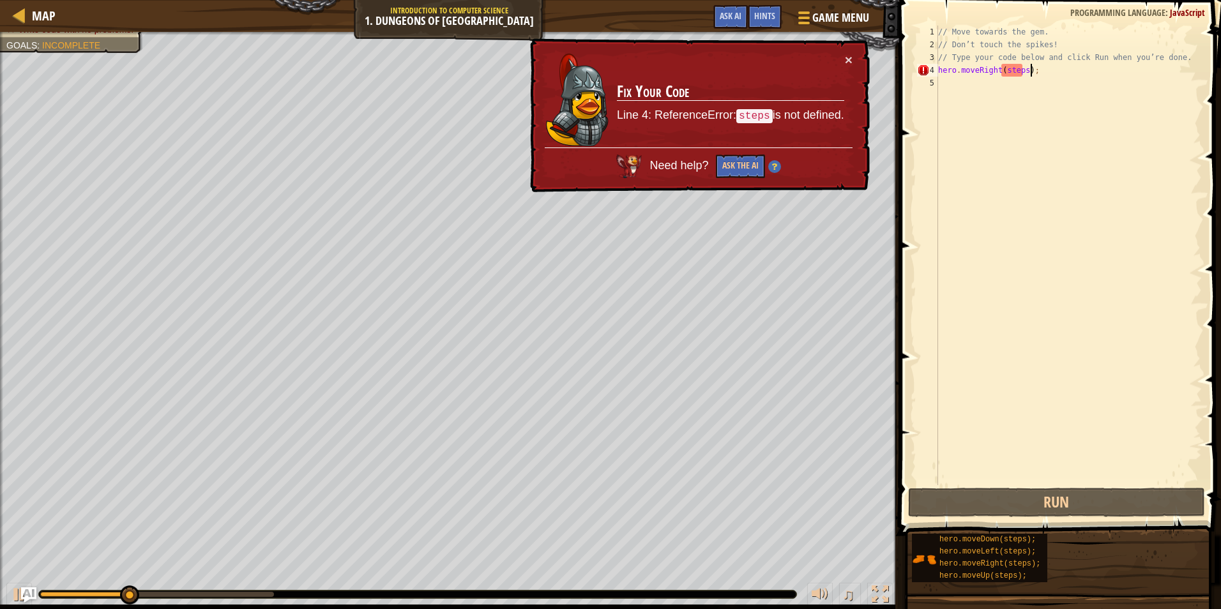
click at [918, 521] on div "Hints Videos hero.moveRight(steps); 1 2 3 4 5 // Move towards the gem. // Don’t…" at bounding box center [1058, 301] width 326 height 603
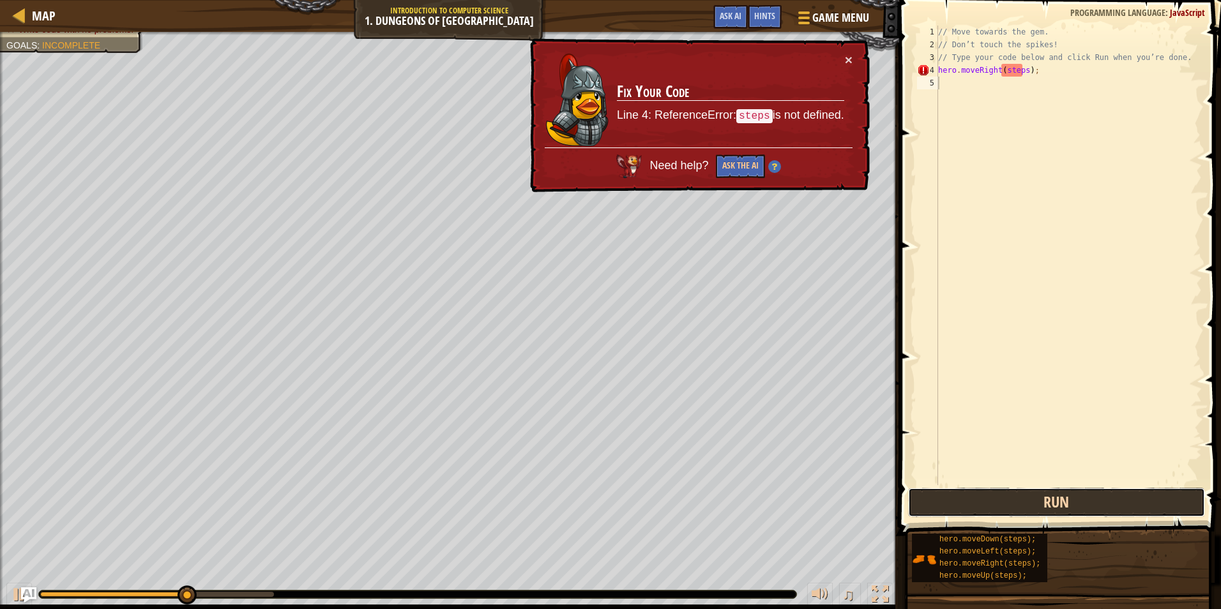
click at [927, 513] on button "Run" at bounding box center [1057, 502] width 298 height 29
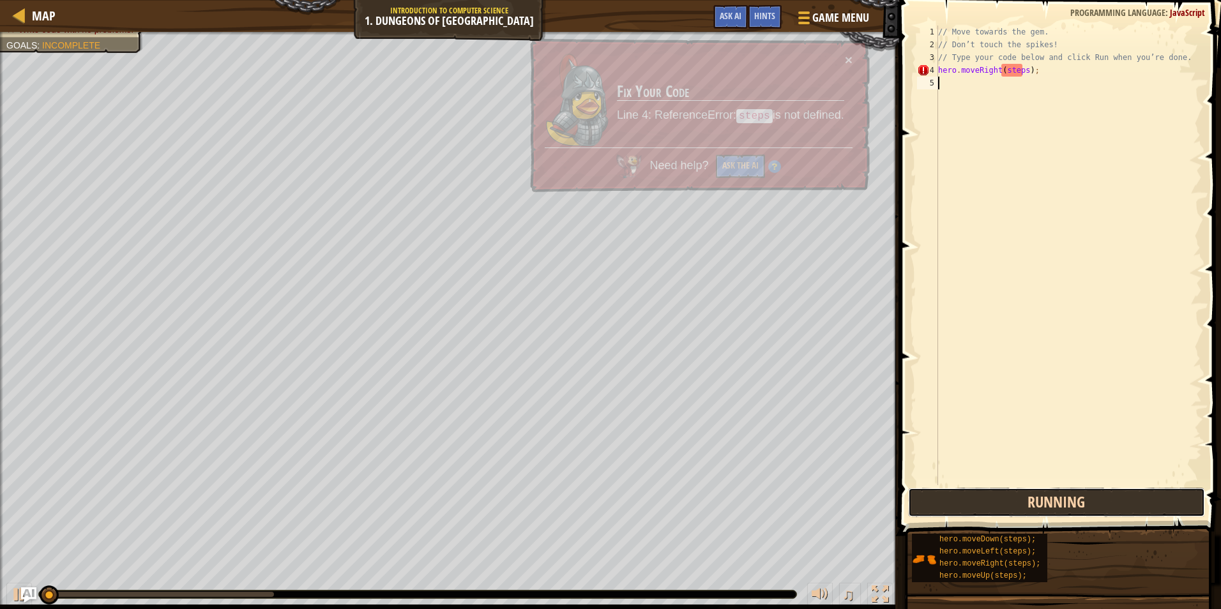
click at [927, 513] on button "Running" at bounding box center [1057, 502] width 298 height 29
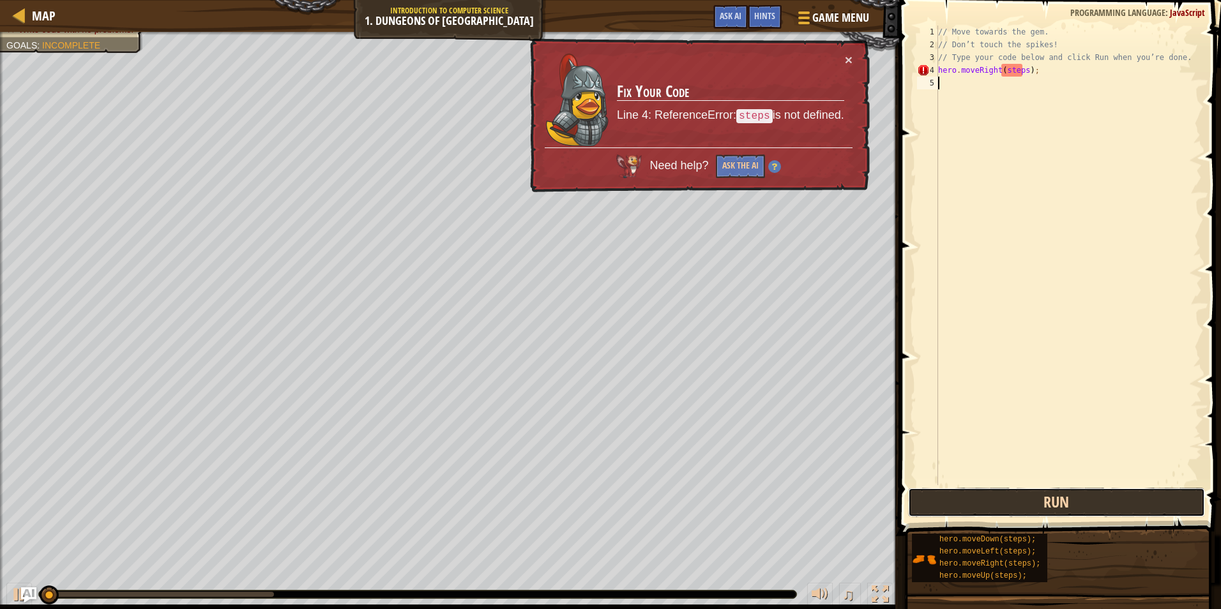
click at [927, 513] on button "Run" at bounding box center [1057, 502] width 298 height 29
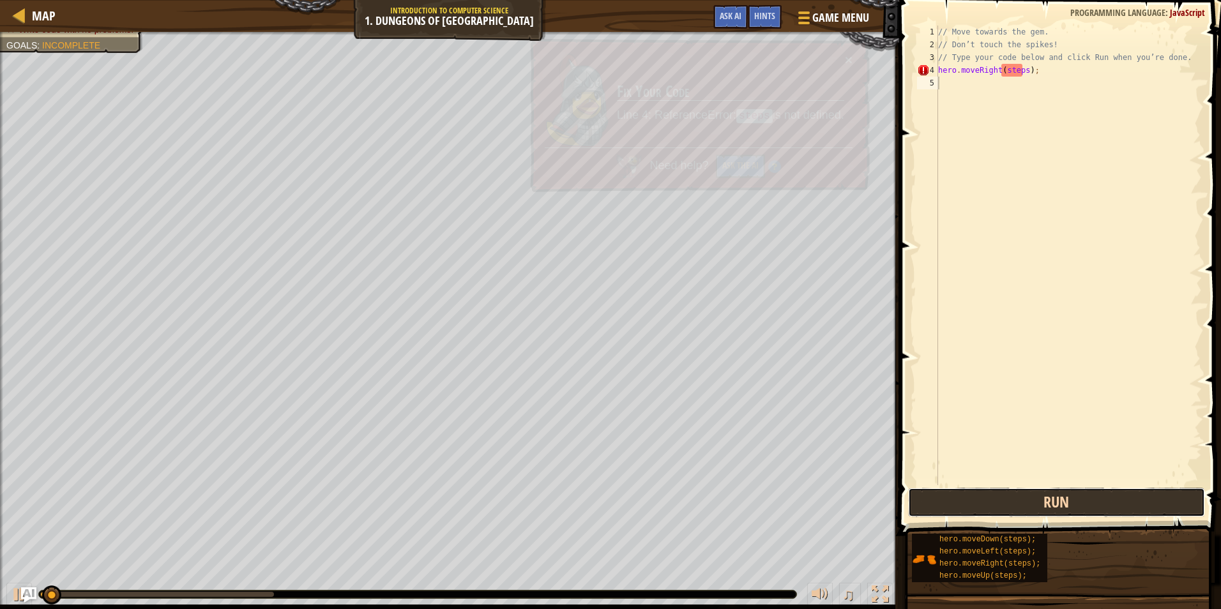
click at [927, 513] on button "Run" at bounding box center [1057, 502] width 298 height 29
